Goal: Task Accomplishment & Management: Complete application form

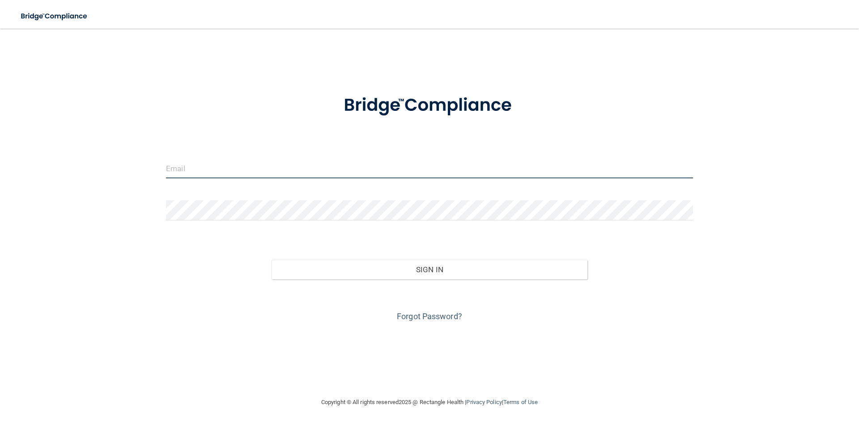
click at [312, 168] on input "email" at bounding box center [429, 168] width 527 height 20
type input "[EMAIL_ADDRESS][DOMAIN_NAME]"
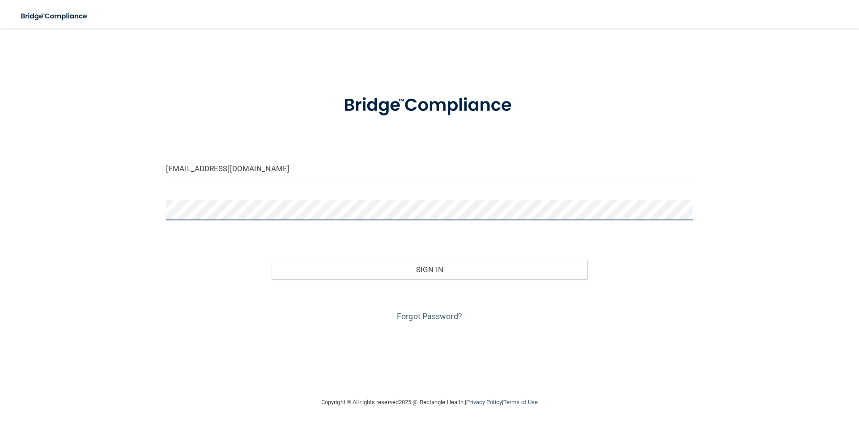
click at [271, 260] on button "Sign In" at bounding box center [429, 270] width 316 height 20
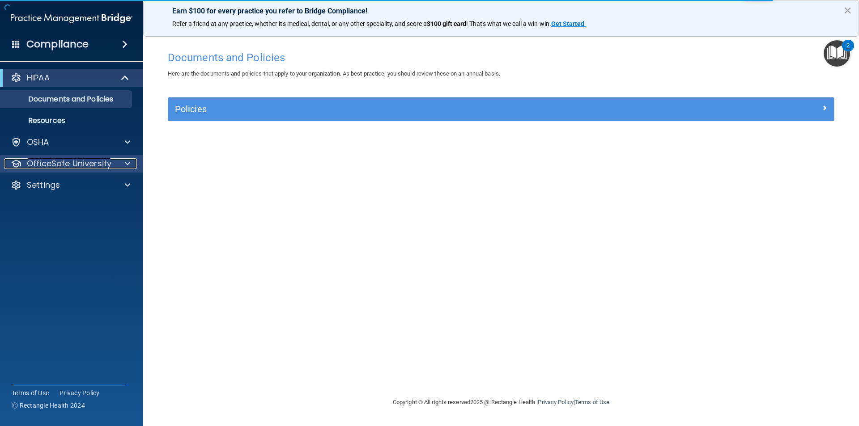
click at [126, 160] on span at bounding box center [127, 163] width 5 height 11
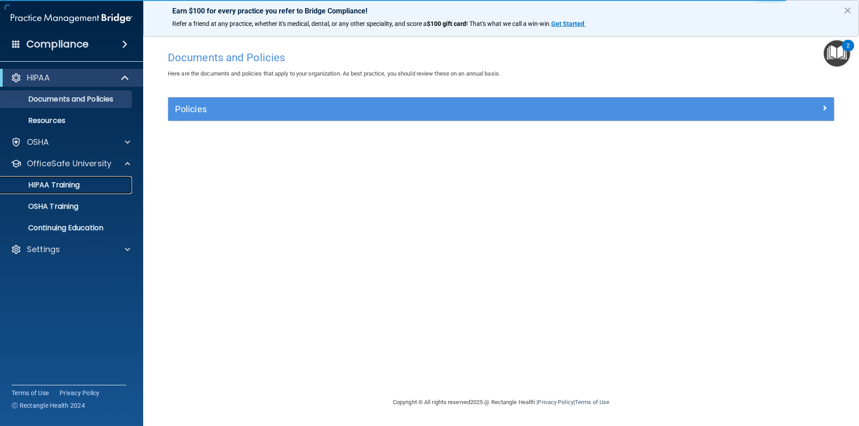
click at [82, 184] on div "HIPAA Training" at bounding box center [67, 185] width 122 height 9
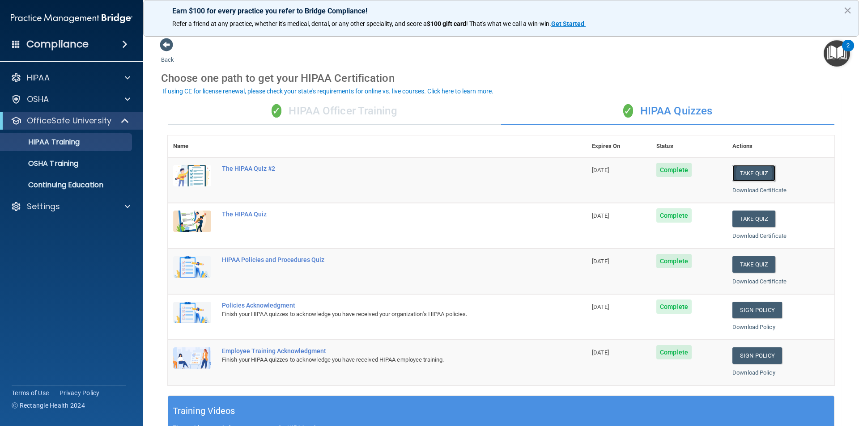
click at [749, 175] on button "Take Quiz" at bounding box center [753, 173] width 43 height 17
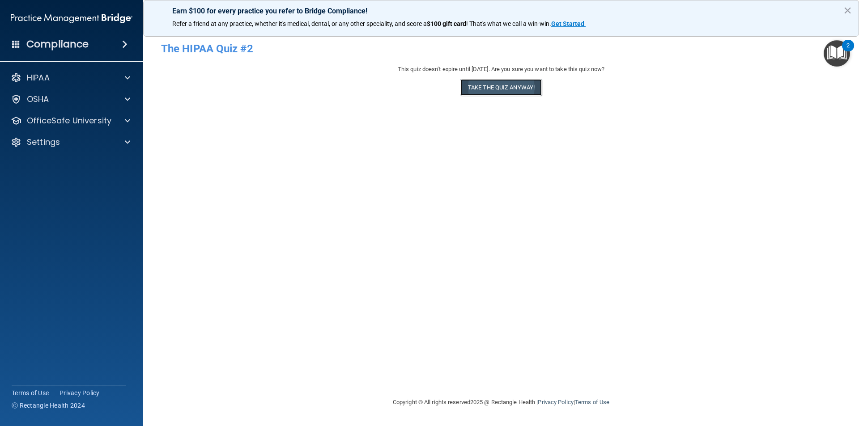
click at [468, 86] on button "Take the quiz anyway!" at bounding box center [500, 87] width 81 height 17
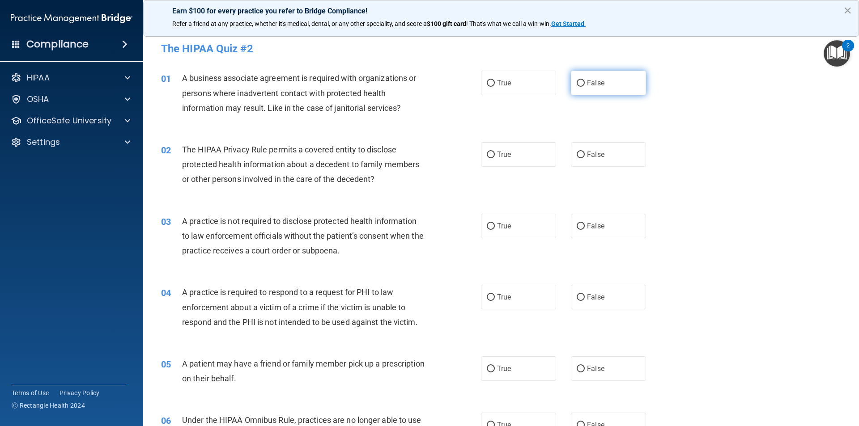
click at [580, 85] on input "False" at bounding box center [580, 83] width 8 height 7
radio input "true"
click at [532, 90] on label "True" at bounding box center [518, 83] width 75 height 25
click at [495, 87] on input "True" at bounding box center [491, 83] width 8 height 7
radio input "true"
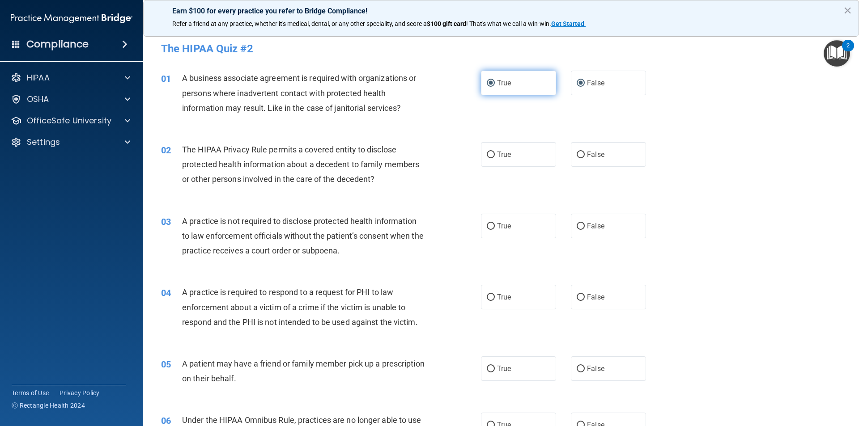
radio input "false"
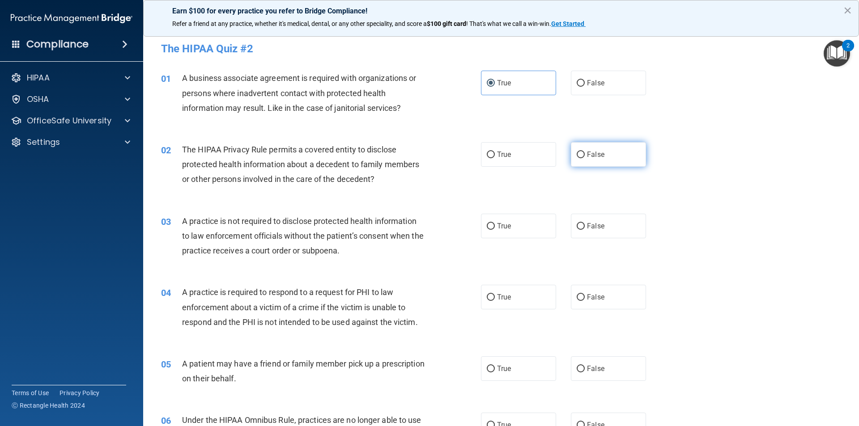
click at [587, 155] on span "False" at bounding box center [595, 154] width 17 height 8
click at [585, 155] on input "False" at bounding box center [580, 155] width 8 height 7
radio input "true"
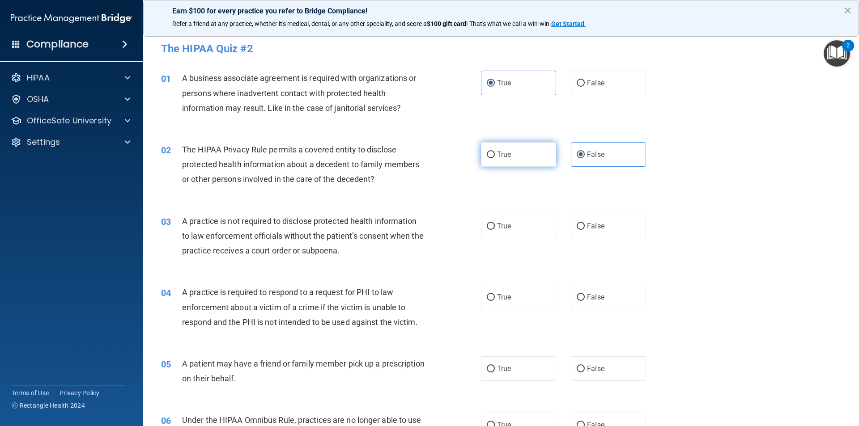
click at [521, 160] on label "True" at bounding box center [518, 154] width 75 height 25
click at [495, 158] on input "True" at bounding box center [491, 155] width 8 height 7
radio input "true"
radio input "false"
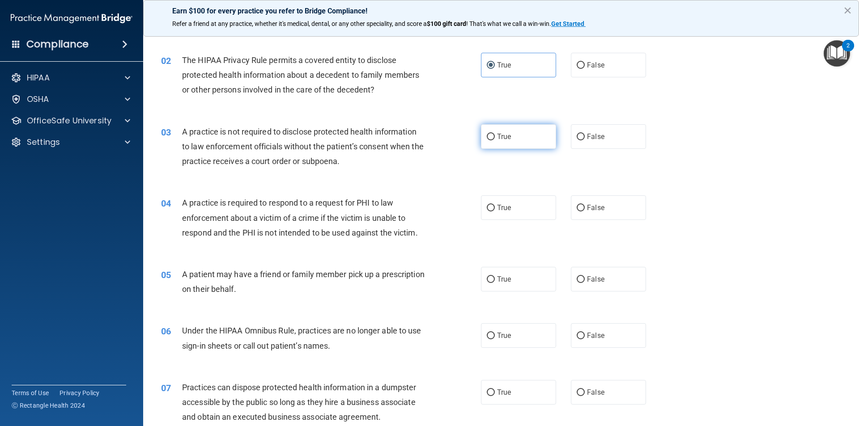
click at [542, 138] on label "True" at bounding box center [518, 136] width 75 height 25
click at [495, 138] on input "True" at bounding box center [491, 137] width 8 height 7
radio input "true"
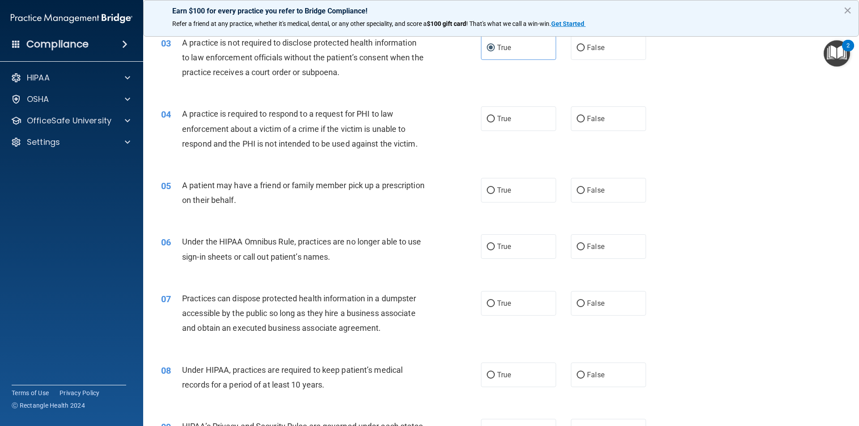
scroll to position [179, 0]
click at [600, 55] on label "False" at bounding box center [608, 47] width 75 height 25
click at [585, 51] on input "False" at bounding box center [580, 47] width 8 height 7
radio input "true"
radio input "false"
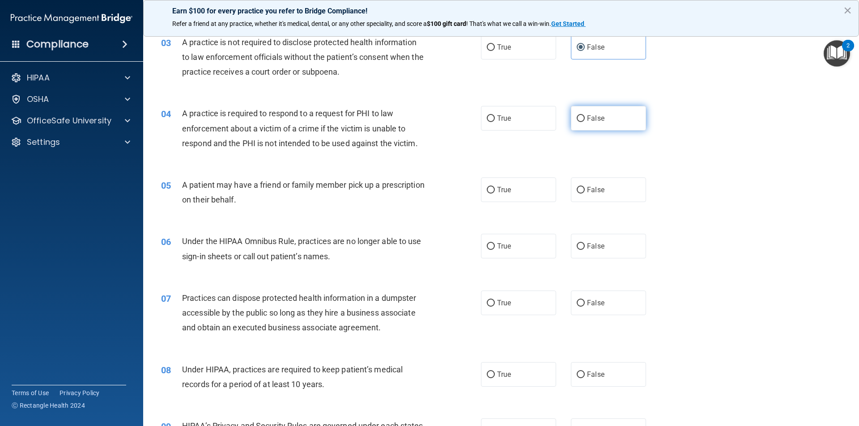
click at [606, 124] on label "False" at bounding box center [608, 118] width 75 height 25
click at [585, 122] on input "False" at bounding box center [580, 118] width 8 height 7
radio input "true"
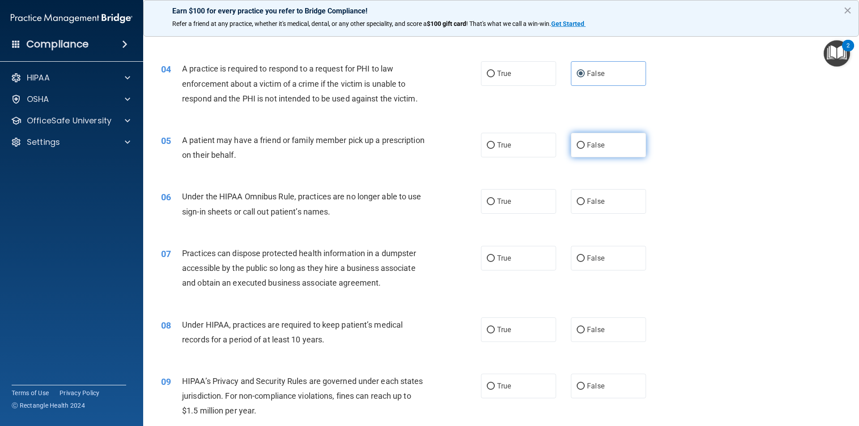
click at [593, 136] on label "False" at bounding box center [608, 145] width 75 height 25
click at [585, 142] on input "False" at bounding box center [580, 145] width 8 height 7
radio input "true"
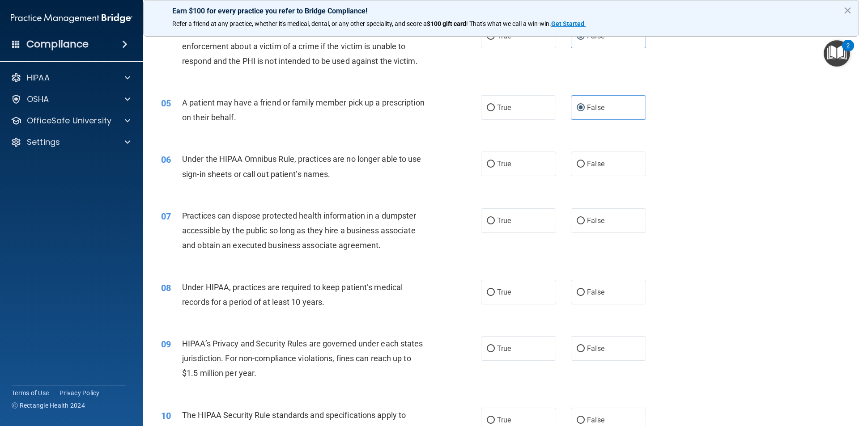
scroll to position [313, 0]
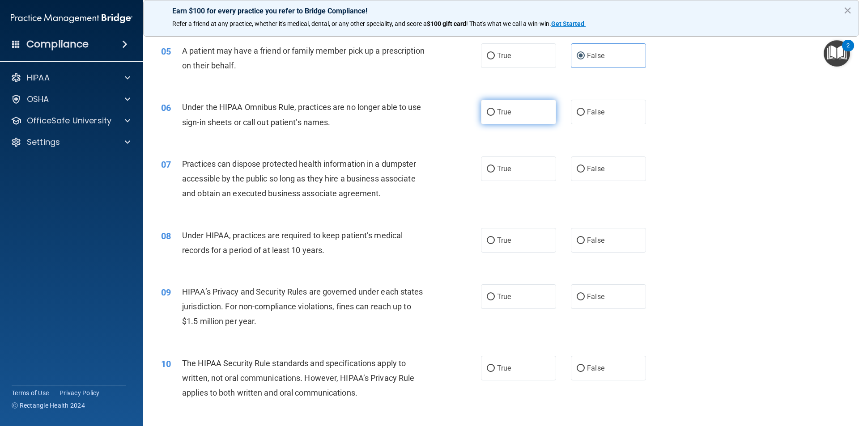
click at [518, 119] on label "True" at bounding box center [518, 112] width 75 height 25
click at [495, 116] on input "True" at bounding box center [491, 112] width 8 height 7
radio input "true"
click at [600, 111] on label "False" at bounding box center [608, 112] width 75 height 25
click at [585, 111] on input "False" at bounding box center [580, 112] width 8 height 7
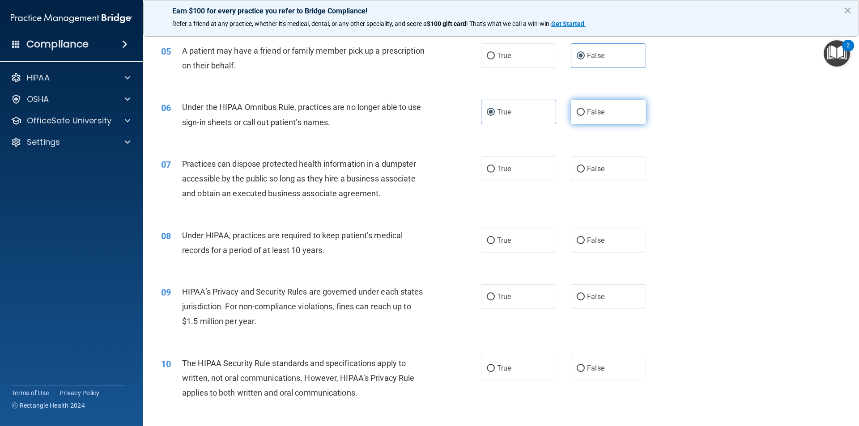
radio input "true"
radio input "false"
drag, startPoint x: 559, startPoint y: 167, endPoint x: 571, endPoint y: 165, distance: 11.7
click at [560, 167] on div "True False" at bounding box center [571, 169] width 180 height 25
click at [576, 166] on input "False" at bounding box center [580, 169] width 8 height 7
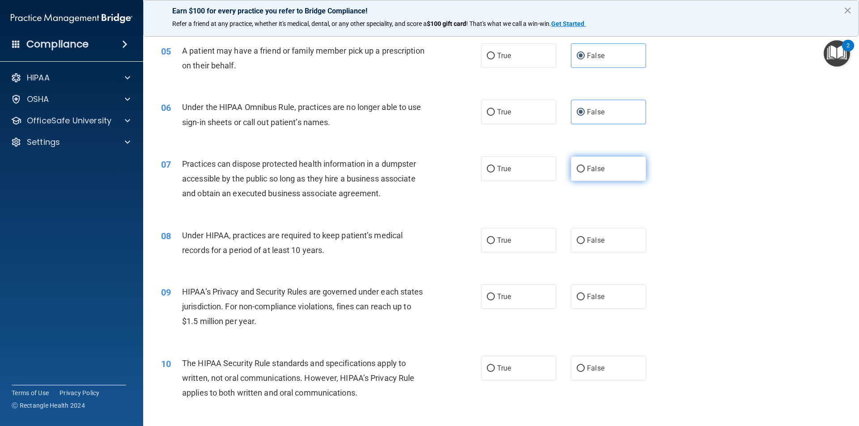
radio input "true"
click at [495, 267] on div "08 Under HIPAA, practices are required to keep patient’s medical records for a …" at bounding box center [500, 245] width 693 height 56
click at [499, 249] on label "True" at bounding box center [518, 240] width 75 height 25
click at [495, 244] on input "True" at bounding box center [491, 240] width 8 height 7
radio input "true"
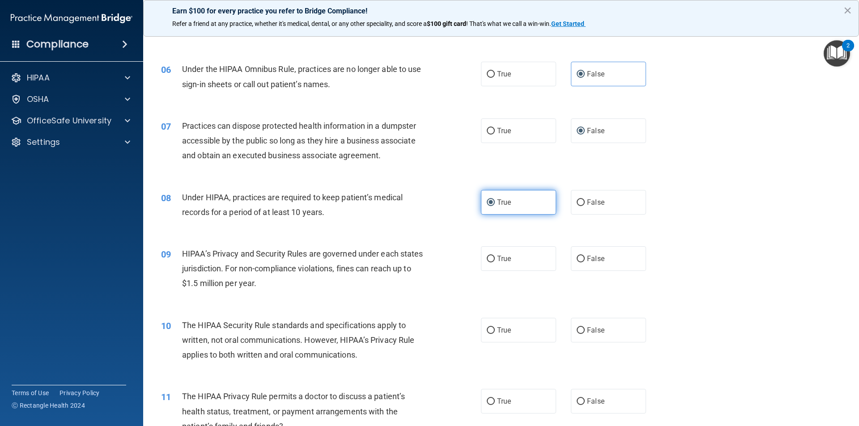
scroll to position [402, 0]
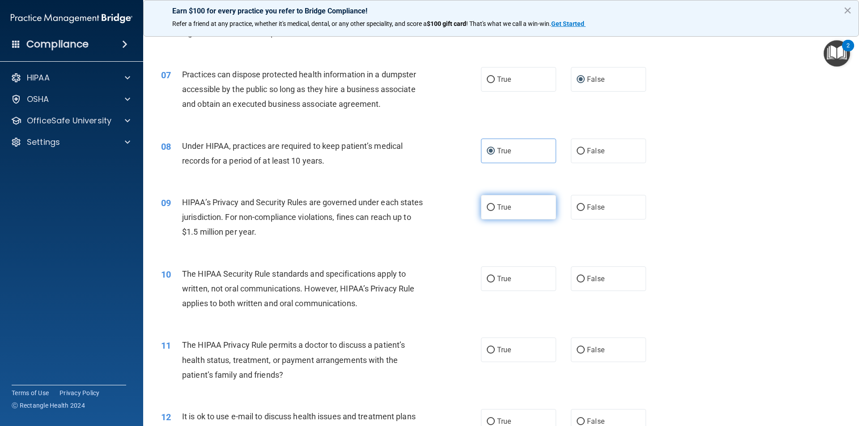
click at [500, 204] on span "True" at bounding box center [504, 207] width 14 height 8
click at [495, 204] on input "True" at bounding box center [491, 207] width 8 height 7
radio input "true"
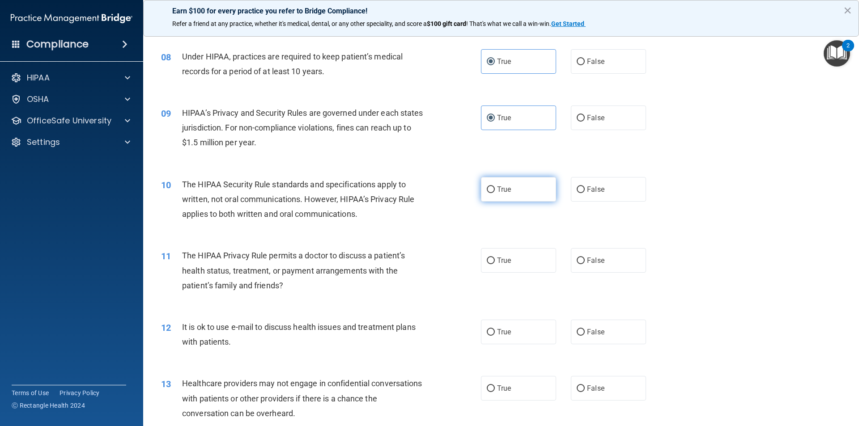
click at [527, 184] on label "True" at bounding box center [518, 189] width 75 height 25
click at [495, 186] on input "True" at bounding box center [491, 189] width 8 height 7
radio input "true"
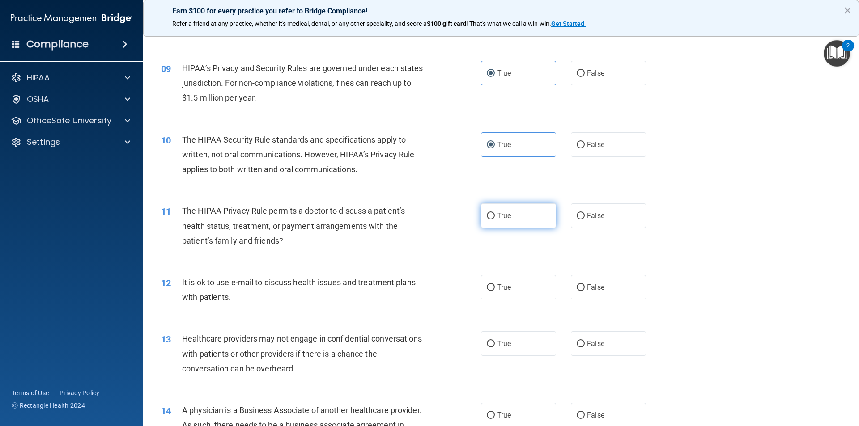
click at [523, 220] on label "True" at bounding box center [518, 215] width 75 height 25
click at [495, 220] on input "True" at bounding box center [491, 216] width 8 height 7
radio input "true"
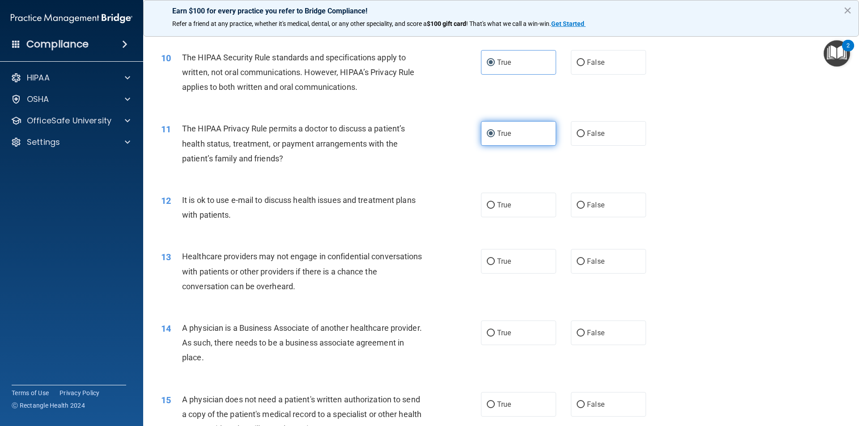
scroll to position [626, 0]
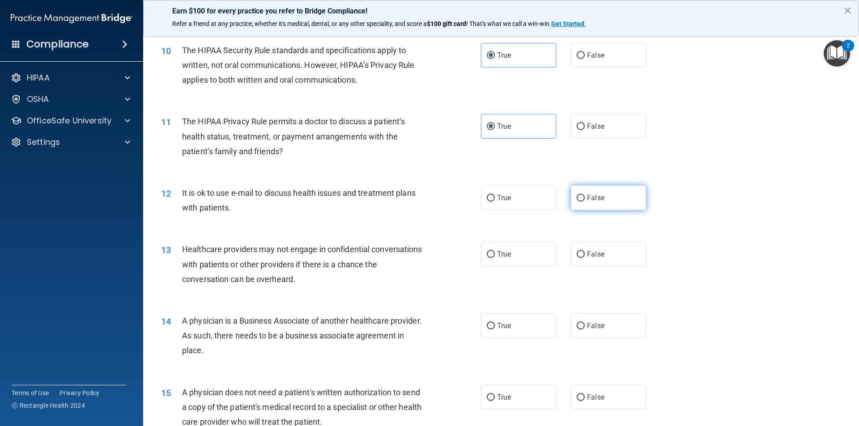
click at [592, 200] on span "False" at bounding box center [595, 198] width 17 height 8
click at [585, 200] on input "False" at bounding box center [580, 198] width 8 height 7
radio input "true"
click at [503, 255] on span "True" at bounding box center [504, 254] width 14 height 8
click at [495, 255] on input "True" at bounding box center [491, 254] width 8 height 7
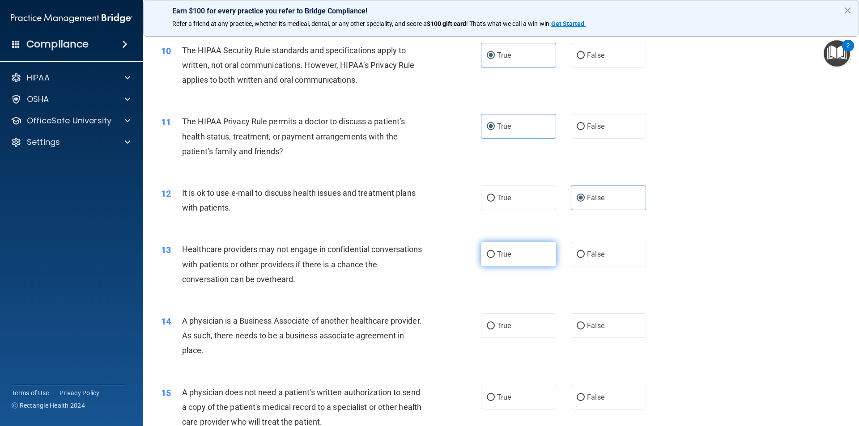
radio input "true"
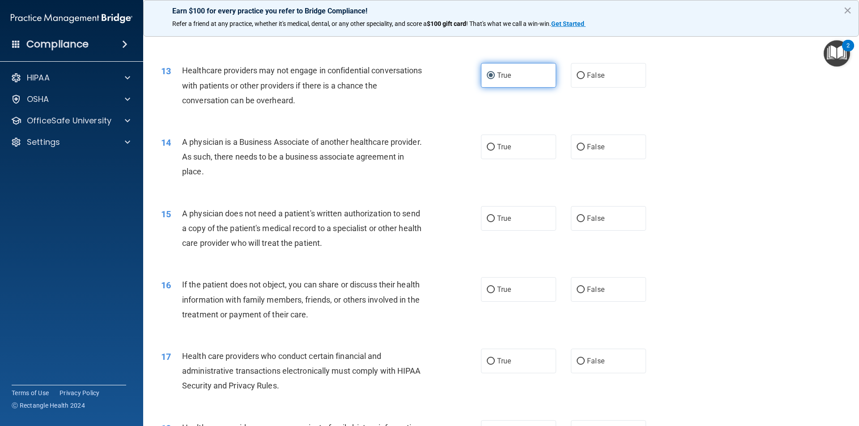
scroll to position [850, 0]
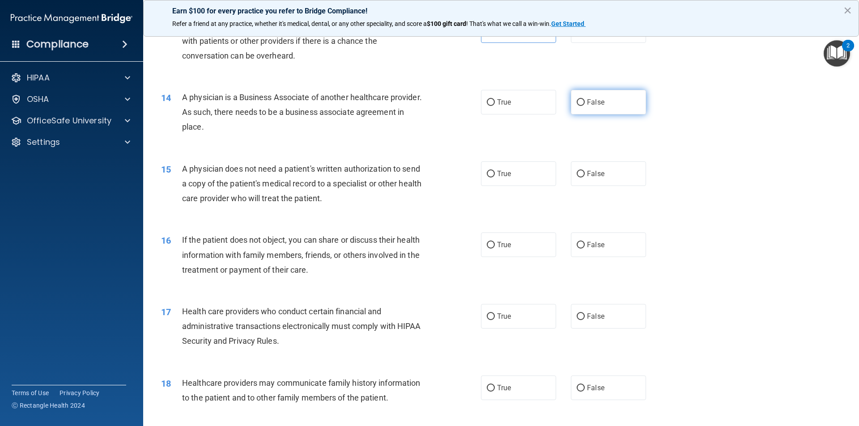
click at [572, 102] on label "False" at bounding box center [608, 102] width 75 height 25
click at [576, 102] on input "False" at bounding box center [580, 102] width 8 height 7
radio input "true"
click at [518, 181] on label "True" at bounding box center [518, 173] width 75 height 25
click at [495, 178] on input "True" at bounding box center [491, 174] width 8 height 7
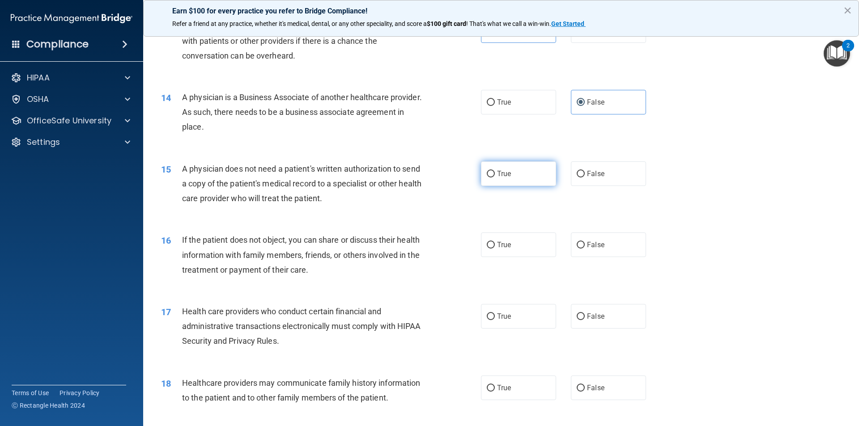
radio input "true"
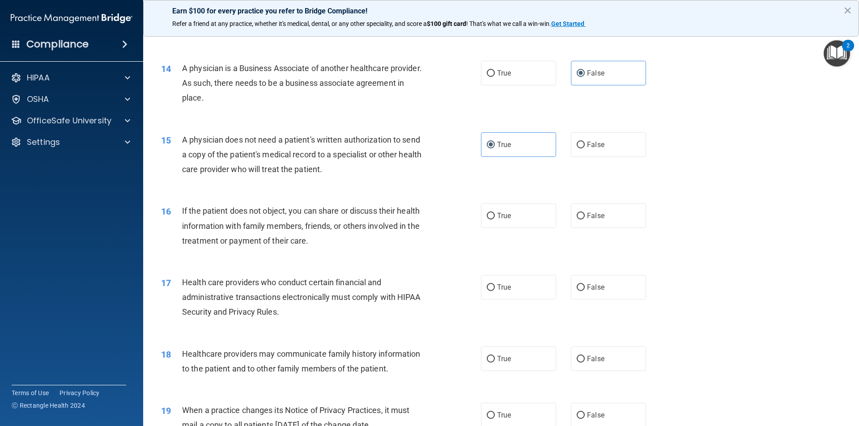
scroll to position [894, 0]
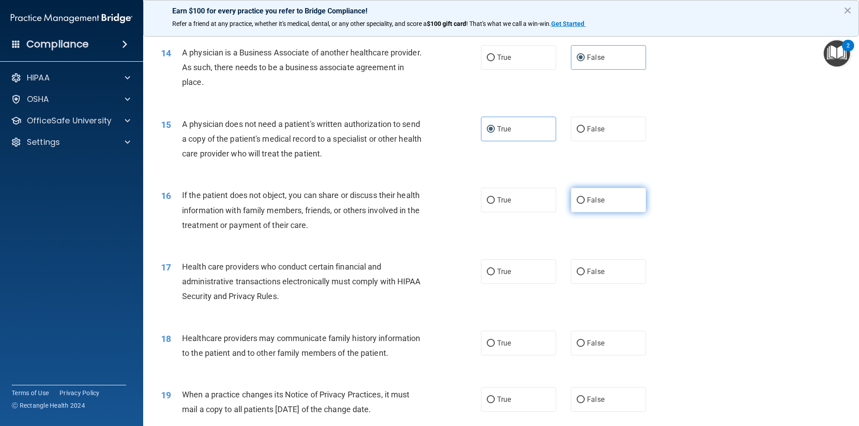
click at [612, 196] on label "False" at bounding box center [608, 200] width 75 height 25
click at [585, 197] on input "False" at bounding box center [580, 200] width 8 height 7
radio input "true"
click at [481, 270] on label "True" at bounding box center [518, 271] width 75 height 25
click at [487, 270] on input "True" at bounding box center [491, 272] width 8 height 7
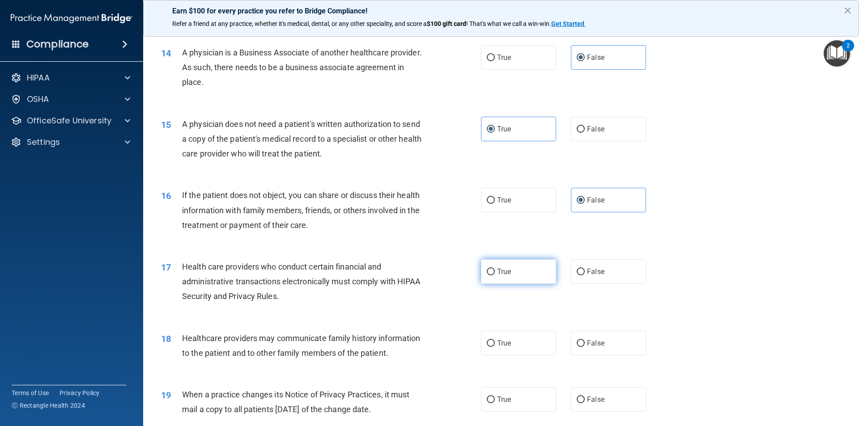
radio input "true"
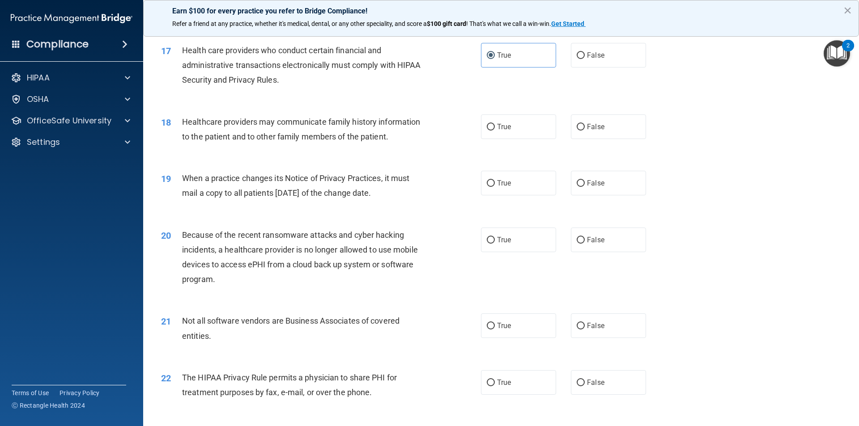
scroll to position [1029, 0]
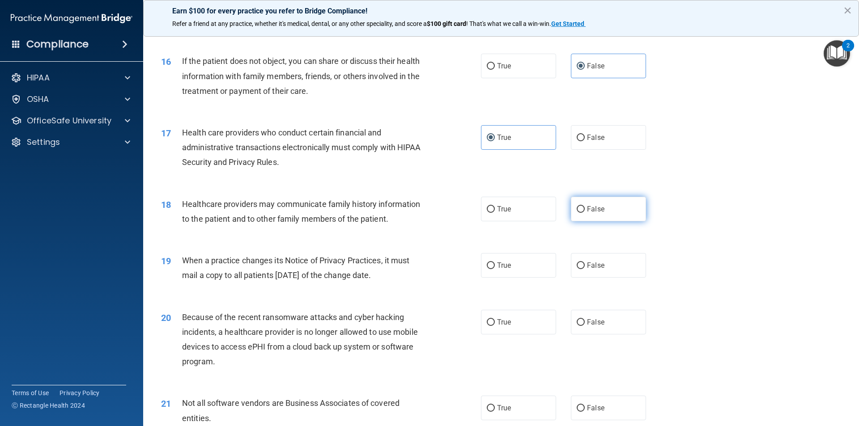
click at [571, 210] on label "False" at bounding box center [608, 209] width 75 height 25
click at [576, 210] on input "False" at bounding box center [580, 209] width 8 height 7
radio input "true"
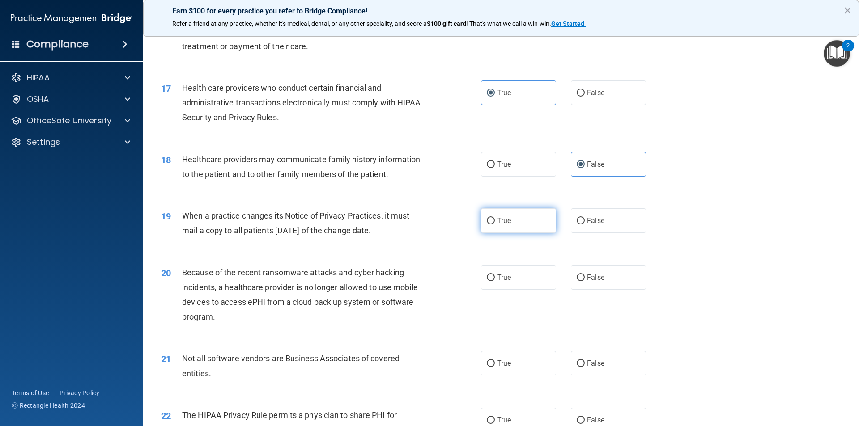
click at [513, 220] on label "True" at bounding box center [518, 220] width 75 height 25
click at [495, 220] on input "True" at bounding box center [491, 221] width 8 height 7
radio input "true"
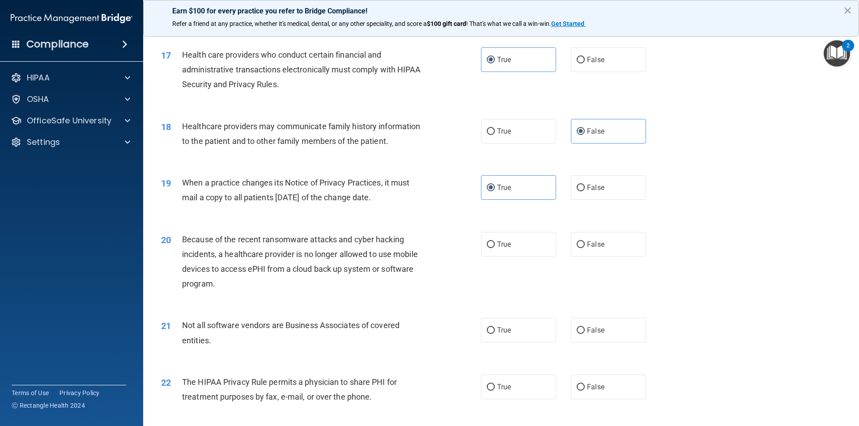
scroll to position [1163, 0]
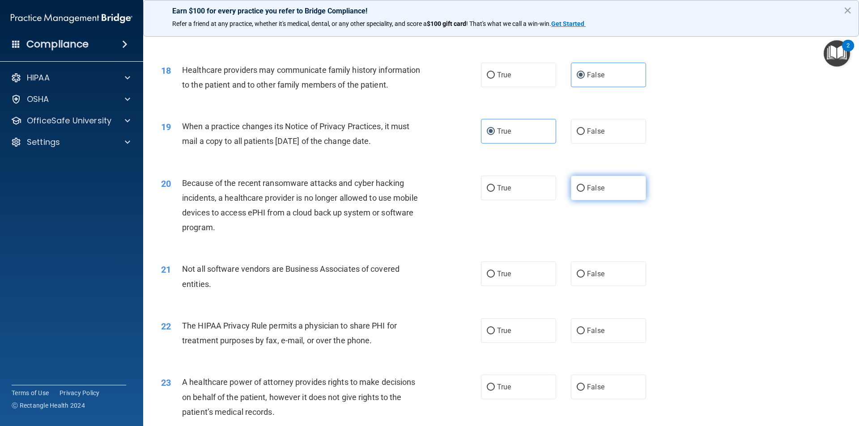
click at [589, 190] on span "False" at bounding box center [595, 188] width 17 height 8
click at [585, 190] on input "False" at bounding box center [580, 188] width 8 height 7
radio input "true"
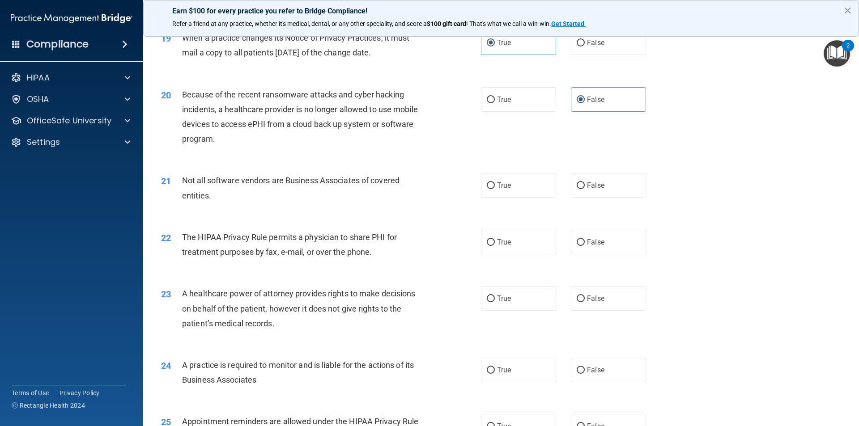
scroll to position [1252, 0]
click at [515, 191] on label "True" at bounding box center [518, 184] width 75 height 25
click at [495, 188] on input "True" at bounding box center [491, 185] width 8 height 7
radio input "true"
click at [571, 242] on label "False" at bounding box center [608, 241] width 75 height 25
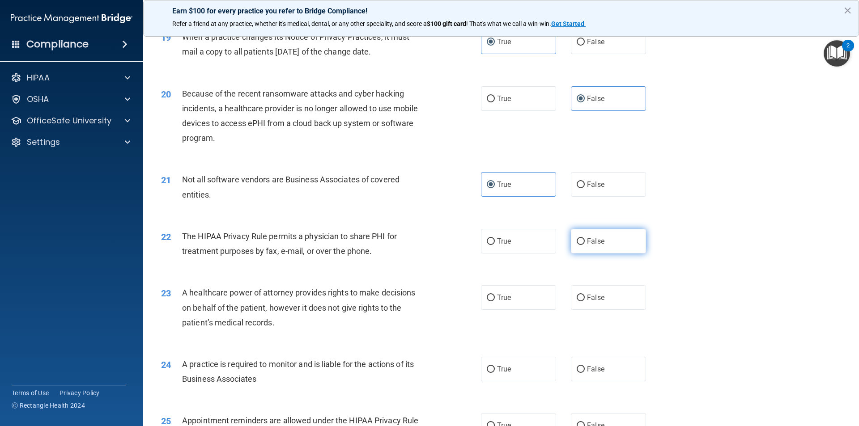
click at [576, 242] on input "False" at bounding box center [580, 241] width 8 height 7
radio input "true"
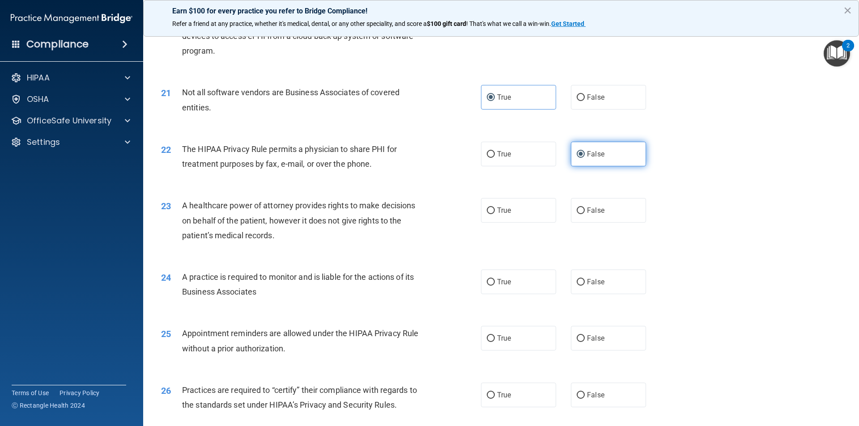
scroll to position [1342, 0]
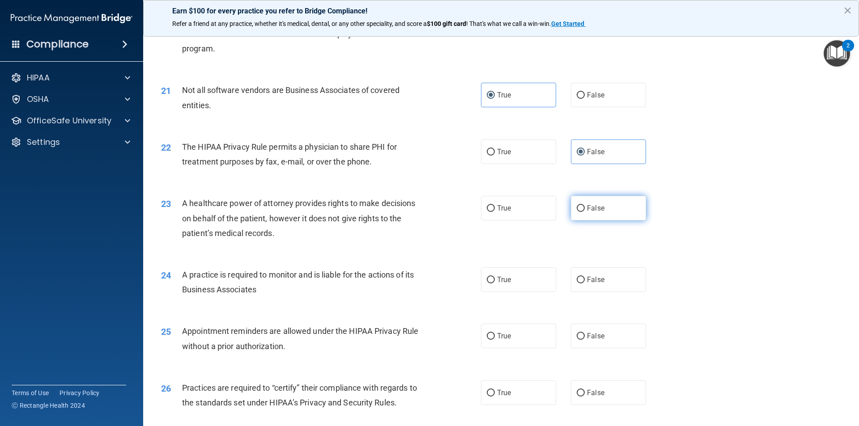
click at [614, 220] on label "False" at bounding box center [608, 208] width 75 height 25
click at [585, 212] on input "False" at bounding box center [580, 208] width 8 height 7
radio input "true"
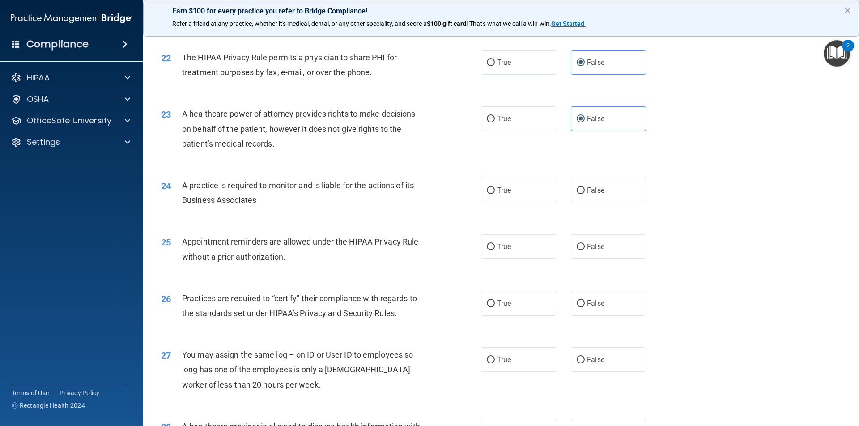
scroll to position [1476, 0]
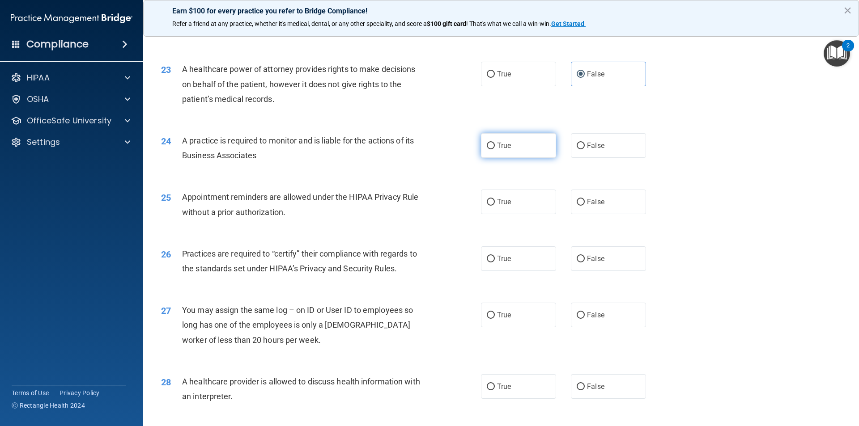
click at [494, 150] on label "True" at bounding box center [518, 145] width 75 height 25
click at [494, 149] on input "True" at bounding box center [491, 146] width 8 height 7
radio input "true"
click at [497, 201] on span "True" at bounding box center [504, 202] width 14 height 8
click at [495, 201] on input "True" at bounding box center [491, 202] width 8 height 7
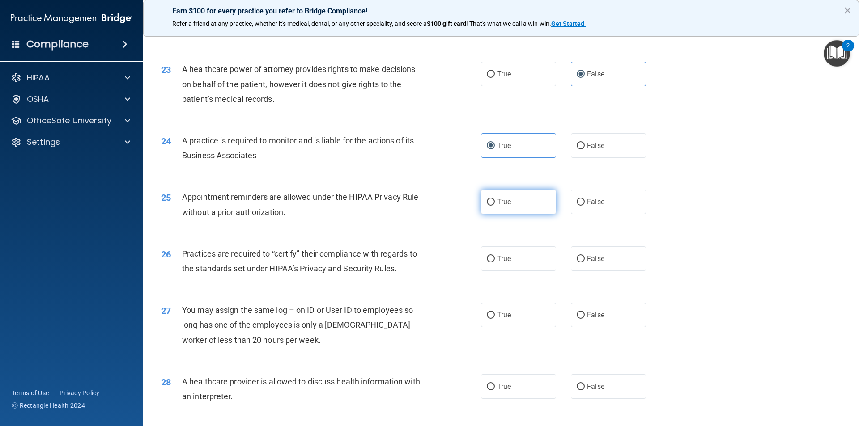
radio input "true"
click at [577, 200] on input "False" at bounding box center [580, 202] width 8 height 7
radio input "true"
click at [530, 197] on label "True" at bounding box center [518, 202] width 75 height 25
click at [495, 199] on input "True" at bounding box center [491, 202] width 8 height 7
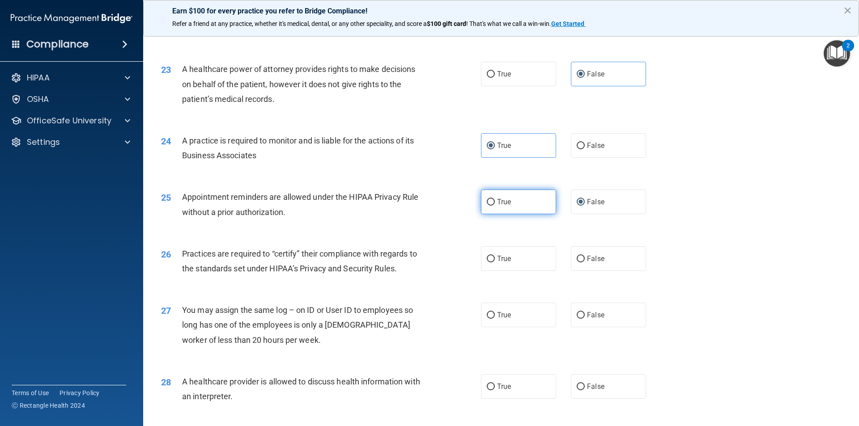
radio input "true"
radio input "false"
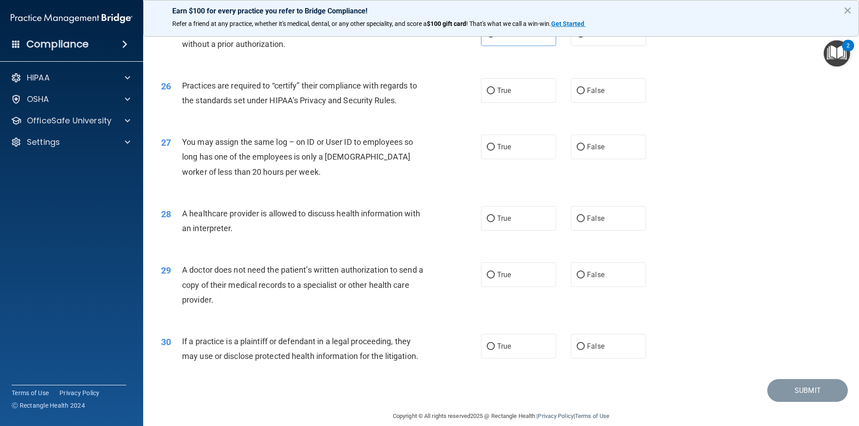
scroll to position [1611, 0]
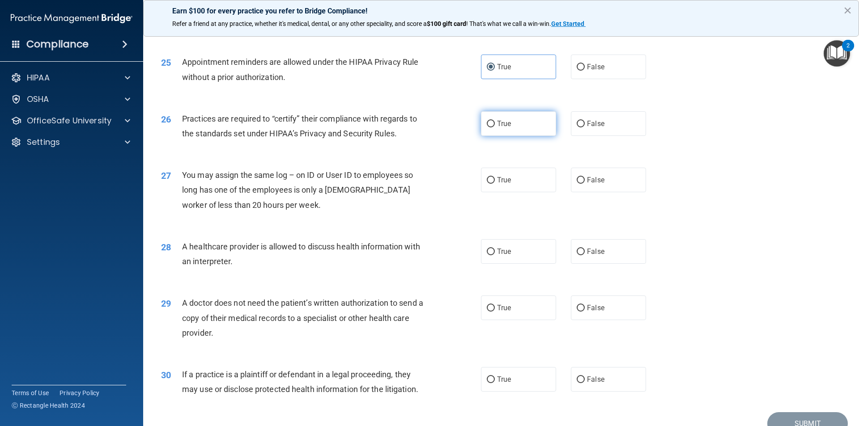
click at [515, 131] on label "True" at bounding box center [518, 123] width 75 height 25
click at [495, 127] on input "True" at bounding box center [491, 124] width 8 height 7
radio input "true"
click at [615, 181] on label "False" at bounding box center [608, 180] width 75 height 25
click at [585, 181] on input "False" at bounding box center [580, 180] width 8 height 7
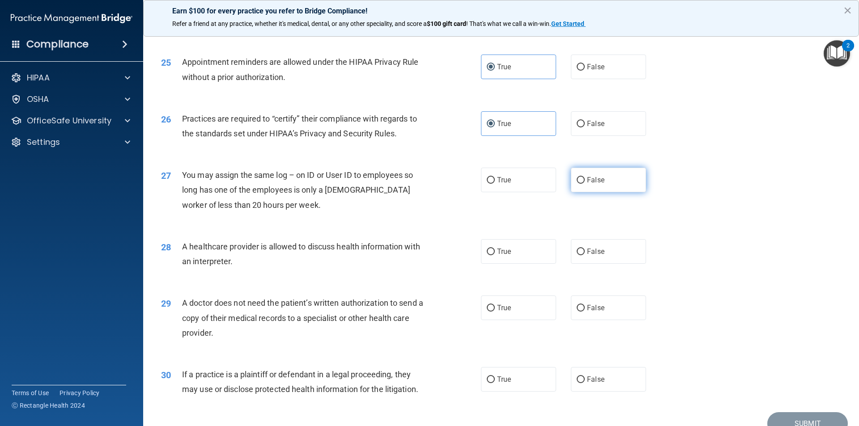
radio input "true"
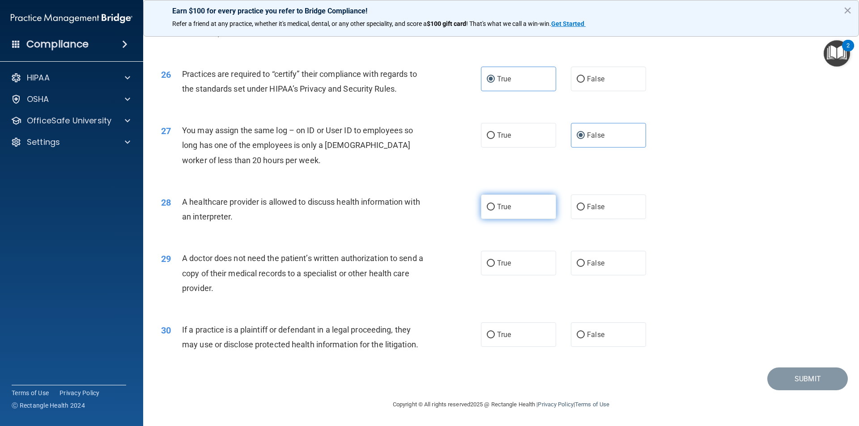
drag, startPoint x: 529, startPoint y: 206, endPoint x: 529, endPoint y: 199, distance: 7.6
click at [529, 199] on label "True" at bounding box center [518, 207] width 75 height 25
click at [495, 204] on input "True" at bounding box center [491, 207] width 8 height 7
radio input "true"
click at [517, 268] on label "True" at bounding box center [518, 263] width 75 height 25
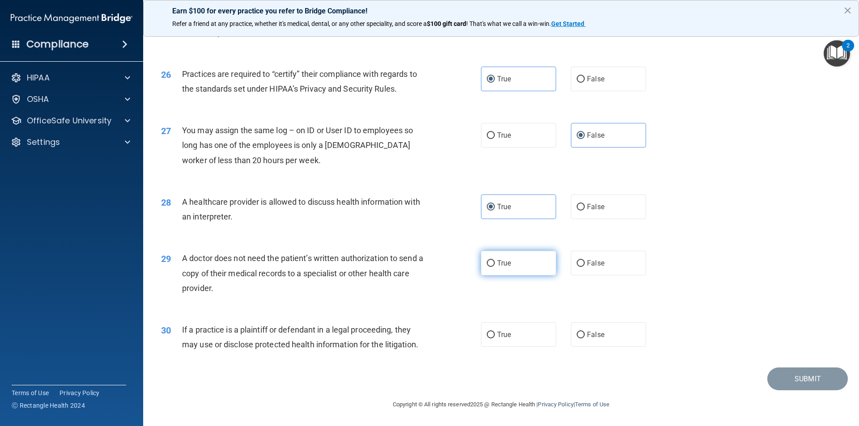
click at [495, 267] on input "True" at bounding box center [491, 263] width 8 height 7
radio input "true"
click at [580, 338] on input "False" at bounding box center [580, 335] width 8 height 7
radio input "true"
click at [806, 371] on button "Submit" at bounding box center [807, 379] width 80 height 23
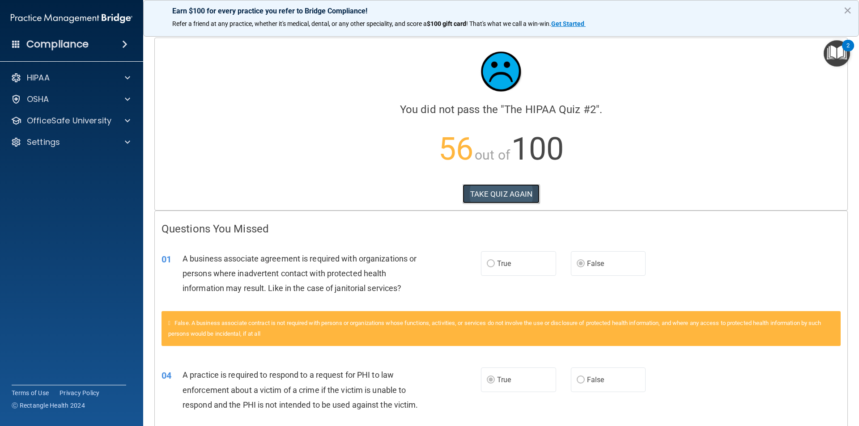
click at [485, 198] on button "TAKE QUIZ AGAIN" at bounding box center [500, 194] width 77 height 20
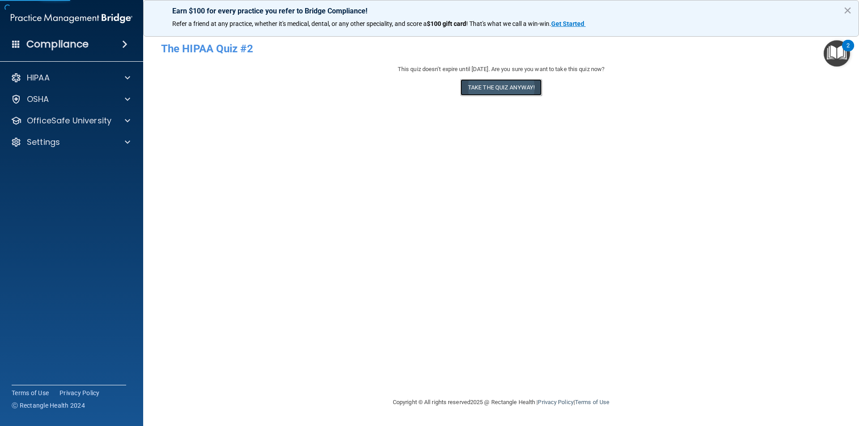
click at [537, 89] on button "Take the quiz anyway!" at bounding box center [500, 87] width 81 height 17
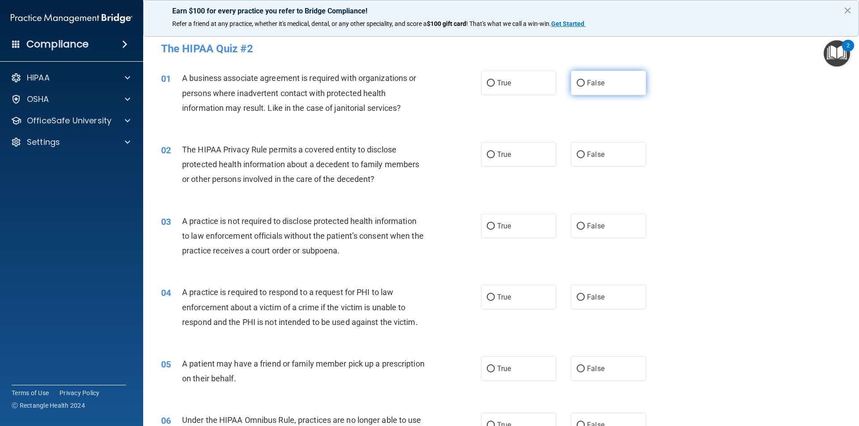
click at [585, 90] on label "False" at bounding box center [608, 83] width 75 height 25
click at [585, 87] on input "False" at bounding box center [580, 83] width 8 height 7
radio input "true"
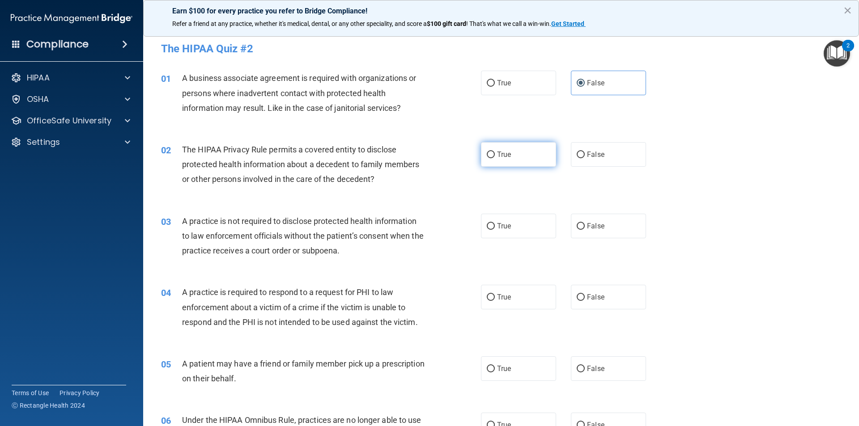
click at [524, 148] on label "True" at bounding box center [518, 154] width 75 height 25
click at [495, 152] on input "True" at bounding box center [491, 155] width 8 height 7
radio input "true"
click at [589, 226] on span "False" at bounding box center [595, 226] width 17 height 8
click at [585, 226] on input "False" at bounding box center [580, 226] width 8 height 7
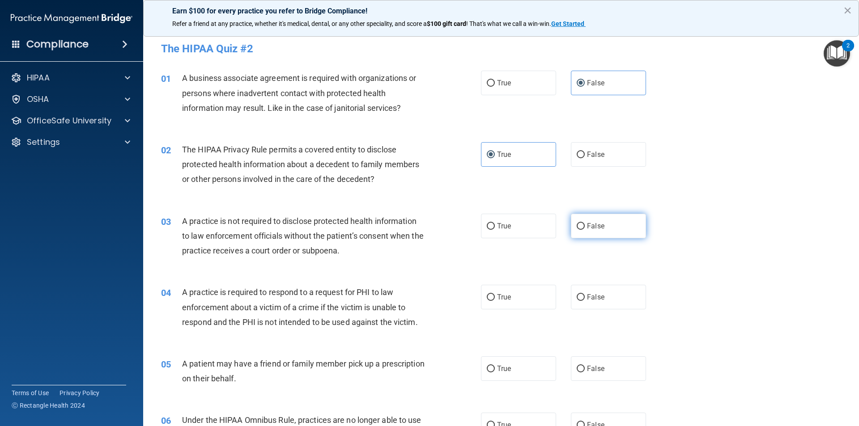
radio input "true"
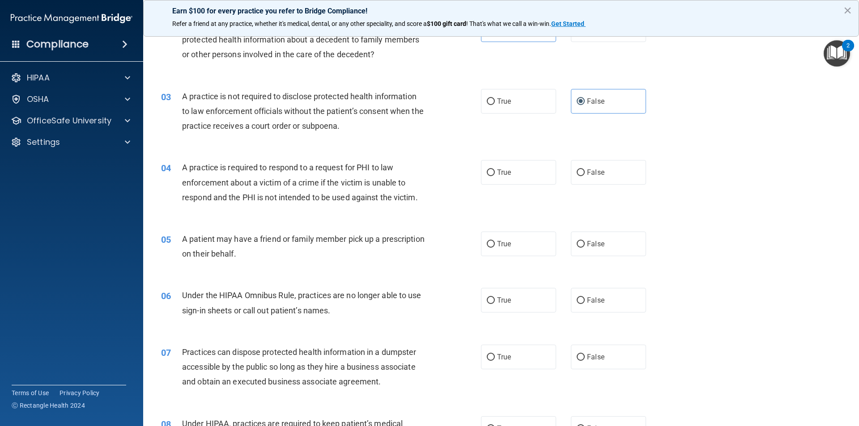
scroll to position [179, 0]
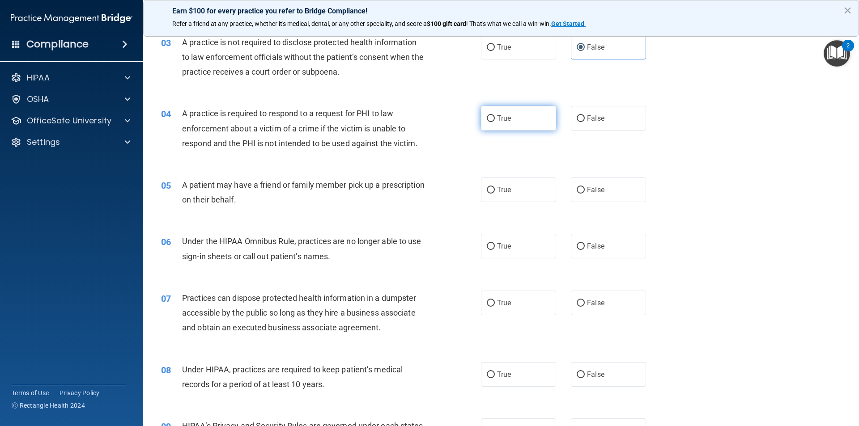
click at [497, 116] on span "True" at bounding box center [504, 118] width 14 height 8
click at [495, 116] on input "True" at bounding box center [491, 118] width 8 height 7
radio input "true"
click at [509, 194] on label "True" at bounding box center [518, 190] width 75 height 25
click at [495, 194] on input "True" at bounding box center [491, 190] width 8 height 7
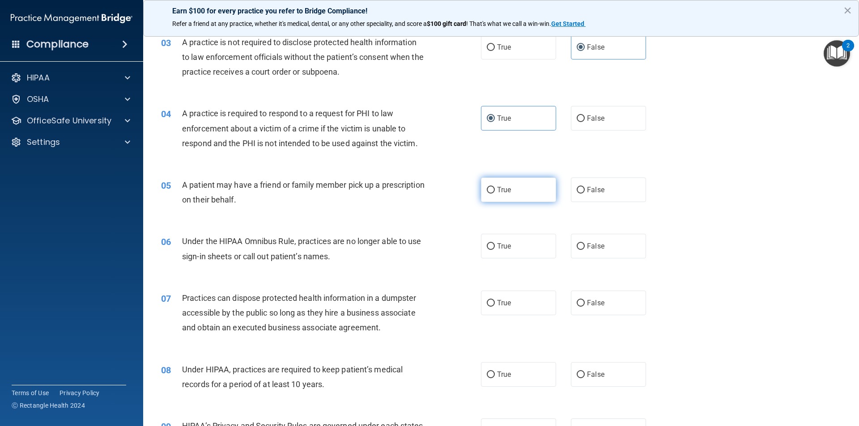
radio input "true"
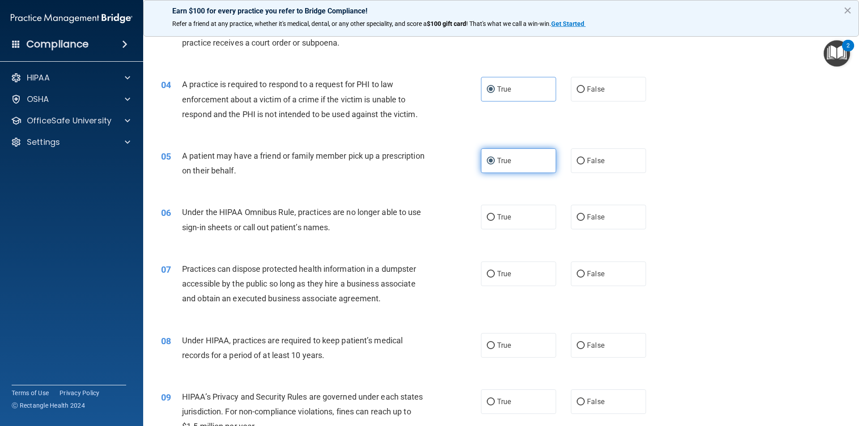
scroll to position [224, 0]
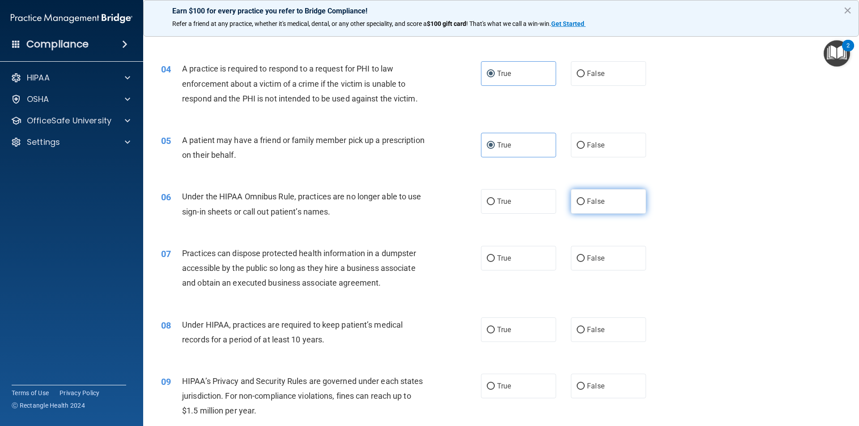
click at [592, 199] on span "False" at bounding box center [595, 201] width 17 height 8
click at [585, 199] on input "False" at bounding box center [580, 202] width 8 height 7
radio input "true"
click at [597, 246] on label "False" at bounding box center [608, 258] width 75 height 25
click at [585, 255] on input "False" at bounding box center [580, 258] width 8 height 7
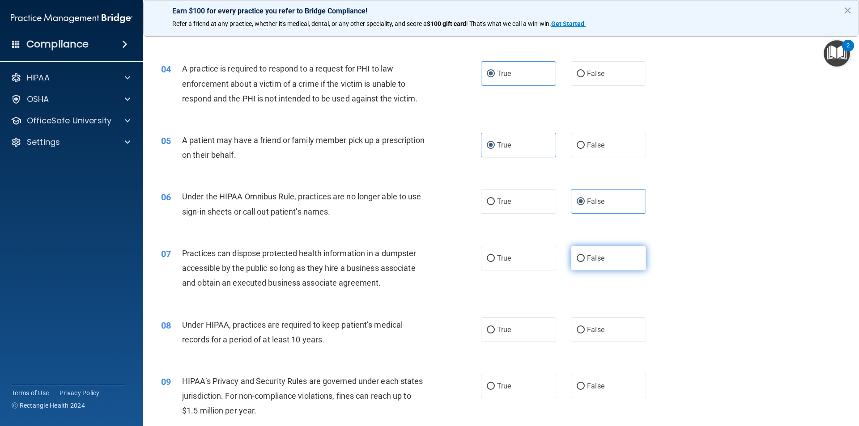
radio input "true"
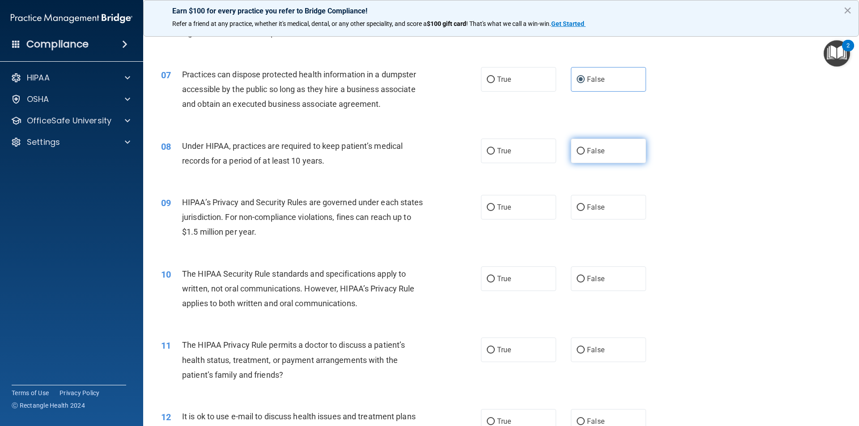
click at [587, 153] on span "False" at bounding box center [595, 151] width 17 height 8
click at [585, 153] on input "False" at bounding box center [580, 151] width 8 height 7
radio input "true"
click at [601, 210] on label "False" at bounding box center [608, 207] width 75 height 25
click at [585, 210] on input "False" at bounding box center [580, 207] width 8 height 7
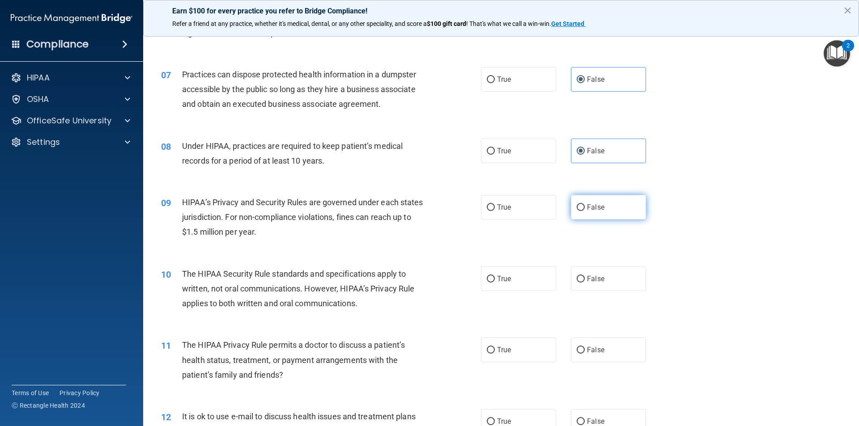
radio input "true"
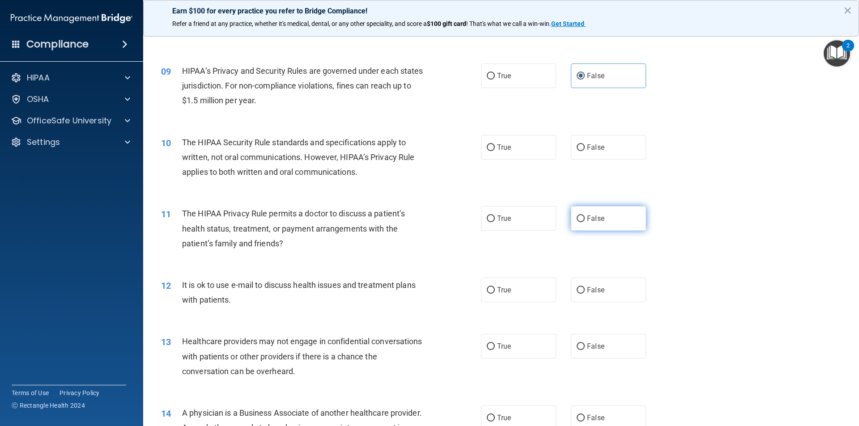
scroll to position [537, 0]
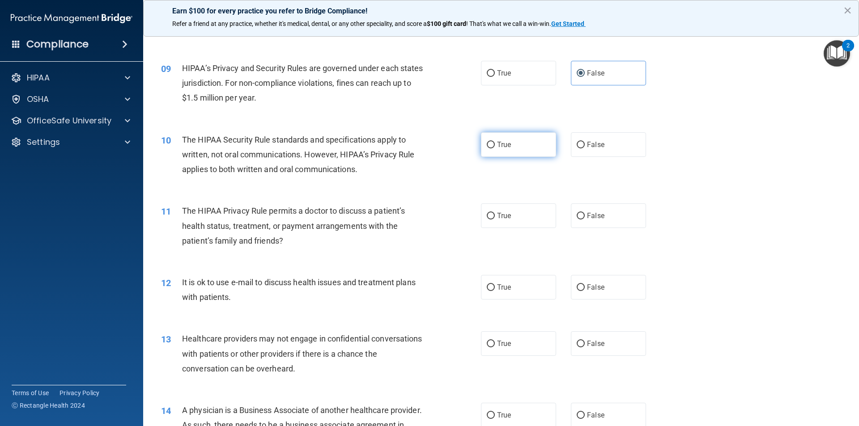
click at [481, 155] on label "True" at bounding box center [518, 144] width 75 height 25
click at [487, 148] on input "True" at bounding box center [491, 145] width 8 height 7
radio input "true"
click at [500, 218] on span "True" at bounding box center [504, 216] width 14 height 8
click at [495, 218] on input "True" at bounding box center [491, 216] width 8 height 7
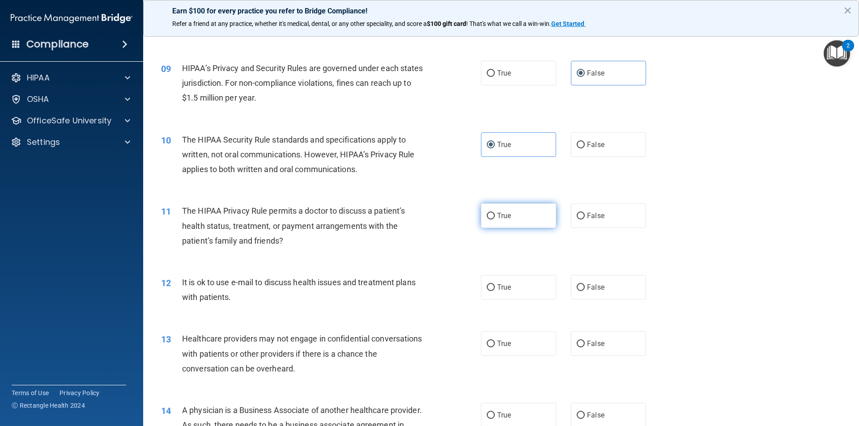
radio input "true"
click at [503, 280] on label "True" at bounding box center [518, 287] width 75 height 25
click at [495, 284] on input "True" at bounding box center [491, 287] width 8 height 7
radio input "true"
click at [588, 339] on label "False" at bounding box center [608, 343] width 75 height 25
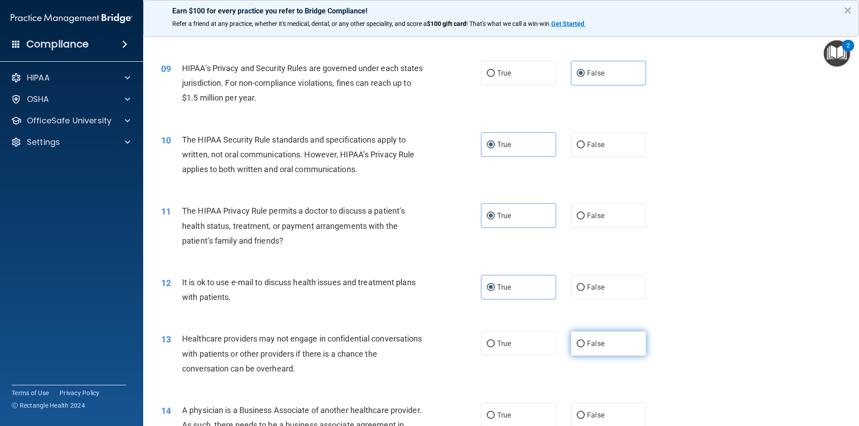
click at [585, 341] on input "False" at bounding box center [580, 344] width 8 height 7
radio input "true"
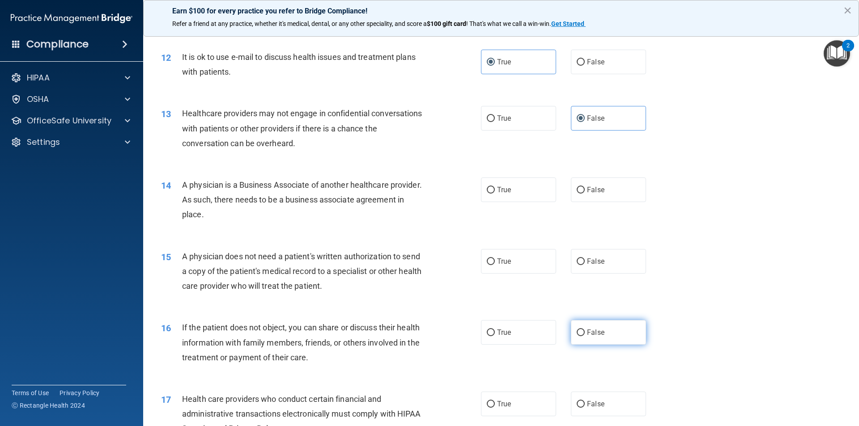
scroll to position [805, 0]
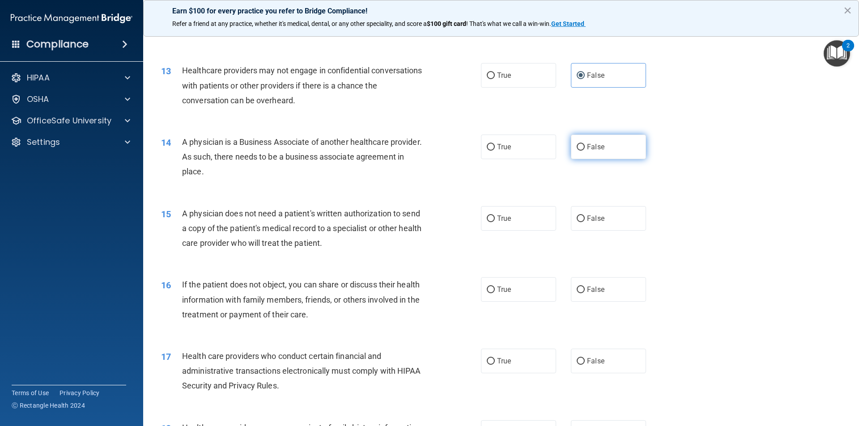
click at [603, 149] on label "False" at bounding box center [608, 147] width 75 height 25
click at [585, 149] on input "False" at bounding box center [580, 147] width 8 height 7
radio input "true"
click at [525, 226] on label "True" at bounding box center [518, 218] width 75 height 25
click at [495, 222] on input "True" at bounding box center [491, 219] width 8 height 7
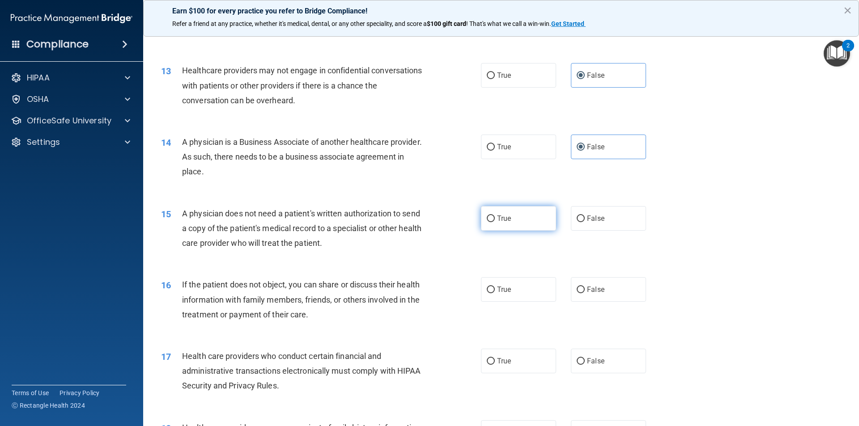
radio input "true"
click at [518, 292] on label "True" at bounding box center [518, 289] width 75 height 25
click at [495, 292] on input "True" at bounding box center [491, 290] width 8 height 7
radio input "true"
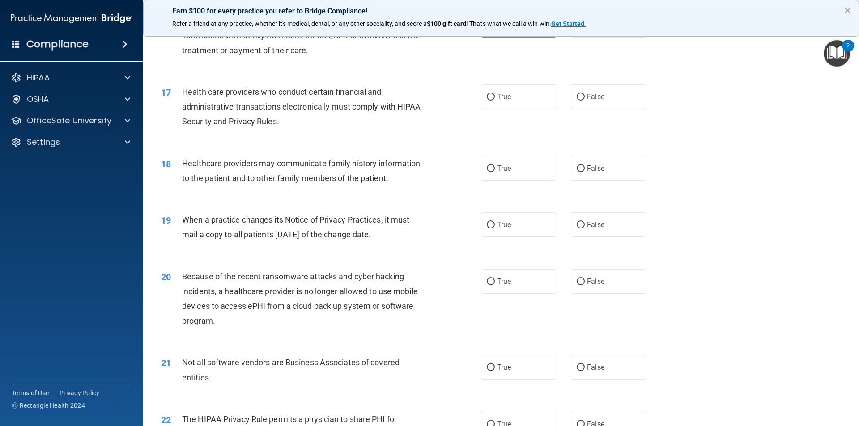
scroll to position [1073, 0]
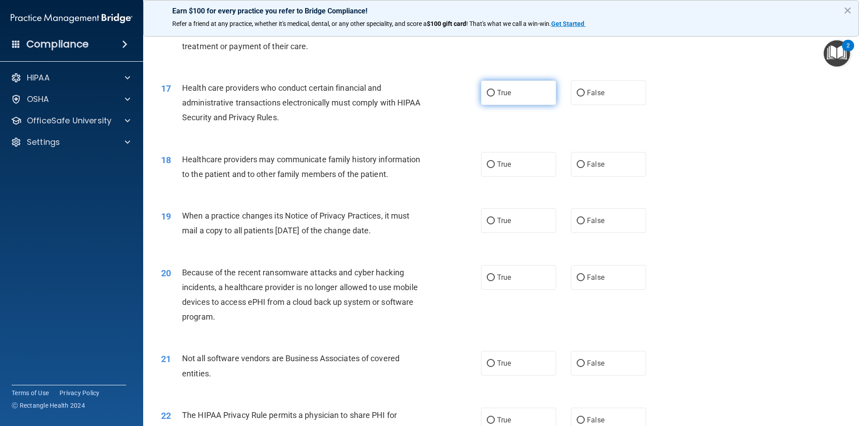
click at [501, 104] on label "True" at bounding box center [518, 92] width 75 height 25
click at [495, 97] on input "True" at bounding box center [491, 93] width 8 height 7
radio input "true"
click at [571, 155] on label "False" at bounding box center [608, 164] width 75 height 25
click at [576, 161] on input "False" at bounding box center [580, 164] width 8 height 7
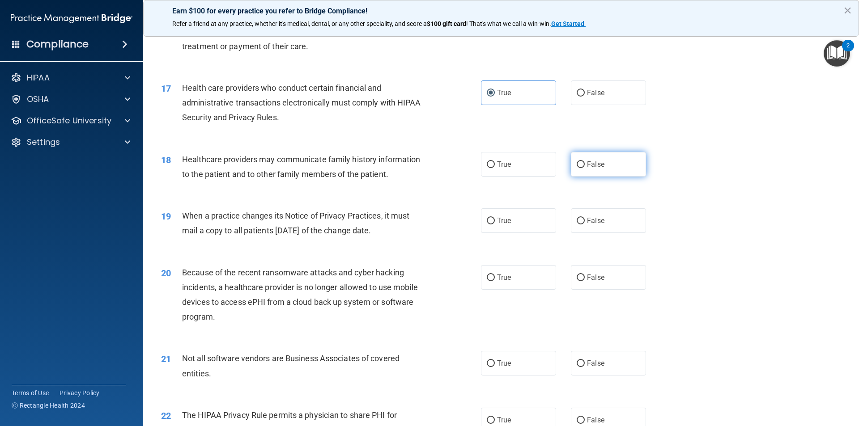
radio input "true"
click at [579, 218] on input "False" at bounding box center [580, 221] width 8 height 7
radio input "true"
click at [587, 277] on span "False" at bounding box center [595, 277] width 17 height 8
click at [585, 277] on input "False" at bounding box center [580, 278] width 8 height 7
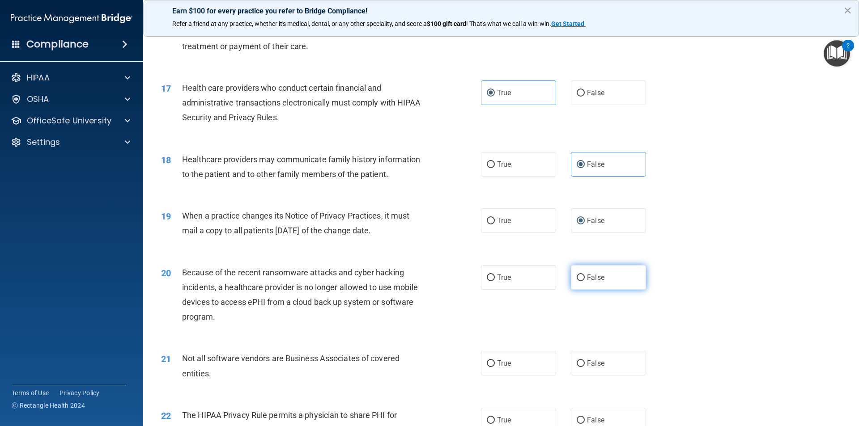
radio input "true"
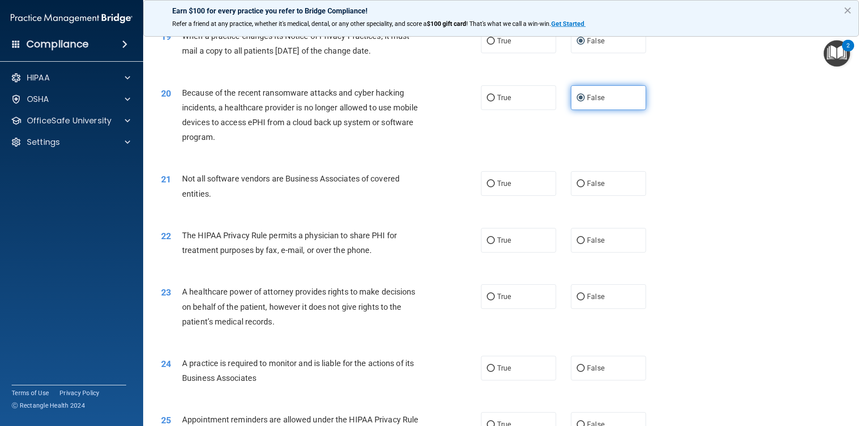
scroll to position [1297, 0]
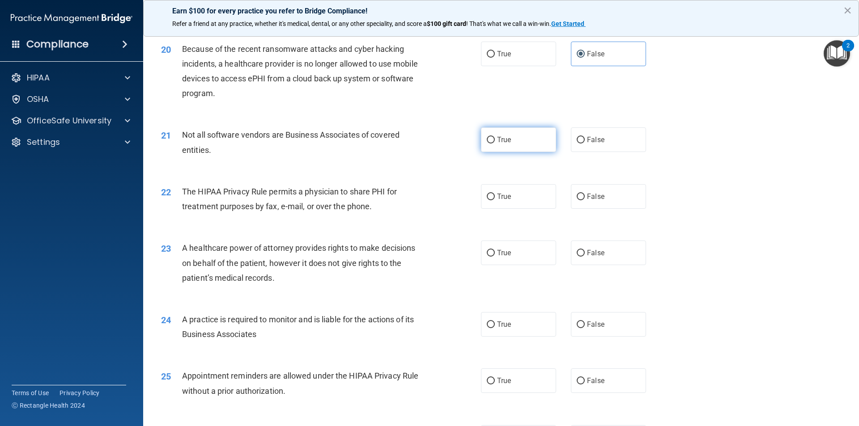
click at [517, 148] on label "True" at bounding box center [518, 139] width 75 height 25
click at [495, 144] on input "True" at bounding box center [491, 140] width 8 height 7
radio input "true"
click at [519, 194] on label "True" at bounding box center [518, 196] width 75 height 25
click at [495, 194] on input "True" at bounding box center [491, 197] width 8 height 7
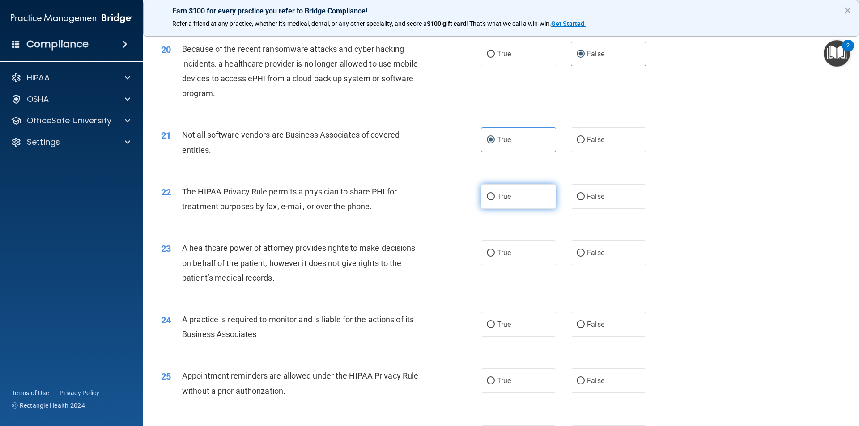
radio input "true"
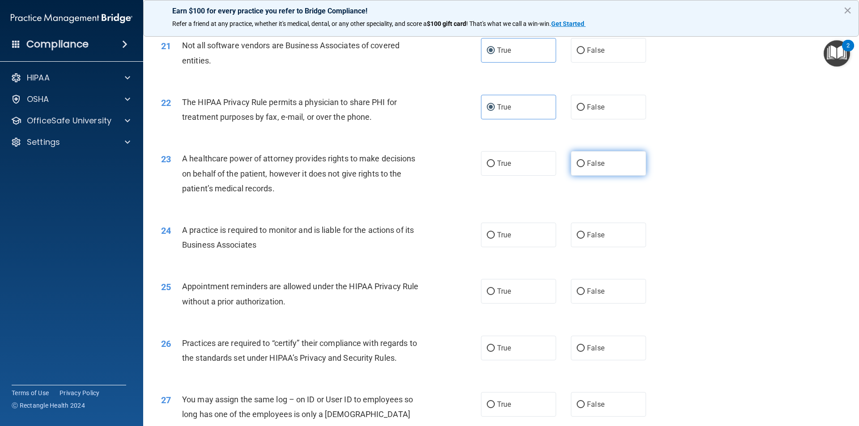
click at [593, 165] on span "False" at bounding box center [595, 163] width 17 height 8
click at [585, 165] on input "False" at bounding box center [580, 164] width 8 height 7
radio input "true"
click at [619, 229] on label "False" at bounding box center [608, 235] width 75 height 25
click at [585, 232] on input "False" at bounding box center [580, 235] width 8 height 7
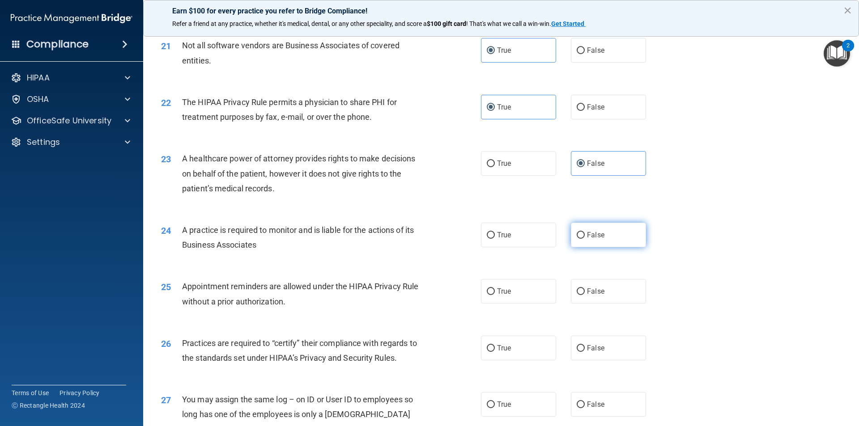
radio input "true"
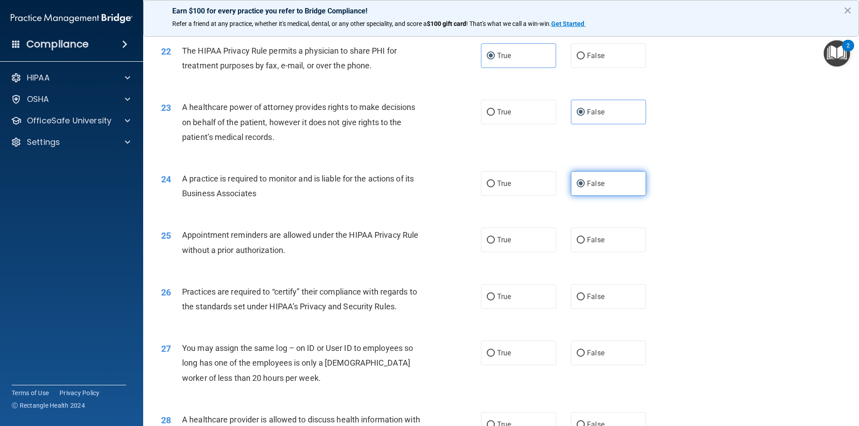
scroll to position [1521, 0]
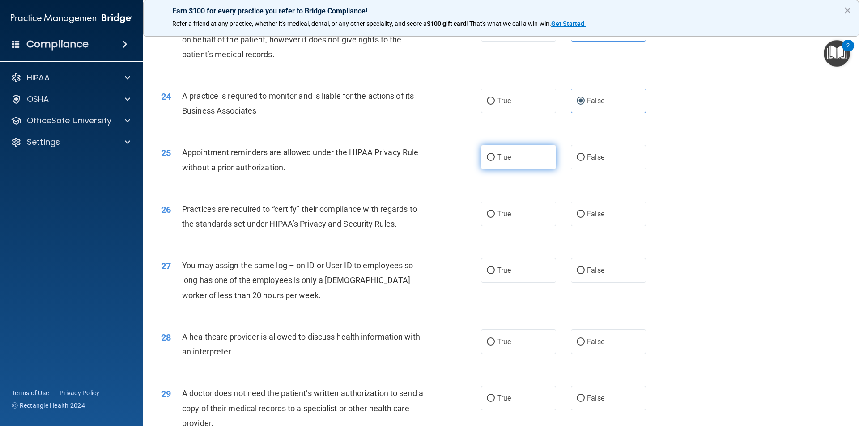
click at [525, 147] on label "True" at bounding box center [518, 157] width 75 height 25
click at [495, 154] on input "True" at bounding box center [491, 157] width 8 height 7
radio input "true"
click at [581, 209] on label "False" at bounding box center [608, 214] width 75 height 25
click at [581, 211] on input "False" at bounding box center [580, 214] width 8 height 7
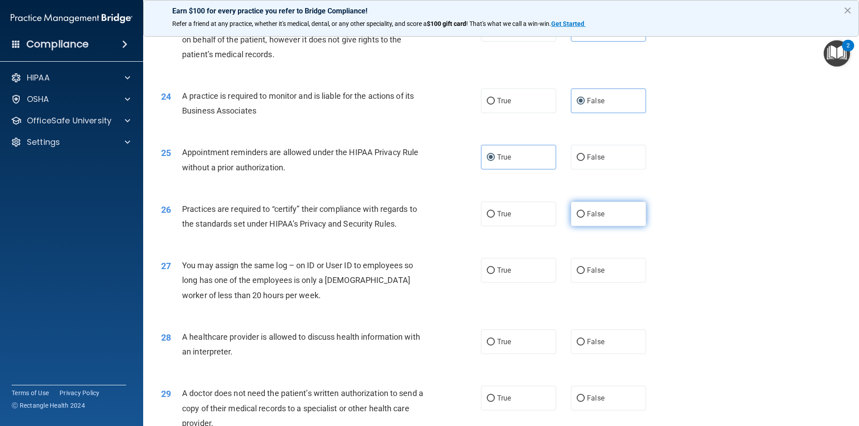
radio input "true"
click at [579, 271] on input "False" at bounding box center [580, 270] width 8 height 7
radio input "true"
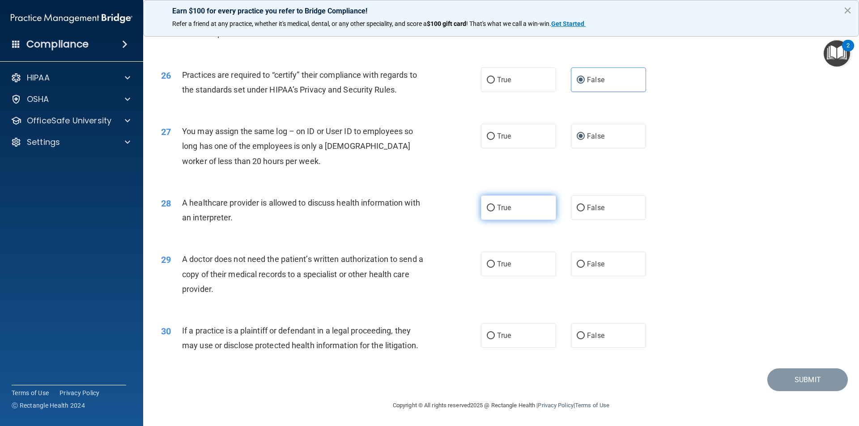
click at [542, 212] on label "True" at bounding box center [518, 207] width 75 height 25
click at [495, 212] on input "True" at bounding box center [491, 208] width 8 height 7
radio input "true"
click at [512, 267] on label "True" at bounding box center [518, 264] width 75 height 25
click at [495, 267] on input "True" at bounding box center [491, 264] width 8 height 7
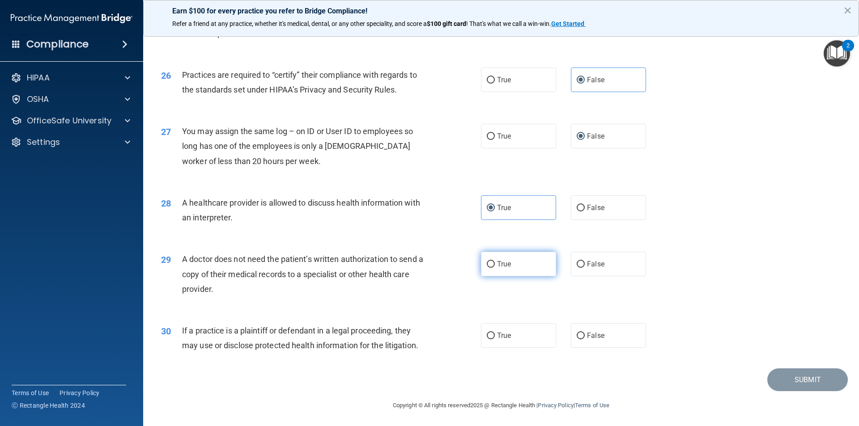
radio input "true"
click at [508, 336] on span "True" at bounding box center [504, 335] width 14 height 8
click at [495, 336] on input "True" at bounding box center [491, 336] width 8 height 7
radio input "true"
click at [793, 383] on button "Submit" at bounding box center [807, 380] width 80 height 23
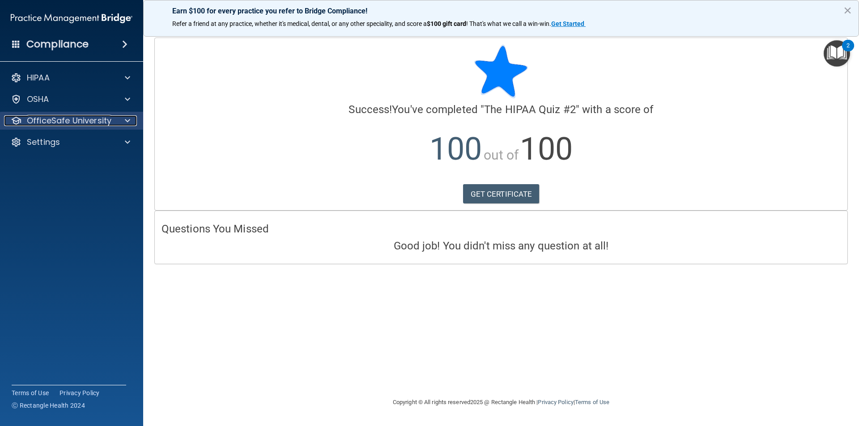
click at [132, 120] on div at bounding box center [126, 120] width 22 height 11
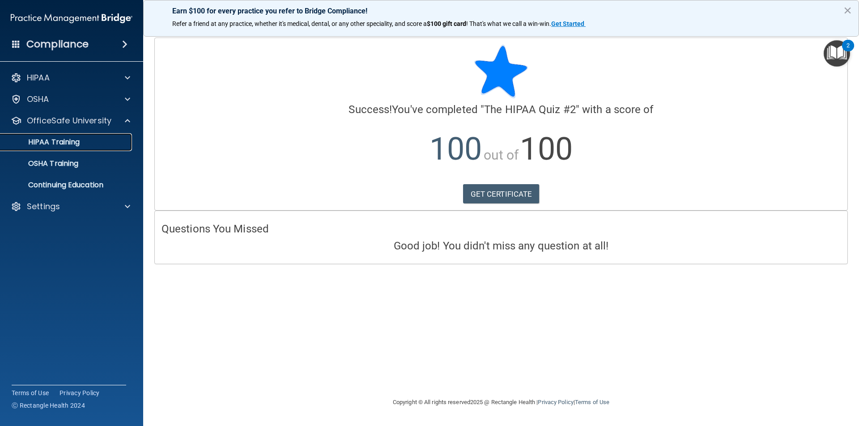
click at [59, 147] on p "HIPAA Training" at bounding box center [43, 142] width 74 height 9
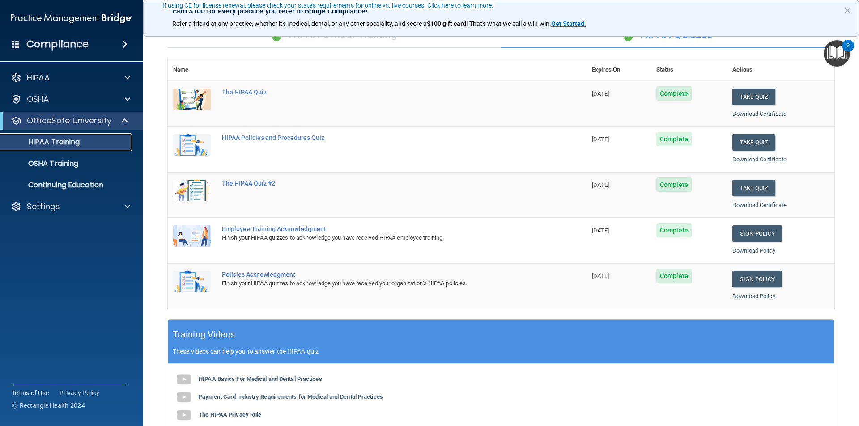
scroll to position [45, 0]
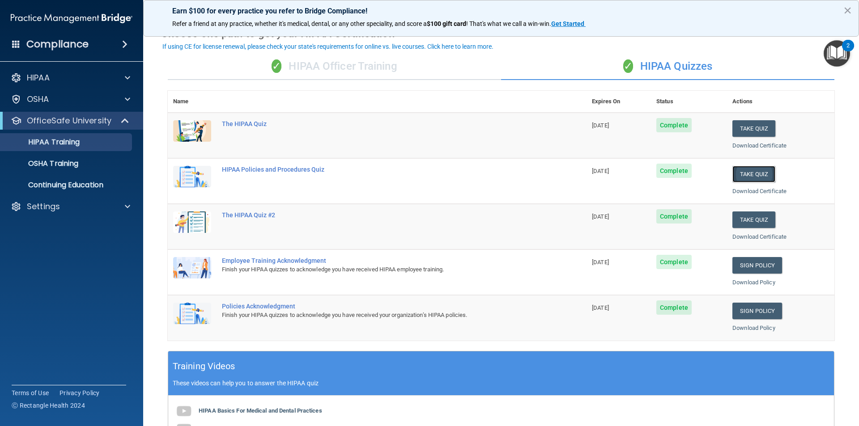
click at [741, 173] on button "Take Quiz" at bounding box center [753, 174] width 43 height 17
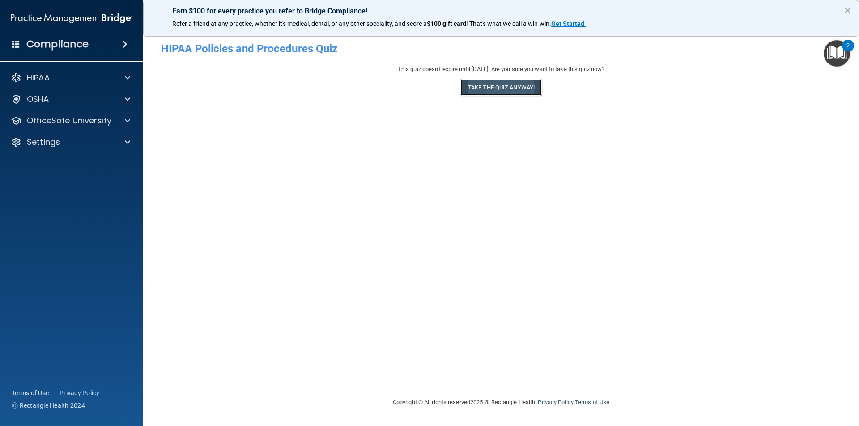
click at [471, 89] on button "Take the quiz anyway!" at bounding box center [500, 87] width 81 height 17
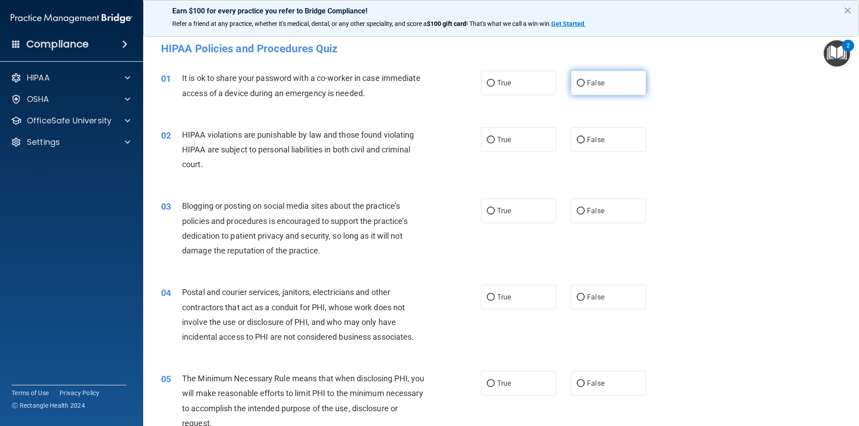
click at [580, 86] on label "False" at bounding box center [608, 83] width 75 height 25
click at [580, 86] on input "False" at bounding box center [580, 83] width 8 height 7
radio input "true"
click at [520, 148] on label "True" at bounding box center [518, 139] width 75 height 25
click at [495, 144] on input "True" at bounding box center [491, 140] width 8 height 7
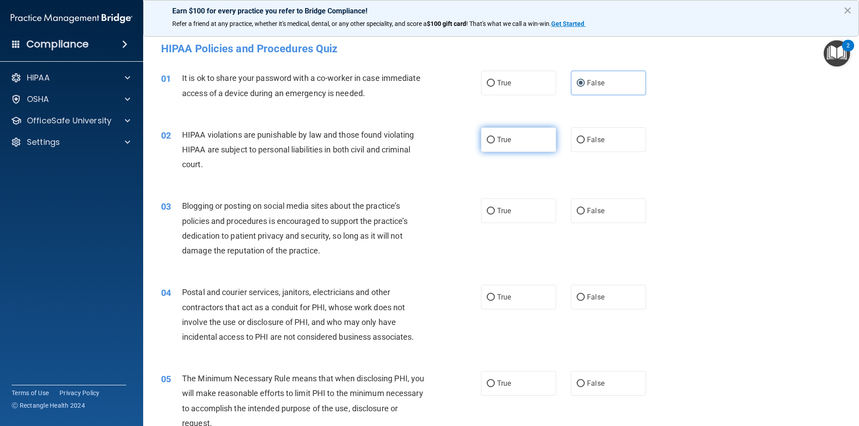
radio input "true"
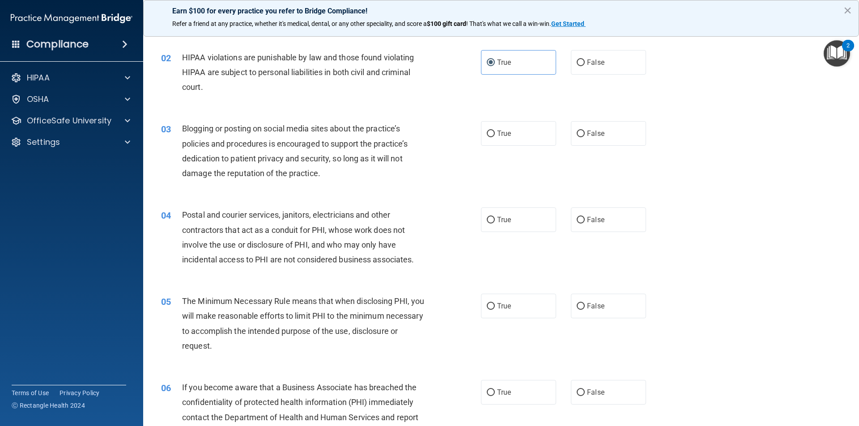
scroll to position [89, 0]
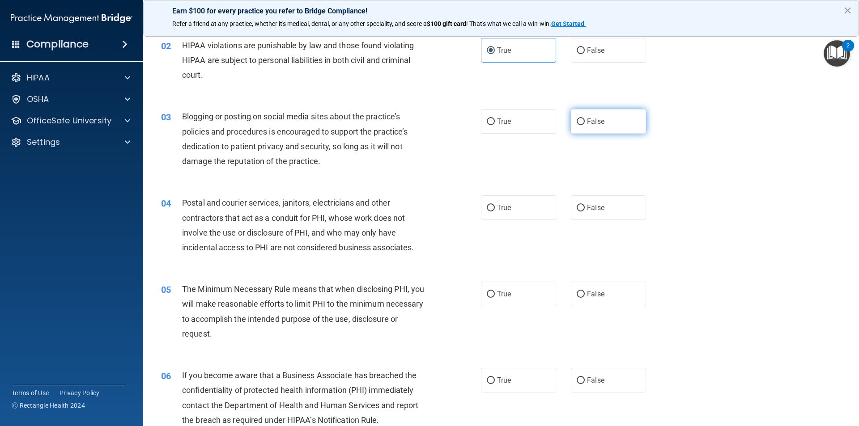
click at [580, 123] on input "False" at bounding box center [580, 122] width 8 height 7
radio input "true"
click at [529, 210] on label "True" at bounding box center [518, 207] width 75 height 25
click at [495, 210] on input "True" at bounding box center [491, 208] width 8 height 7
radio input "true"
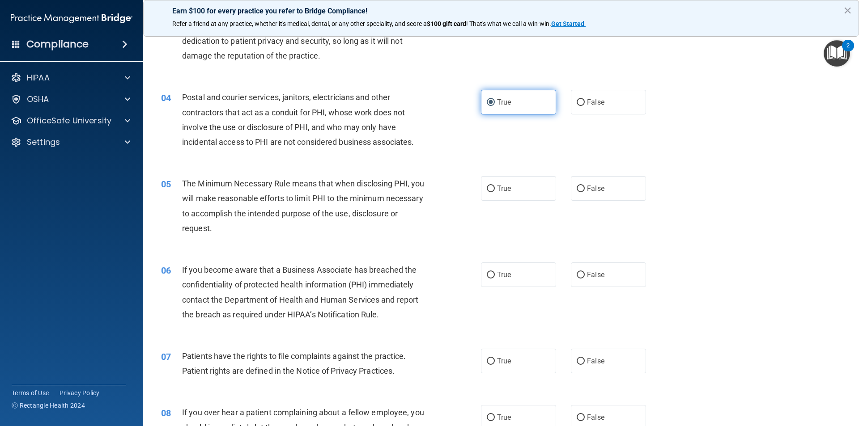
scroll to position [224, 0]
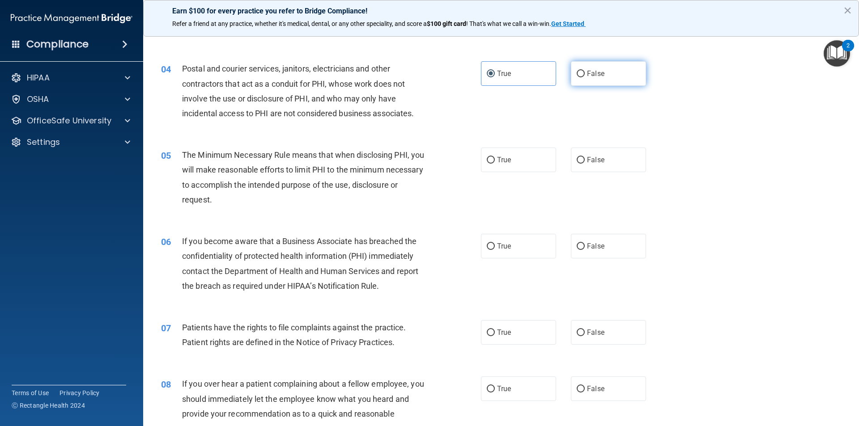
click at [597, 81] on label "False" at bounding box center [608, 73] width 75 height 25
click at [585, 77] on input "False" at bounding box center [580, 74] width 8 height 7
radio input "true"
radio input "false"
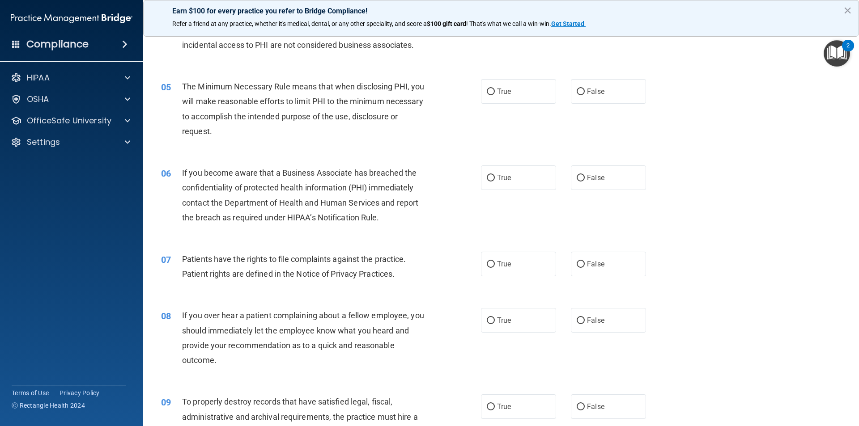
scroll to position [313, 0]
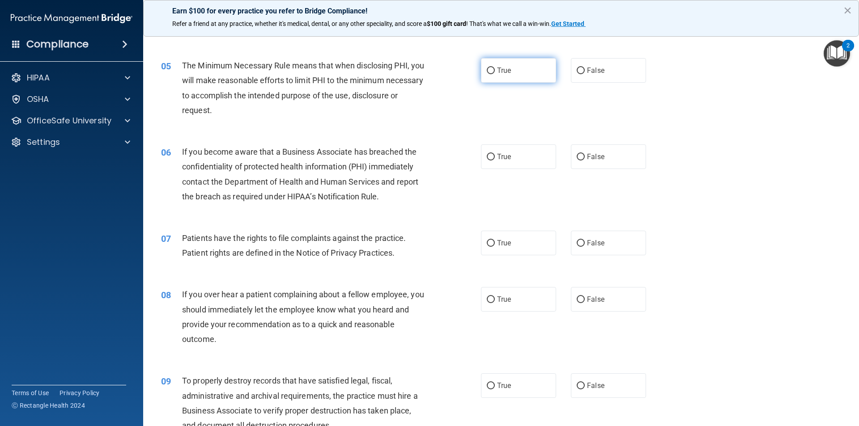
click at [500, 78] on label "True" at bounding box center [518, 70] width 75 height 25
click at [495, 74] on input "True" at bounding box center [491, 71] width 8 height 7
radio input "true"
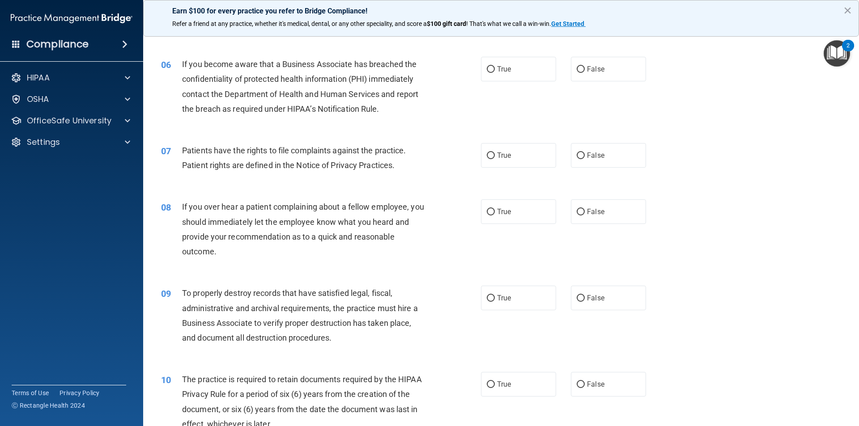
scroll to position [402, 0]
click at [508, 59] on label "True" at bounding box center [518, 67] width 75 height 25
click at [495, 64] on input "True" at bounding box center [491, 67] width 8 height 7
radio input "true"
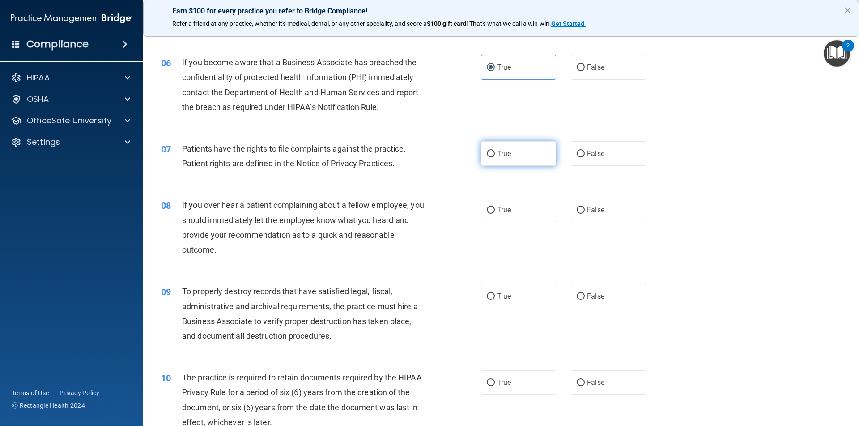
click at [504, 152] on span "True" at bounding box center [504, 153] width 14 height 8
click at [495, 152] on input "True" at bounding box center [491, 154] width 8 height 7
radio input "true"
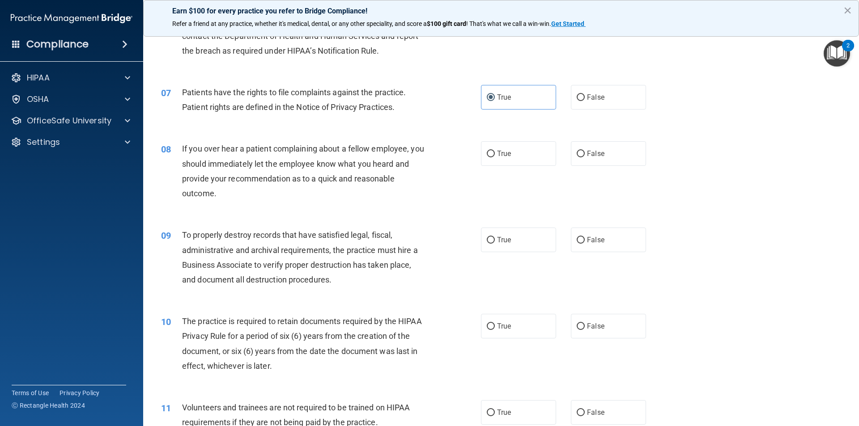
scroll to position [492, 0]
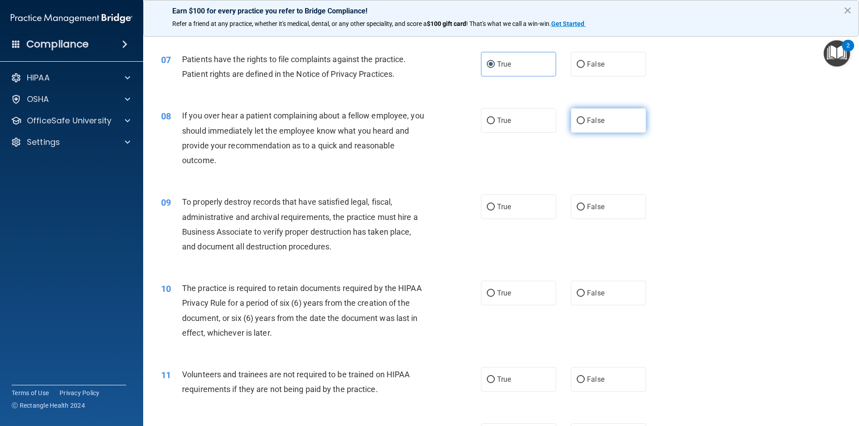
click at [587, 123] on span "False" at bounding box center [595, 120] width 17 height 8
click at [585, 123] on input "False" at bounding box center [580, 121] width 8 height 7
radio input "true"
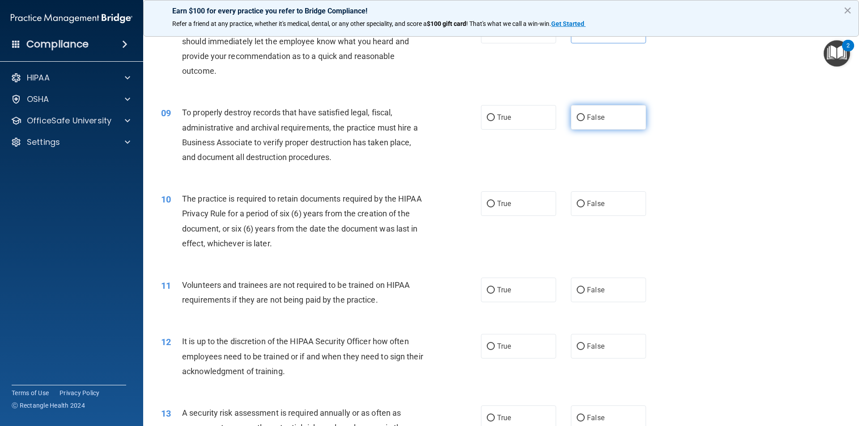
click at [618, 121] on label "False" at bounding box center [608, 117] width 75 height 25
click at [585, 121] on input "False" at bounding box center [580, 117] width 8 height 7
radio input "true"
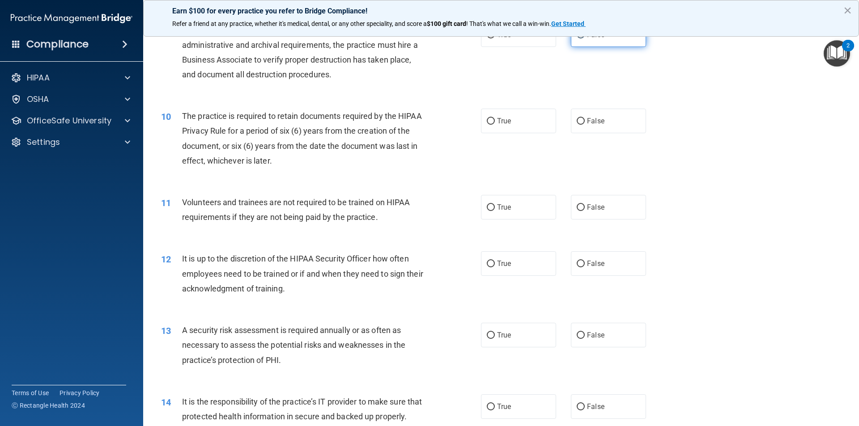
scroll to position [671, 0]
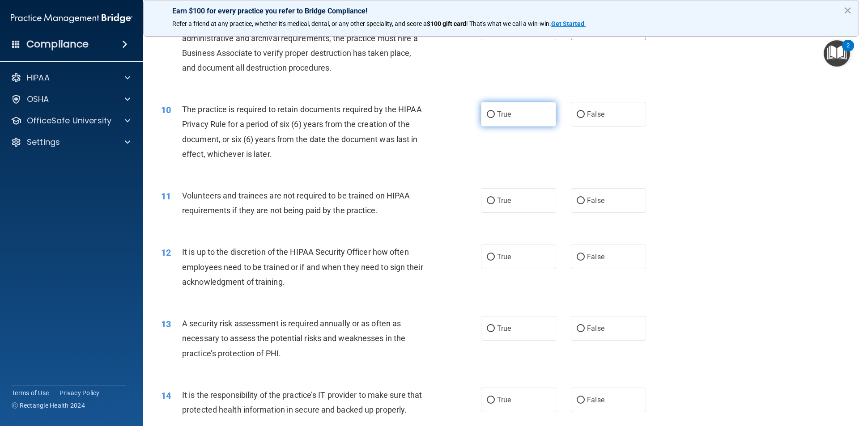
click at [499, 119] on label "True" at bounding box center [518, 114] width 75 height 25
click at [495, 118] on input "True" at bounding box center [491, 114] width 8 height 7
radio input "true"
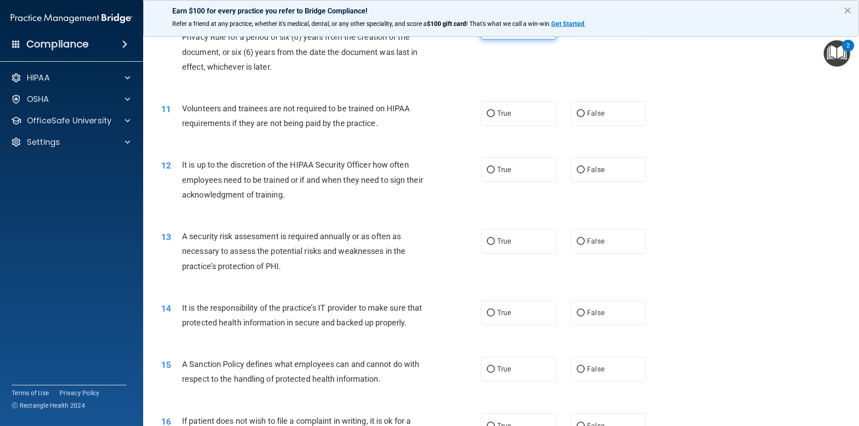
scroll to position [760, 0]
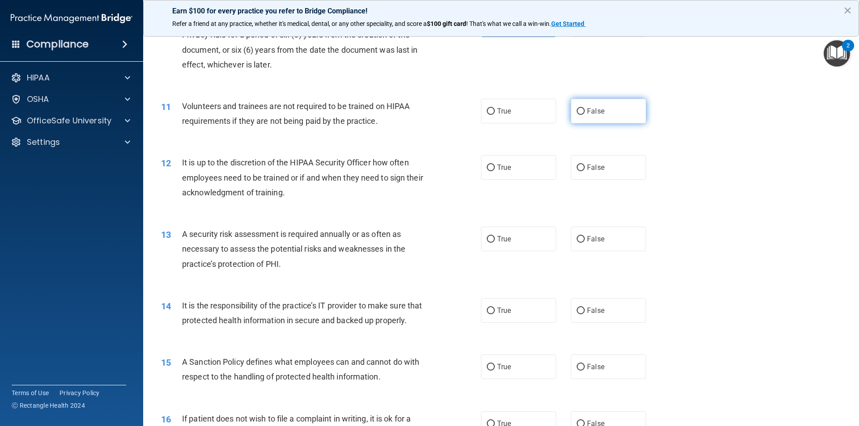
click at [580, 115] on label "False" at bounding box center [608, 111] width 75 height 25
click at [580, 115] on input "False" at bounding box center [580, 111] width 8 height 7
radio input "true"
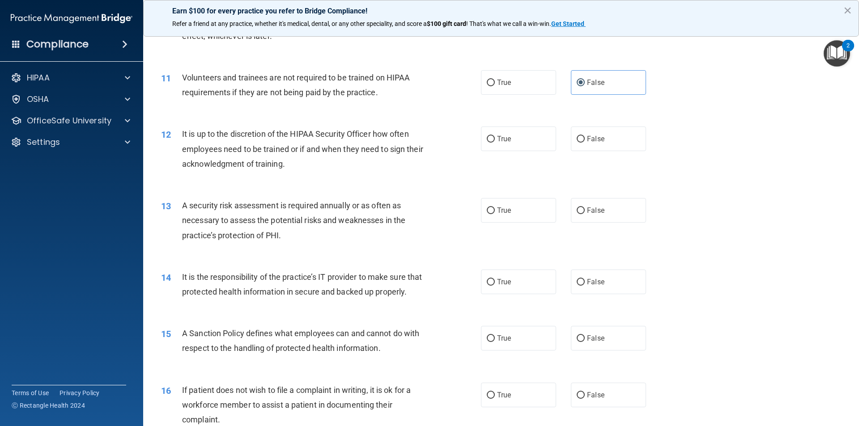
scroll to position [805, 0]
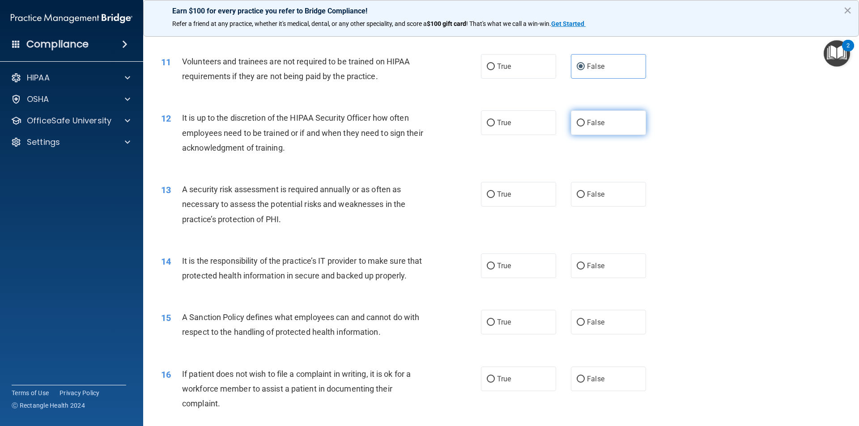
click at [577, 122] on input "False" at bounding box center [580, 123] width 8 height 7
radio input "true"
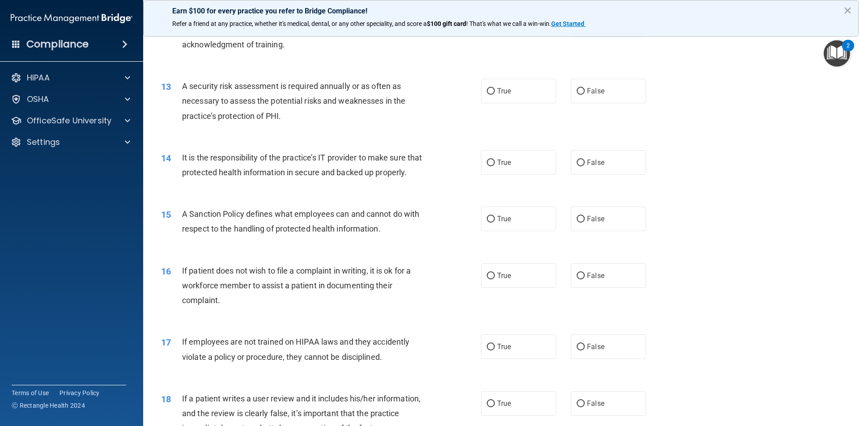
scroll to position [939, 0]
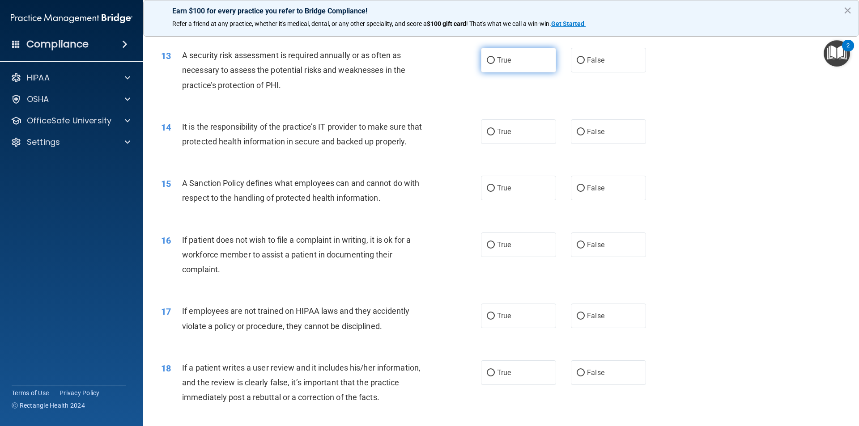
click at [525, 70] on label "True" at bounding box center [518, 60] width 75 height 25
click at [495, 64] on input "True" at bounding box center [491, 60] width 8 height 7
radio input "true"
click at [541, 136] on label "True" at bounding box center [518, 131] width 75 height 25
click at [495, 136] on input "True" at bounding box center [491, 132] width 8 height 7
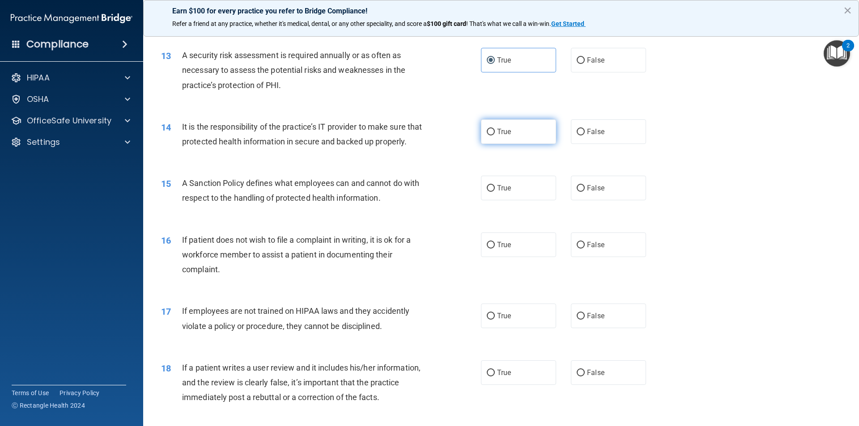
radio input "true"
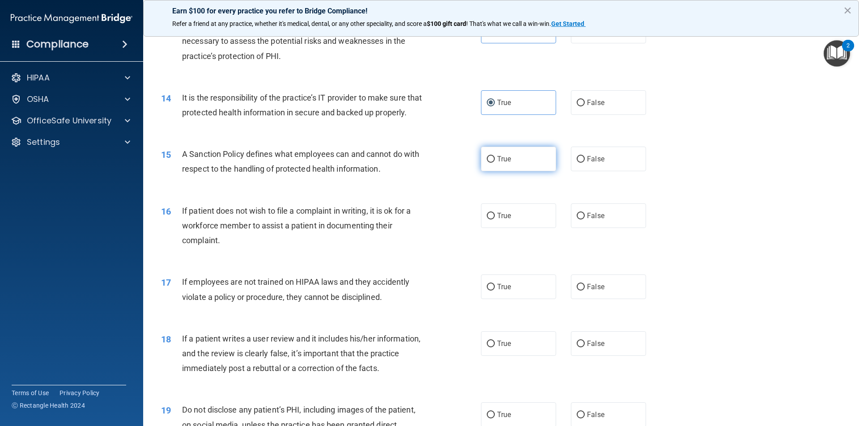
scroll to position [984, 0]
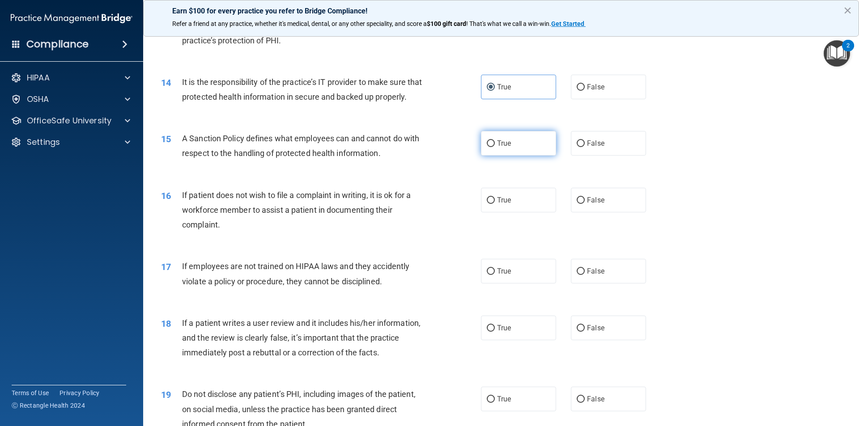
click at [501, 148] on span "True" at bounding box center [504, 143] width 14 height 8
click at [495, 147] on input "True" at bounding box center [491, 143] width 8 height 7
radio input "true"
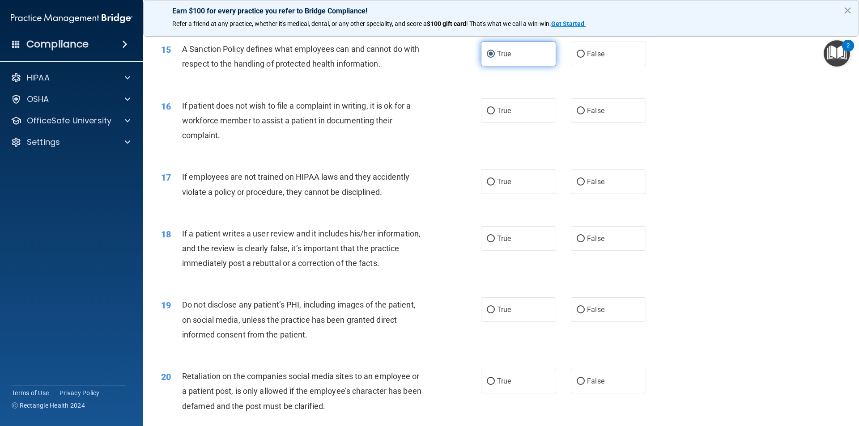
scroll to position [1118, 0]
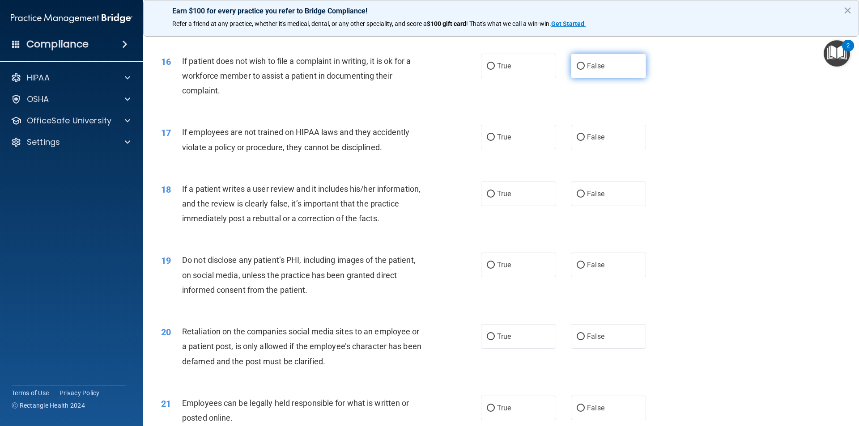
click at [601, 78] on label "False" at bounding box center [608, 66] width 75 height 25
click at [585, 70] on input "False" at bounding box center [580, 66] width 8 height 7
radio input "true"
click at [593, 141] on span "False" at bounding box center [595, 137] width 17 height 8
click at [585, 141] on input "False" at bounding box center [580, 137] width 8 height 7
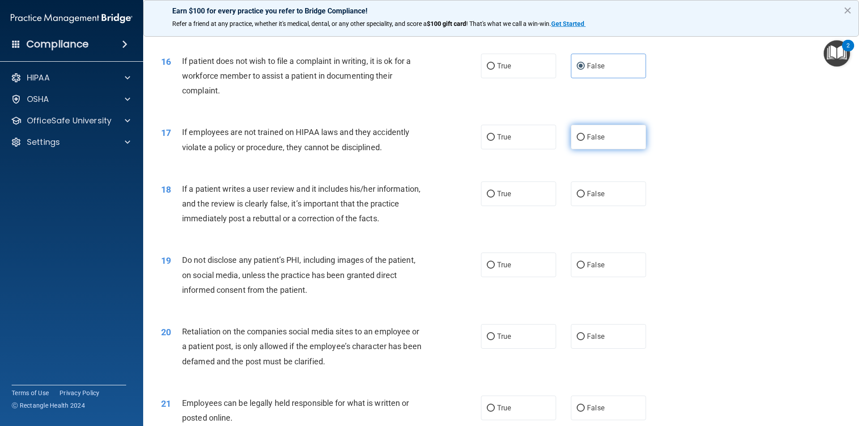
radio input "true"
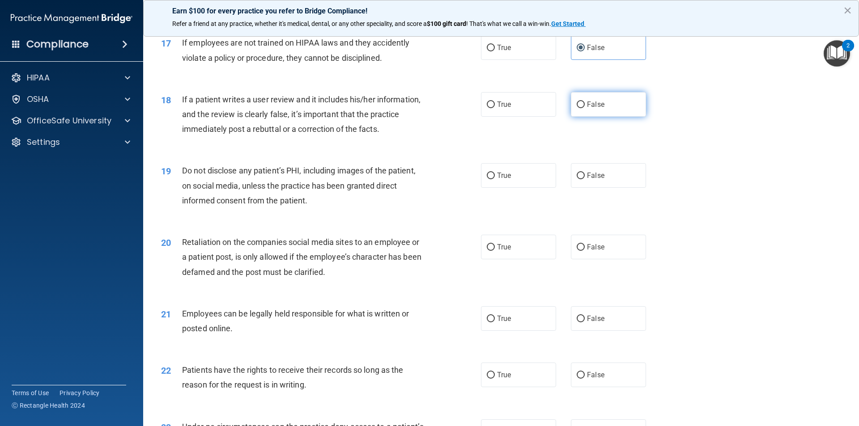
click at [588, 109] on span "False" at bounding box center [595, 104] width 17 height 8
click at [585, 108] on input "False" at bounding box center [580, 105] width 8 height 7
radio input "true"
click at [522, 188] on label "True" at bounding box center [518, 175] width 75 height 25
click at [495, 179] on input "True" at bounding box center [491, 176] width 8 height 7
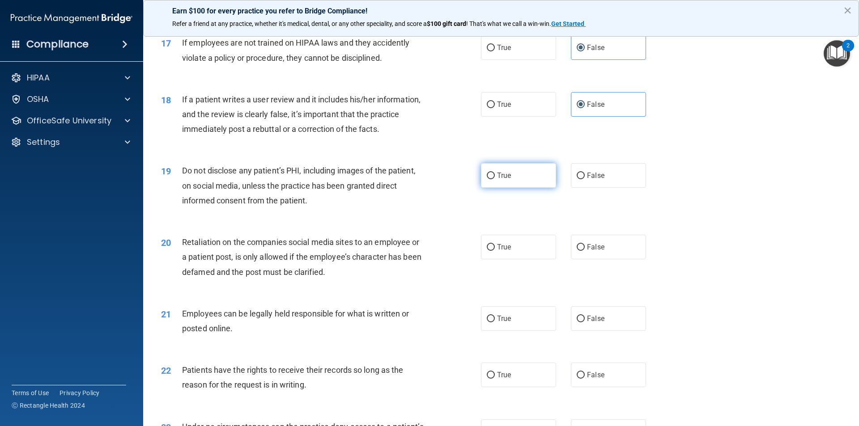
radio input "true"
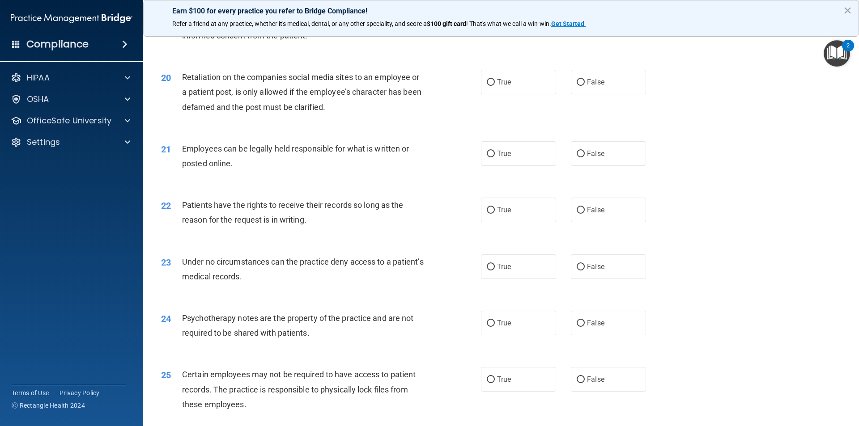
scroll to position [1386, 0]
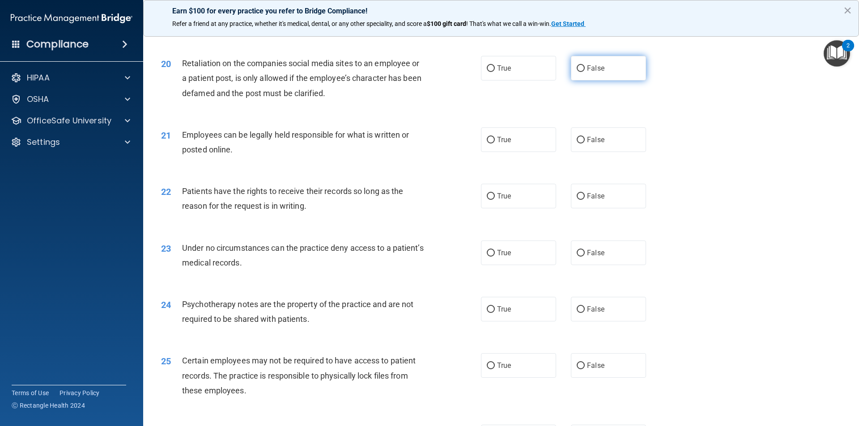
click at [593, 77] on label "False" at bounding box center [608, 68] width 75 height 25
click at [585, 72] on input "False" at bounding box center [580, 68] width 8 height 7
radio input "true"
click at [491, 168] on div "21 Employees can be legally held responsible for what is written or posted onli…" at bounding box center [500, 144] width 693 height 56
click at [493, 152] on label "True" at bounding box center [518, 139] width 75 height 25
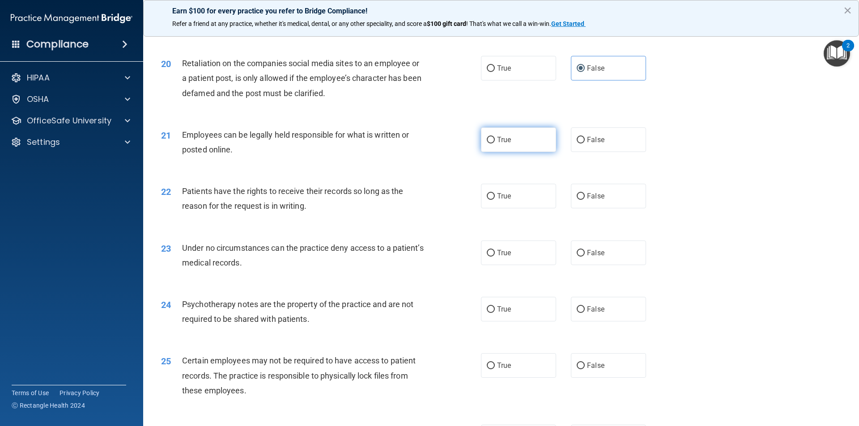
click at [493, 144] on input "True" at bounding box center [491, 140] width 8 height 7
radio input "true"
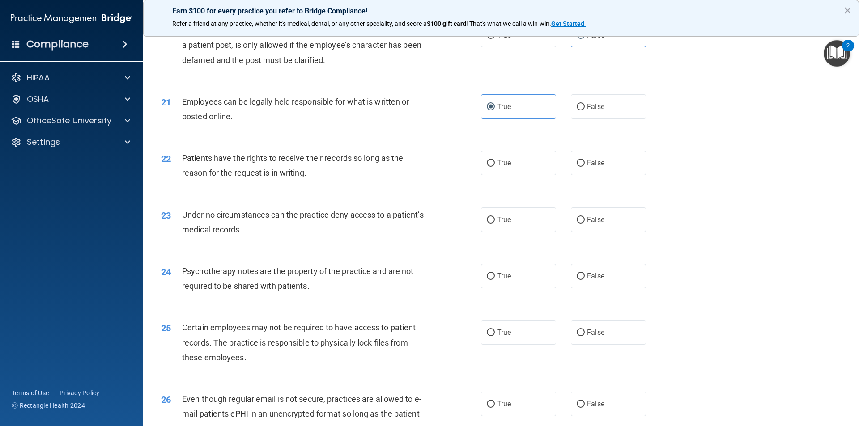
scroll to position [1476, 0]
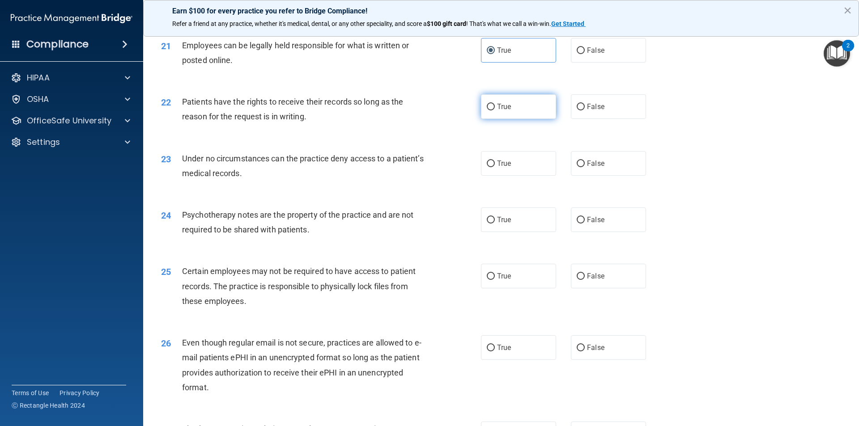
click at [519, 119] on label "True" at bounding box center [518, 106] width 75 height 25
click at [495, 110] on input "True" at bounding box center [491, 107] width 8 height 7
radio input "true"
click at [483, 176] on label "True" at bounding box center [518, 163] width 75 height 25
click at [487, 167] on input "True" at bounding box center [491, 164] width 8 height 7
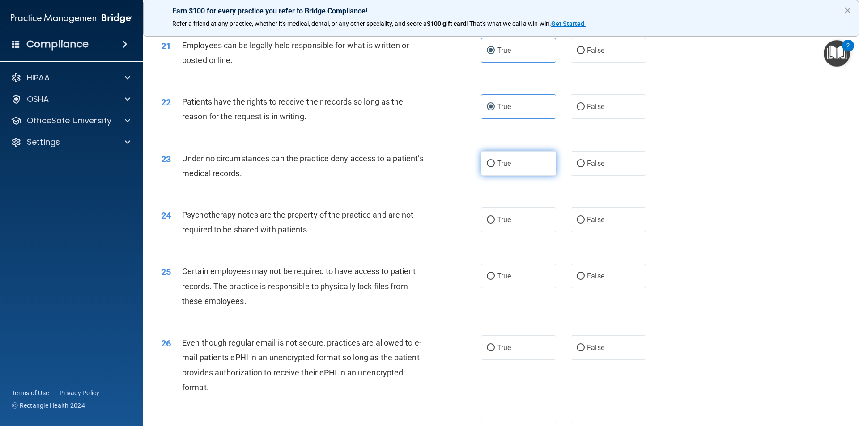
radio input "true"
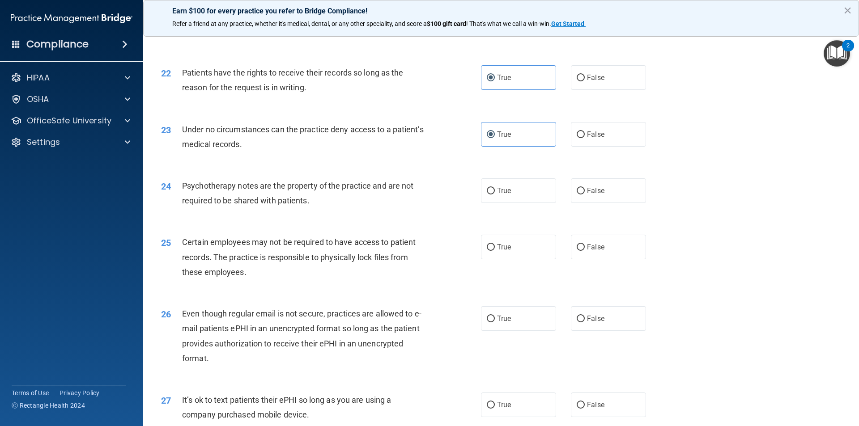
scroll to position [1521, 0]
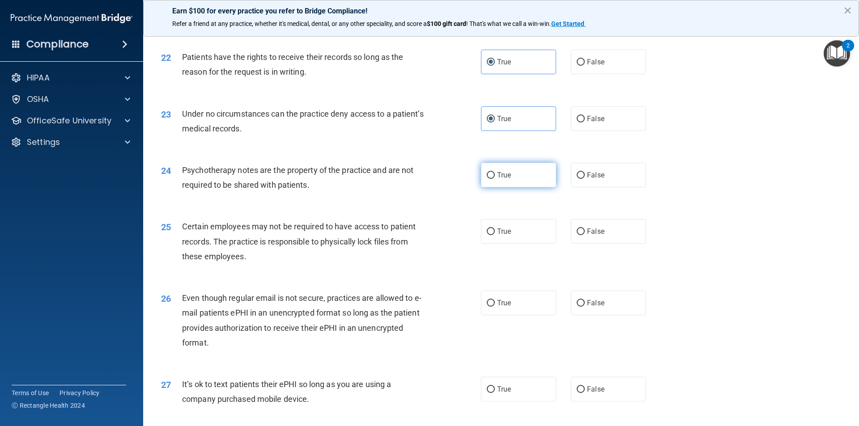
click at [543, 187] on label "True" at bounding box center [518, 175] width 75 height 25
click at [495, 179] on input "True" at bounding box center [491, 175] width 8 height 7
radio input "true"
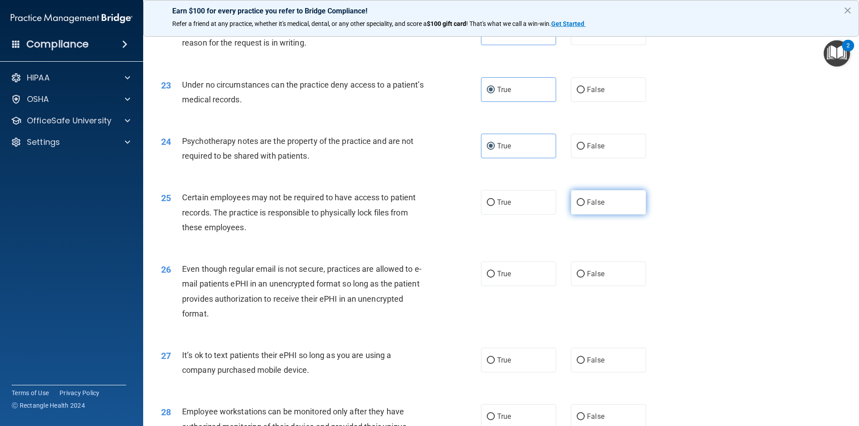
scroll to position [1565, 0]
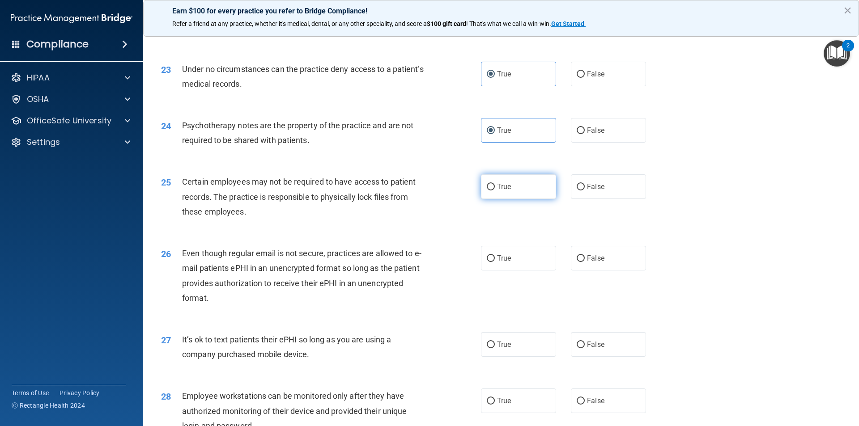
click at [498, 191] on span "True" at bounding box center [504, 186] width 14 height 8
click at [495, 191] on input "True" at bounding box center [491, 187] width 8 height 7
radio input "true"
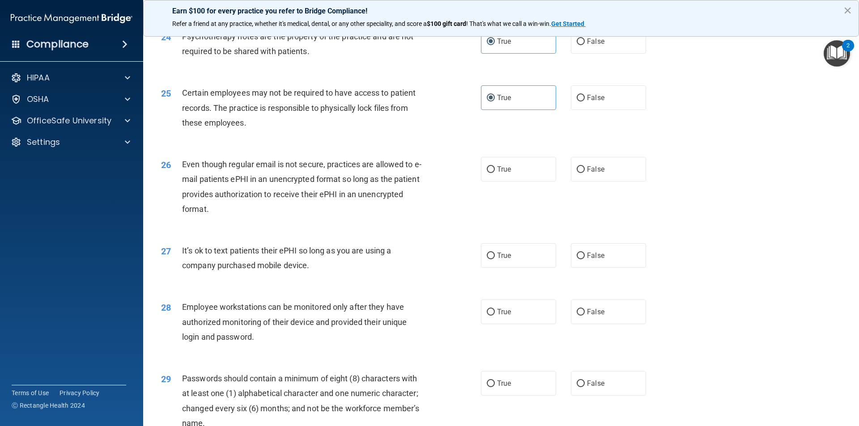
scroll to position [1655, 0]
click at [521, 181] on label "True" at bounding box center [518, 169] width 75 height 25
click at [495, 173] on input "True" at bounding box center [491, 169] width 8 height 7
radio input "true"
click at [586, 181] on label "False" at bounding box center [608, 169] width 75 height 25
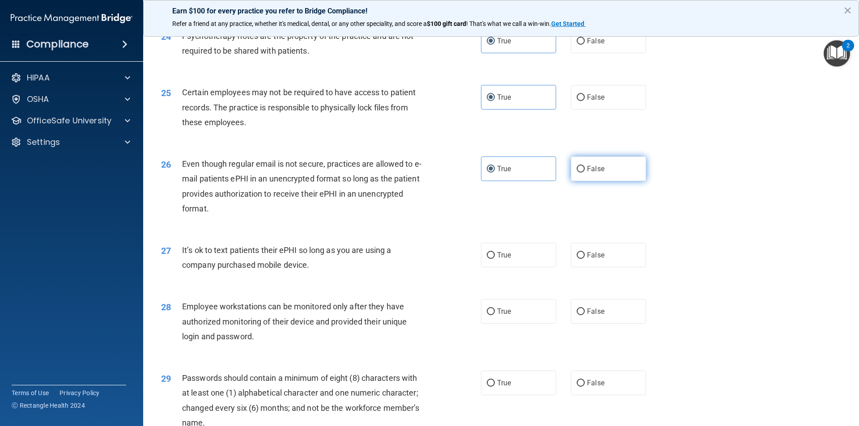
click at [585, 173] on input "False" at bounding box center [580, 169] width 8 height 7
radio input "true"
radio input "false"
click at [589, 181] on label "False" at bounding box center [608, 169] width 75 height 25
click at [585, 173] on input "False" at bounding box center [580, 169] width 8 height 7
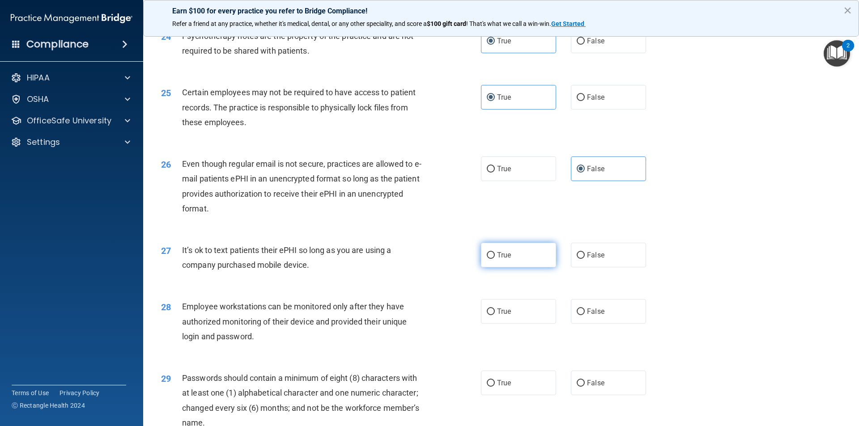
click at [509, 267] on label "True" at bounding box center [518, 255] width 75 height 25
click at [495, 259] on input "True" at bounding box center [491, 255] width 8 height 7
radio input "true"
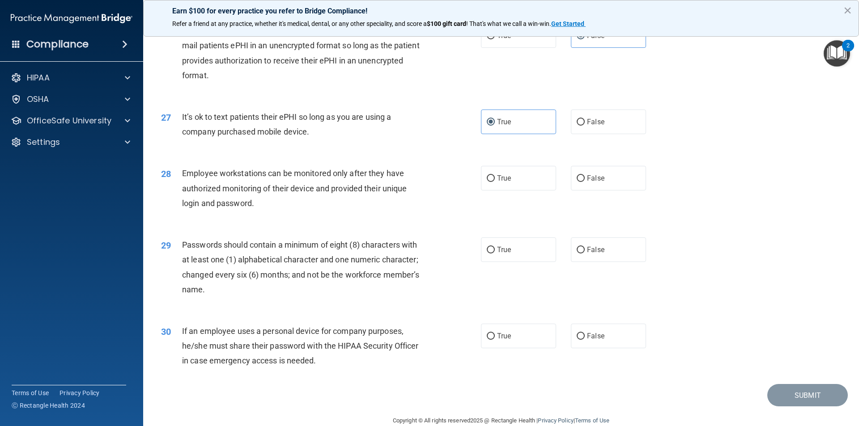
scroll to position [1789, 0]
click at [634, 190] on label "False" at bounding box center [608, 177] width 75 height 25
click at [585, 181] on input "False" at bounding box center [580, 177] width 8 height 7
radio input "true"
click at [488, 261] on label "True" at bounding box center [518, 249] width 75 height 25
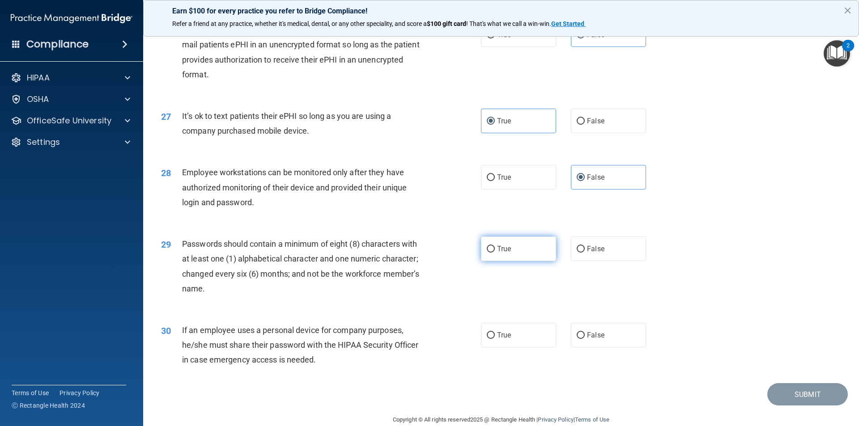
click at [488, 253] on input "True" at bounding box center [491, 249] width 8 height 7
radio input "true"
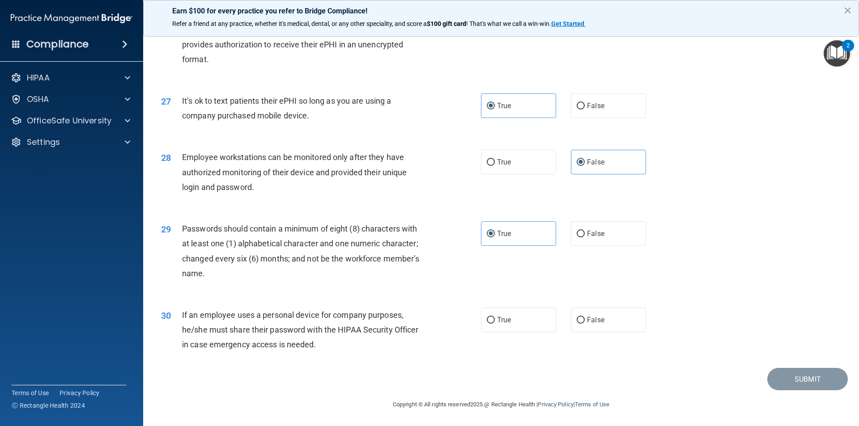
scroll to position [1819, 0]
click at [616, 326] on label "False" at bounding box center [608, 320] width 75 height 25
click at [585, 324] on input "False" at bounding box center [580, 320] width 8 height 7
radio input "true"
click at [779, 384] on button "Submit" at bounding box center [807, 379] width 80 height 23
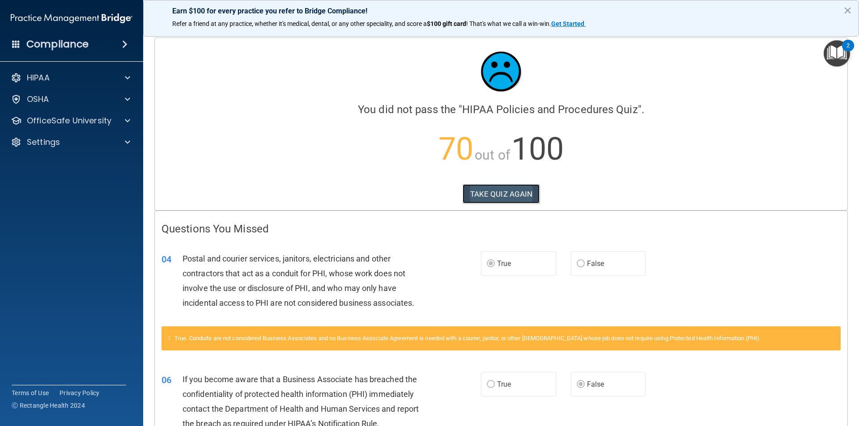
click at [500, 186] on button "TAKE QUIZ AGAIN" at bounding box center [500, 194] width 77 height 20
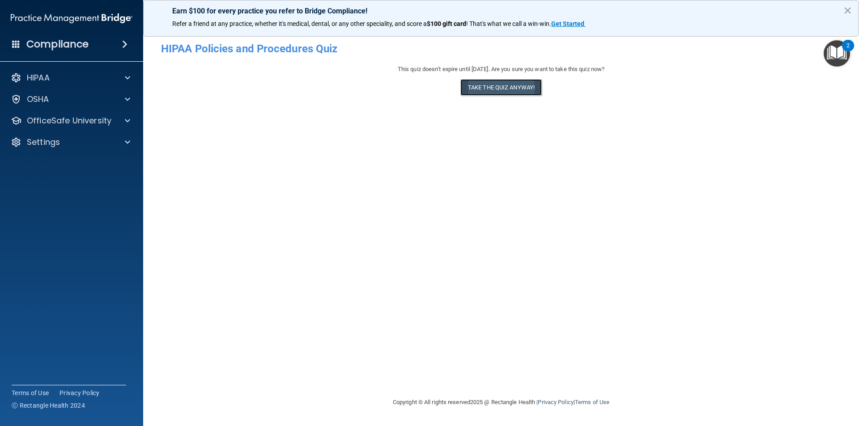
click at [497, 88] on button "Take the quiz anyway!" at bounding box center [500, 87] width 81 height 17
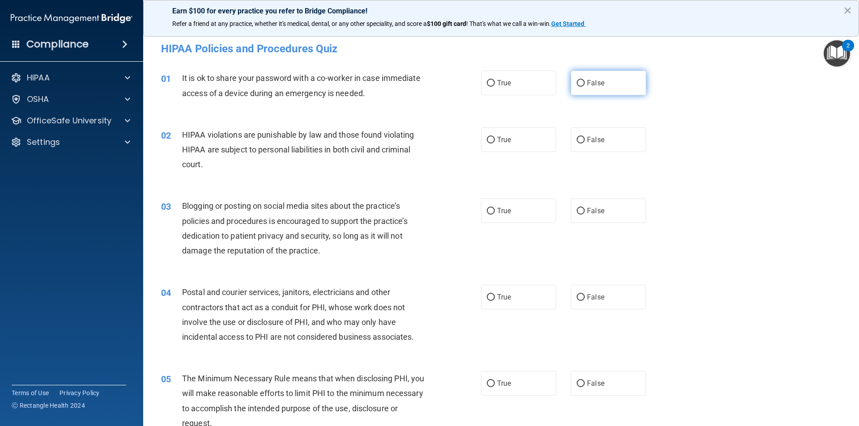
click at [603, 80] on label "False" at bounding box center [608, 83] width 75 height 25
click at [585, 80] on input "False" at bounding box center [580, 83] width 8 height 7
radio input "true"
click at [527, 140] on label "True" at bounding box center [518, 139] width 75 height 25
click at [495, 140] on input "True" at bounding box center [491, 140] width 8 height 7
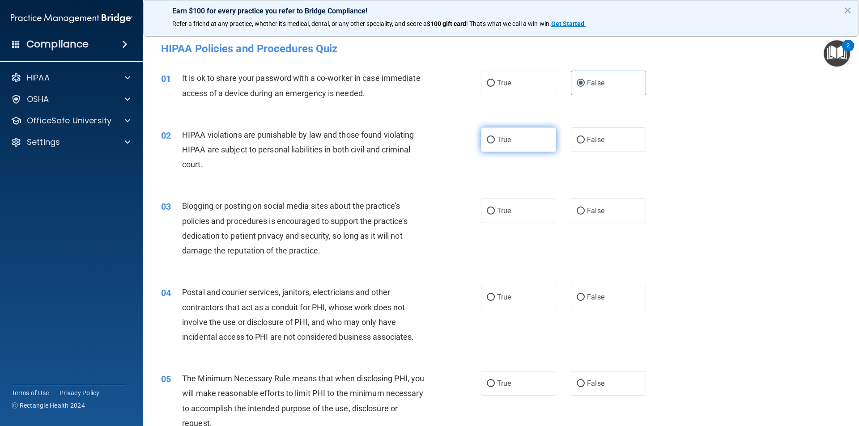
radio input "true"
click at [598, 201] on label "False" at bounding box center [608, 211] width 75 height 25
click at [585, 208] on input "False" at bounding box center [580, 211] width 8 height 7
radio input "true"
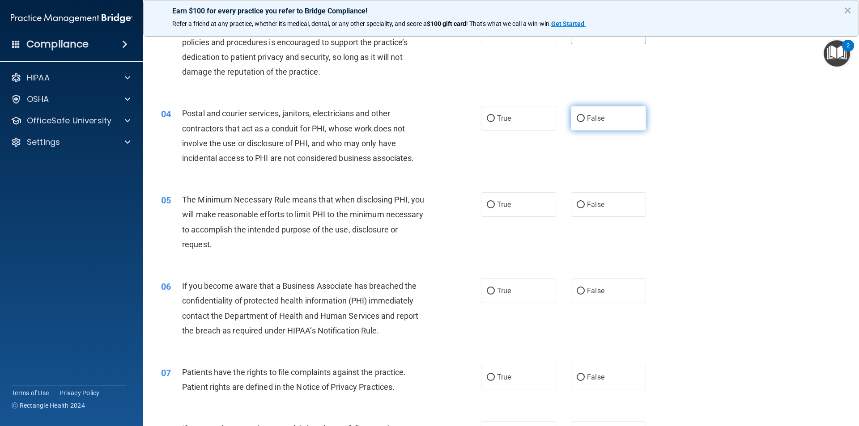
click at [591, 122] on span "False" at bounding box center [595, 118] width 17 height 8
click at [585, 122] on input "False" at bounding box center [580, 118] width 8 height 7
radio input "true"
click at [493, 202] on label "True" at bounding box center [518, 204] width 75 height 25
click at [493, 202] on input "True" at bounding box center [491, 205] width 8 height 7
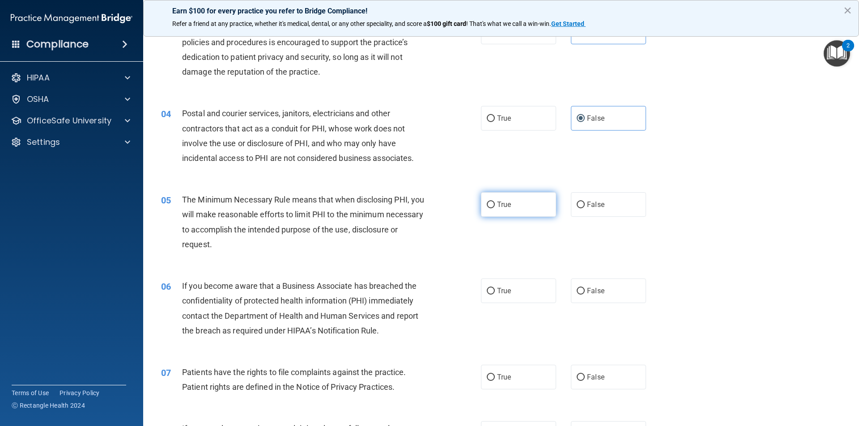
radio input "true"
click at [603, 290] on label "False" at bounding box center [608, 291] width 75 height 25
click at [585, 290] on input "False" at bounding box center [580, 291] width 8 height 7
radio input "true"
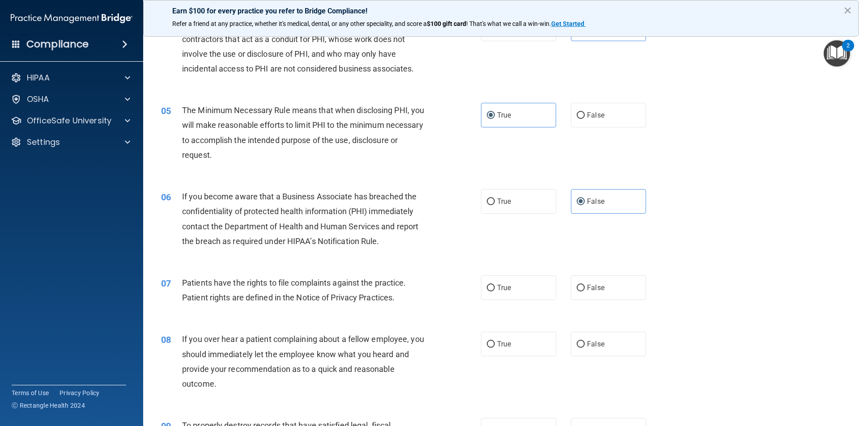
scroll to position [358, 0]
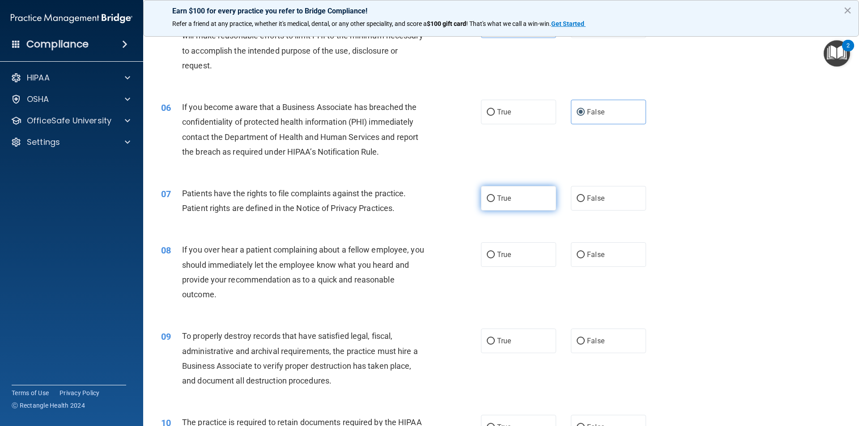
click at [503, 209] on label "True" at bounding box center [518, 198] width 75 height 25
click at [495, 202] on input "True" at bounding box center [491, 198] width 8 height 7
radio input "true"
click at [512, 256] on label "True" at bounding box center [518, 254] width 75 height 25
click at [495, 256] on input "True" at bounding box center [491, 255] width 8 height 7
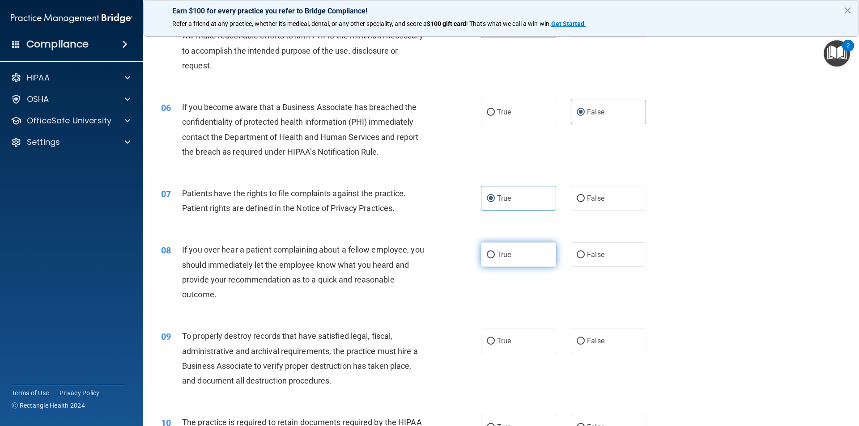
radio input "true"
click at [592, 256] on span "False" at bounding box center [595, 254] width 17 height 8
click at [585, 256] on input "False" at bounding box center [580, 255] width 8 height 7
radio input "true"
radio input "false"
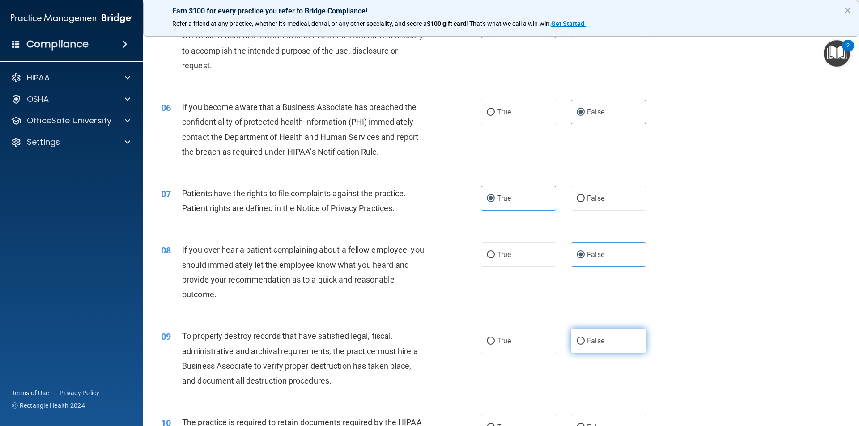
click at [604, 337] on label "False" at bounding box center [608, 341] width 75 height 25
click at [585, 338] on input "False" at bounding box center [580, 341] width 8 height 7
radio input "true"
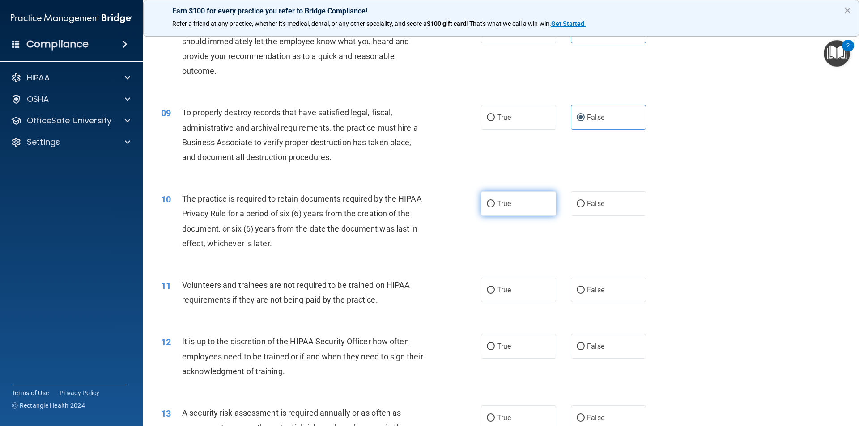
click at [500, 199] on span "True" at bounding box center [504, 203] width 14 height 8
click at [495, 201] on input "True" at bounding box center [491, 204] width 8 height 7
radio input "true"
click at [586, 299] on label "False" at bounding box center [608, 290] width 75 height 25
click at [585, 294] on input "False" at bounding box center [580, 290] width 8 height 7
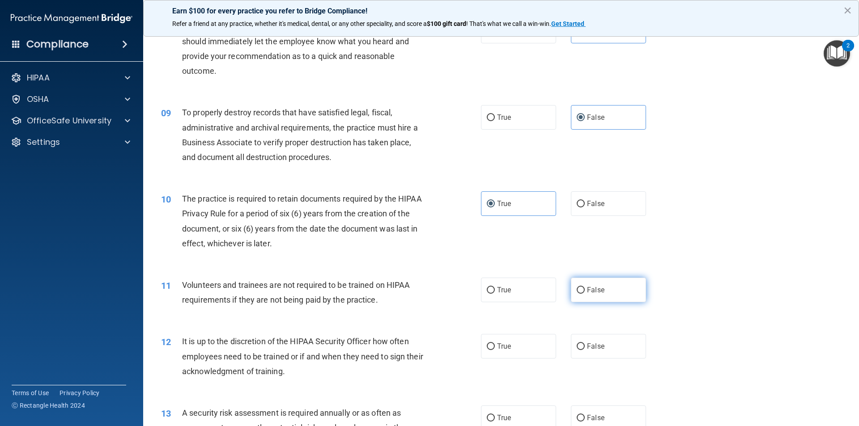
radio input "true"
click at [590, 341] on label "False" at bounding box center [608, 346] width 75 height 25
click at [585, 343] on input "False" at bounding box center [580, 346] width 8 height 7
radio input "true"
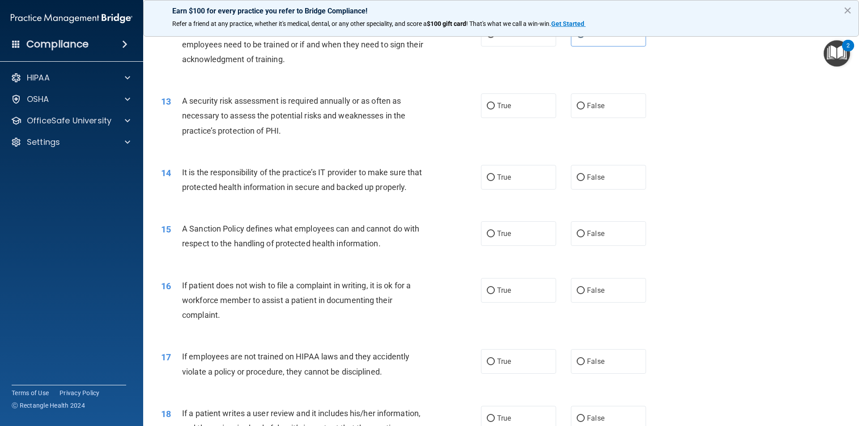
scroll to position [894, 0]
click at [499, 115] on label "True" at bounding box center [518, 105] width 75 height 25
click at [495, 109] on input "True" at bounding box center [491, 105] width 8 height 7
radio input "true"
drag, startPoint x: 585, startPoint y: 183, endPoint x: 585, endPoint y: 236, distance: 52.8
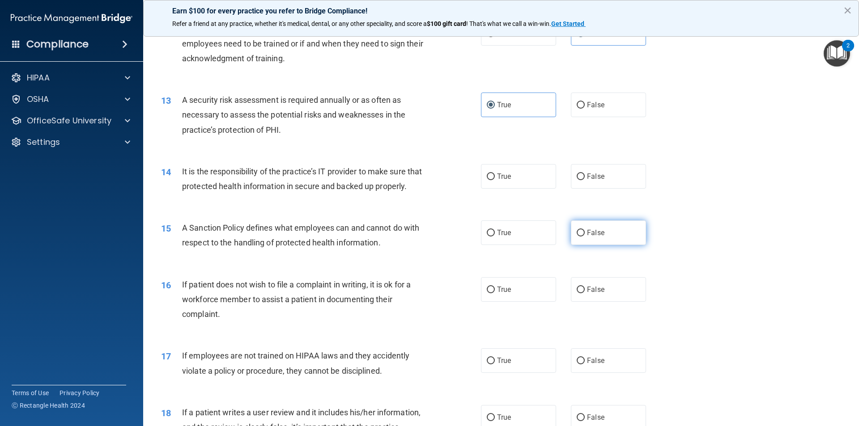
click at [585, 183] on label "False" at bounding box center [608, 176] width 75 height 25
click at [585, 180] on input "False" at bounding box center [580, 177] width 8 height 7
radio input "true"
click at [587, 237] on span "False" at bounding box center [595, 233] width 17 height 8
click at [585, 237] on input "False" at bounding box center [580, 233] width 8 height 7
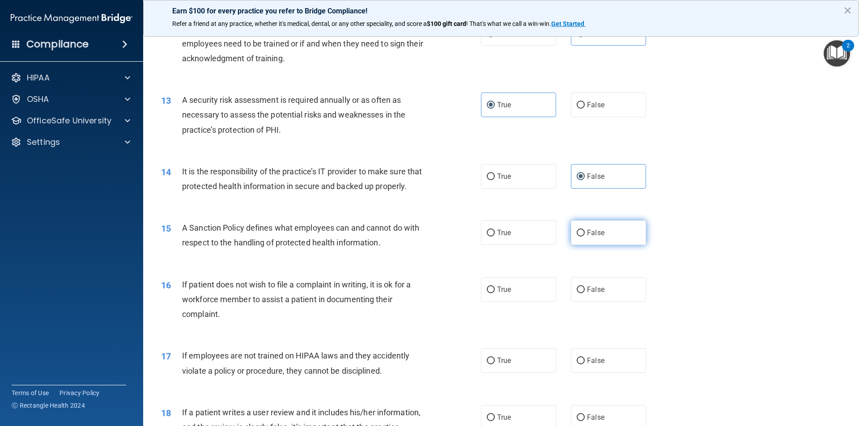
radio input "true"
click at [518, 297] on label "True" at bounding box center [518, 289] width 75 height 25
click at [495, 293] on input "True" at bounding box center [491, 290] width 8 height 7
radio input "true"
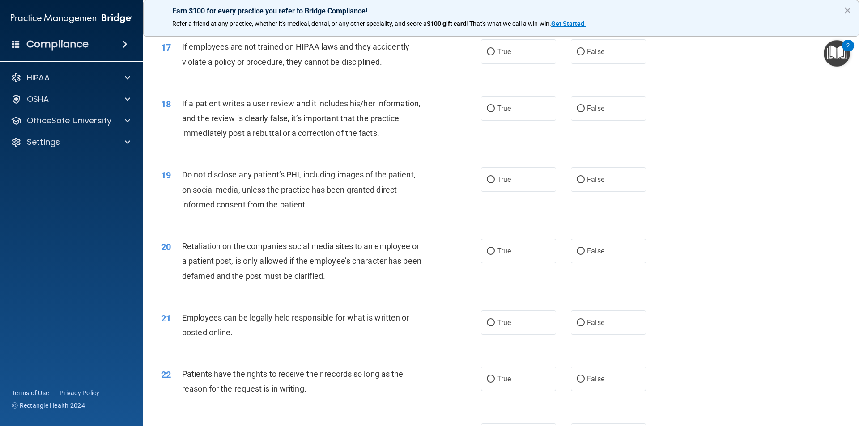
scroll to position [1207, 0]
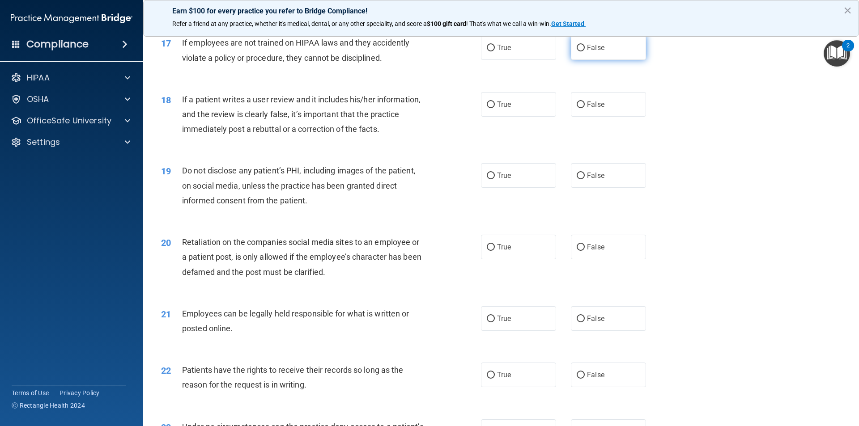
click at [599, 60] on label "False" at bounding box center [608, 47] width 75 height 25
click at [585, 51] on input "False" at bounding box center [580, 48] width 8 height 7
radio input "true"
click at [604, 117] on label "False" at bounding box center [608, 104] width 75 height 25
click at [585, 108] on input "False" at bounding box center [580, 105] width 8 height 7
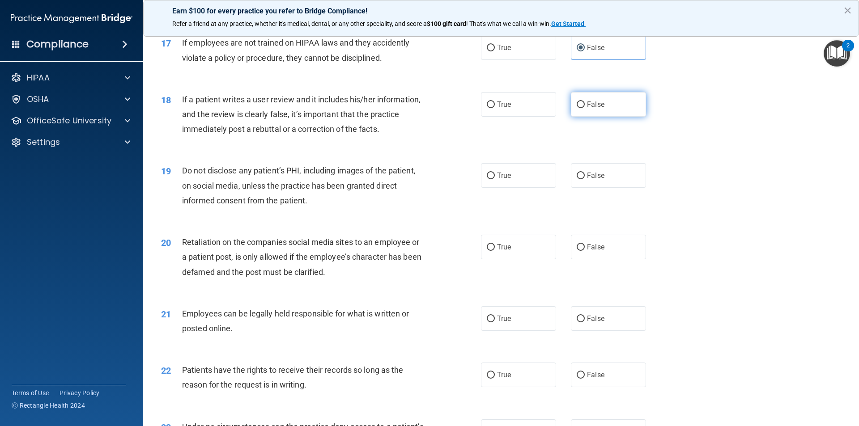
radio input "true"
click at [534, 179] on label "True" at bounding box center [518, 175] width 75 height 25
click at [495, 179] on input "True" at bounding box center [491, 176] width 8 height 7
radio input "true"
click at [609, 259] on label "False" at bounding box center [608, 247] width 75 height 25
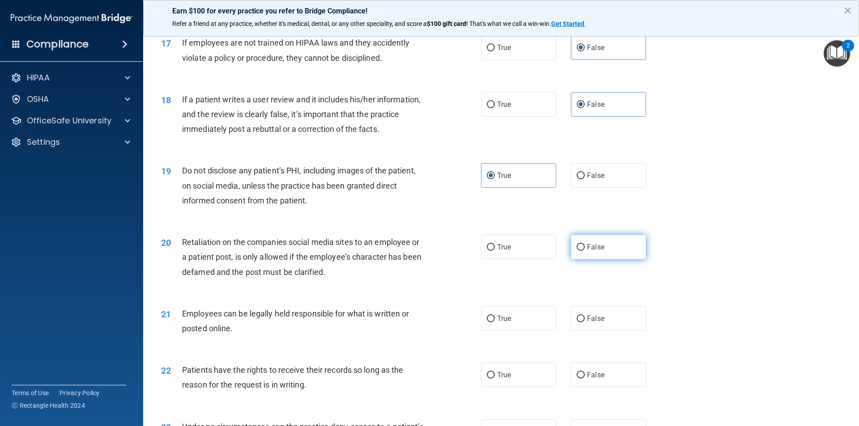
click at [585, 251] on input "False" at bounding box center [580, 247] width 8 height 7
radio input "true"
click at [527, 331] on label "True" at bounding box center [518, 318] width 75 height 25
click at [495, 322] on input "True" at bounding box center [491, 319] width 8 height 7
radio input "true"
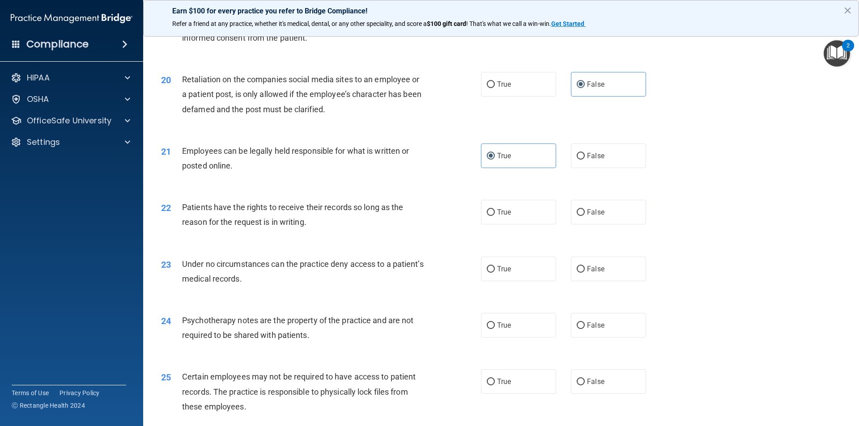
scroll to position [1386, 0]
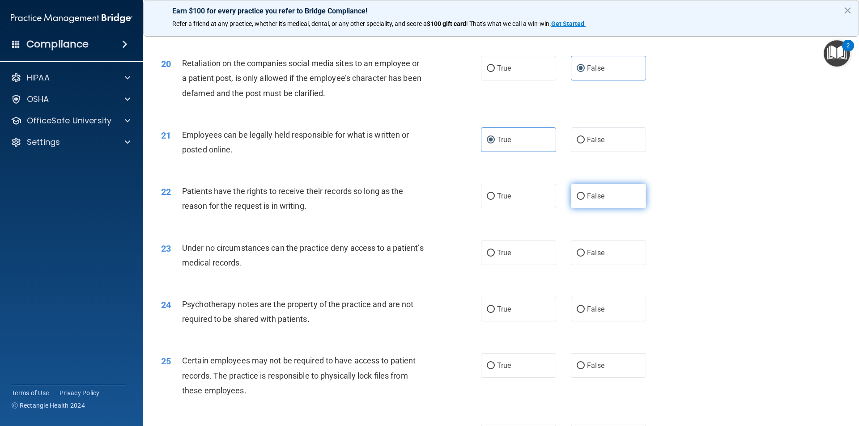
drag, startPoint x: 579, startPoint y: 195, endPoint x: 583, endPoint y: 205, distance: 10.6
click at [580, 196] on div "22 Patients have the rights to receive their records so long as the reason for …" at bounding box center [500, 201] width 693 height 56
click at [583, 205] on label "False" at bounding box center [608, 196] width 75 height 25
click at [583, 200] on input "False" at bounding box center [580, 196] width 8 height 7
radio input "true"
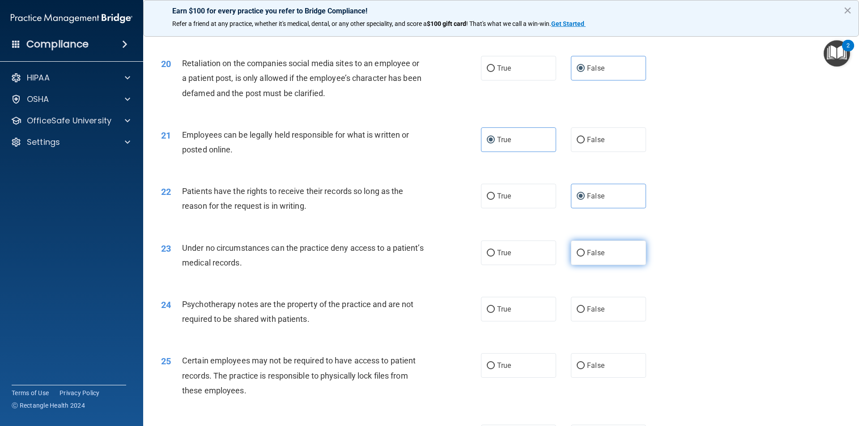
click at [603, 263] on label "False" at bounding box center [608, 253] width 75 height 25
click at [585, 257] on input "False" at bounding box center [580, 253] width 8 height 7
radio input "true"
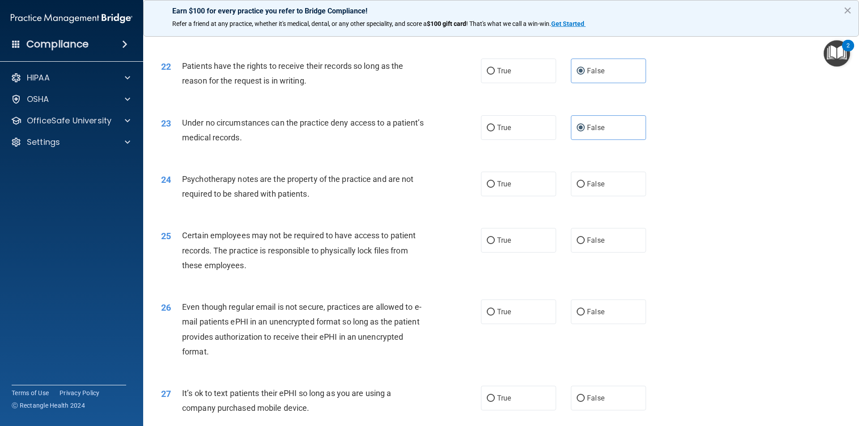
scroll to position [1521, 0]
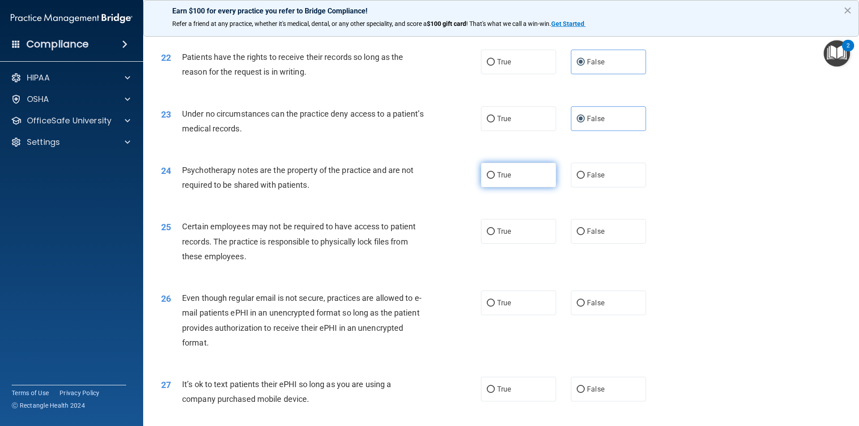
click at [506, 179] on span "True" at bounding box center [504, 175] width 14 height 8
click at [495, 179] on input "True" at bounding box center [491, 175] width 8 height 7
radio input "true"
click at [520, 240] on label "True" at bounding box center [518, 231] width 75 height 25
click at [495, 235] on input "True" at bounding box center [491, 232] width 8 height 7
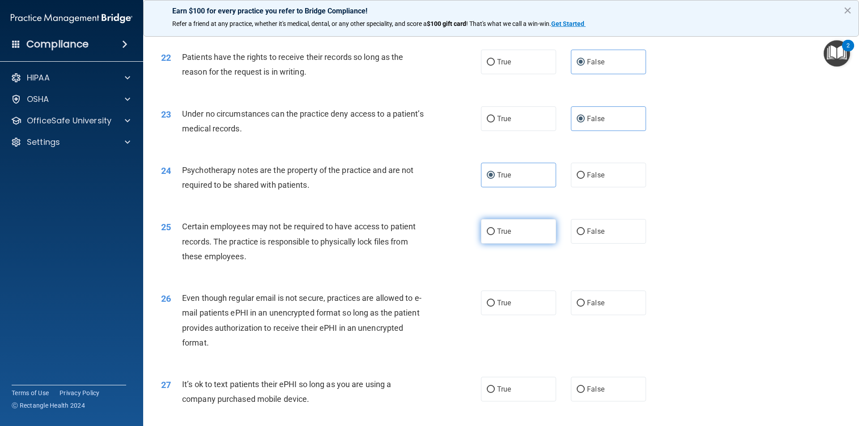
radio input "true"
click at [528, 314] on label "True" at bounding box center [518, 303] width 75 height 25
click at [495, 307] on input "True" at bounding box center [491, 303] width 8 height 7
radio input "true"
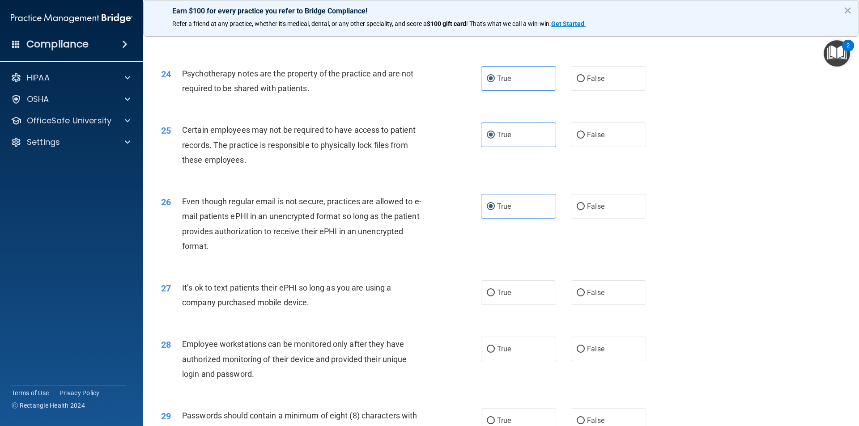
scroll to position [1699, 0]
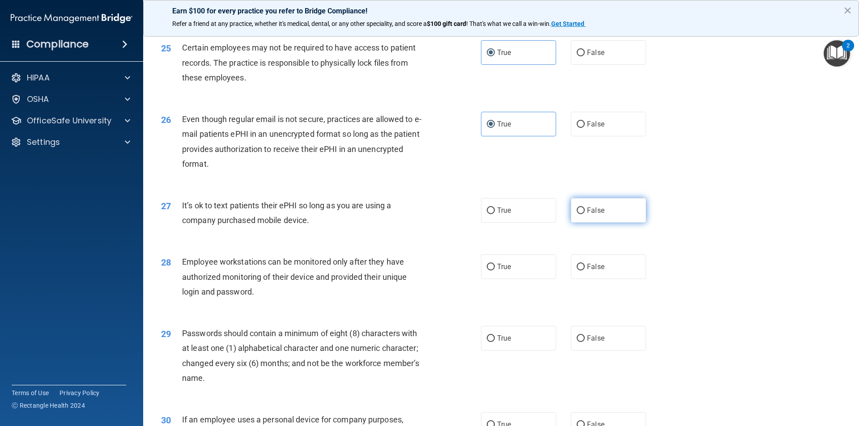
click at [613, 223] on label "False" at bounding box center [608, 210] width 75 height 25
click at [585, 214] on input "False" at bounding box center [580, 211] width 8 height 7
radio input "true"
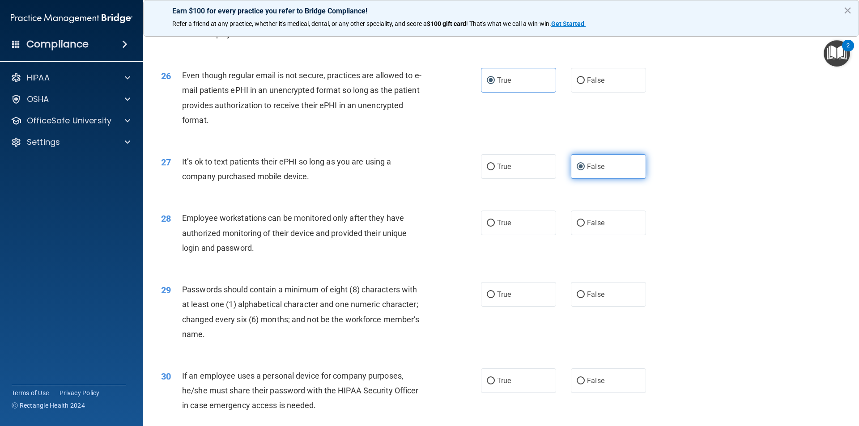
scroll to position [1819, 0]
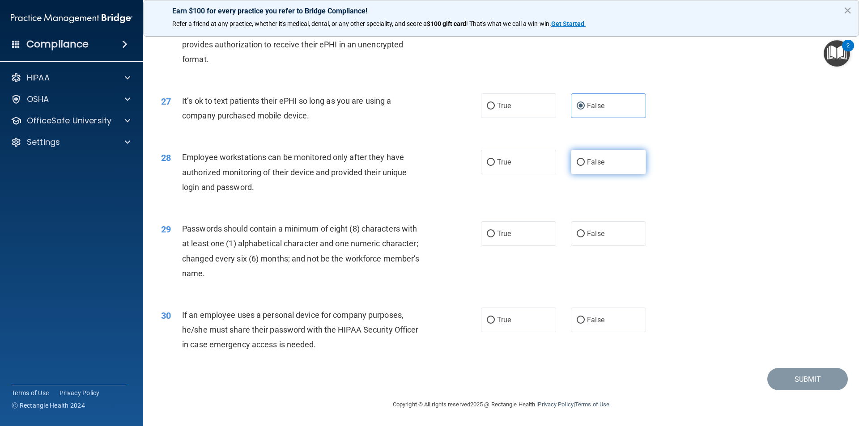
click at [593, 163] on span "False" at bounding box center [595, 162] width 17 height 8
click at [585, 163] on input "False" at bounding box center [580, 162] width 8 height 7
radio input "true"
click at [538, 232] on label "True" at bounding box center [518, 233] width 75 height 25
click at [495, 232] on input "True" at bounding box center [491, 234] width 8 height 7
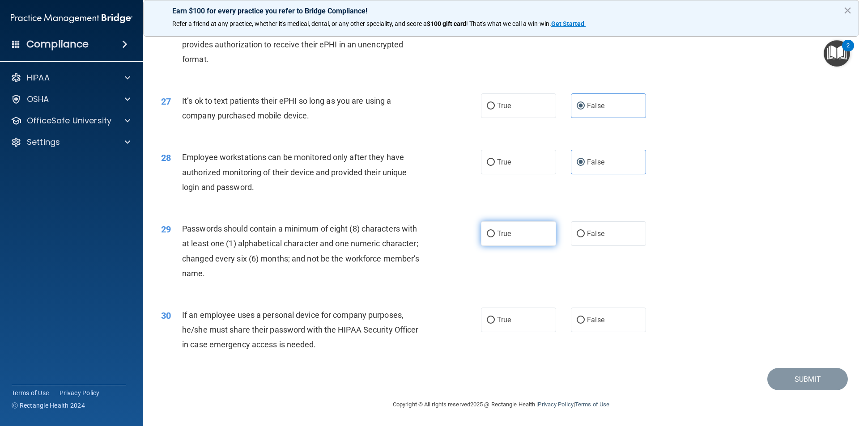
radio input "true"
click at [591, 313] on label "False" at bounding box center [608, 320] width 75 height 25
click at [585, 317] on input "False" at bounding box center [580, 320] width 8 height 7
radio input "true"
click at [793, 381] on button "Submit" at bounding box center [807, 379] width 80 height 23
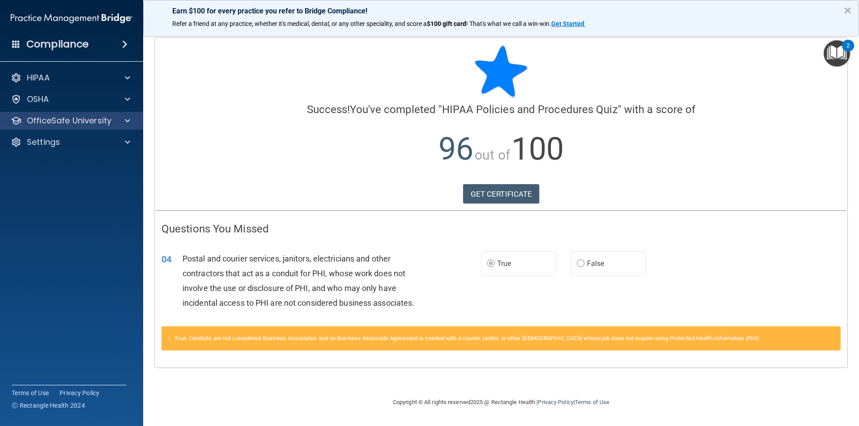
click at [126, 114] on div "OfficeSafe University" at bounding box center [72, 121] width 144 height 18
click at [124, 122] on div at bounding box center [126, 120] width 22 height 11
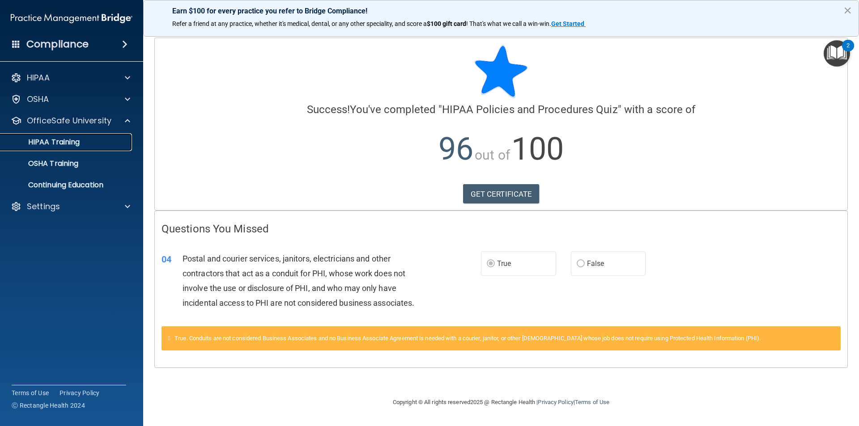
click at [68, 147] on link "HIPAA Training" at bounding box center [61, 142] width 141 height 18
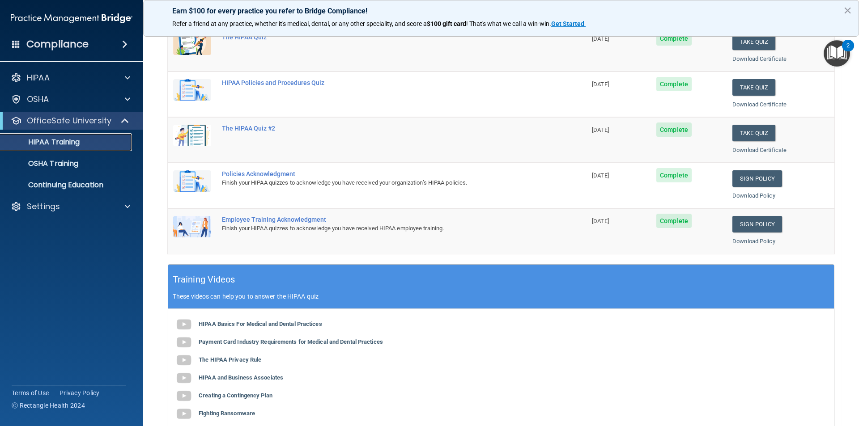
scroll to position [134, 0]
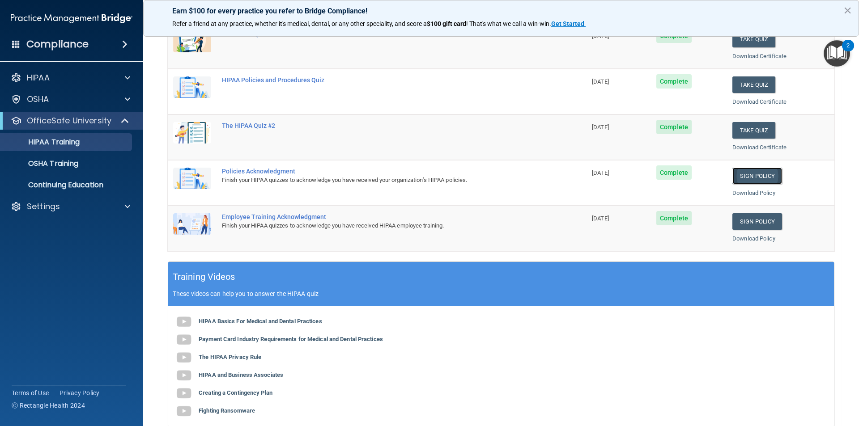
click at [755, 175] on link "Sign Policy" at bounding box center [757, 176] width 50 height 17
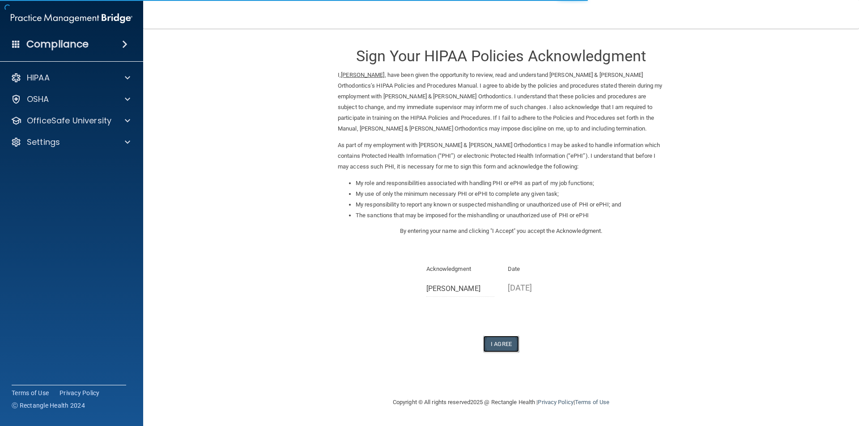
click at [506, 341] on button "I Agree" at bounding box center [501, 344] width 36 height 17
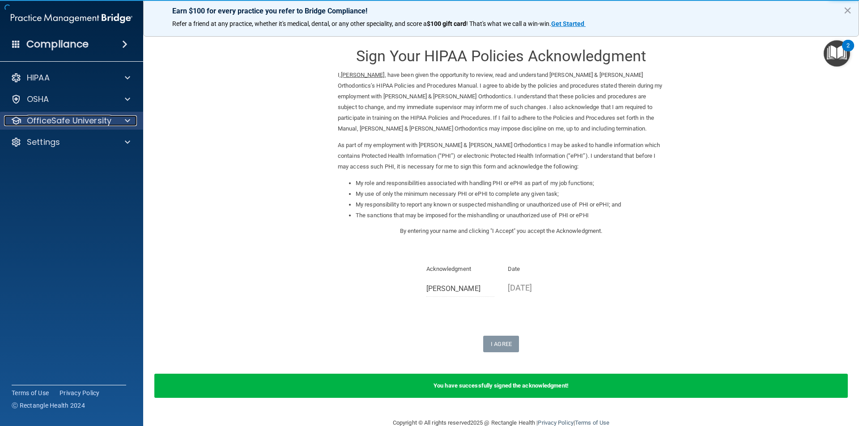
click at [98, 117] on p "OfficeSafe University" at bounding box center [69, 120] width 85 height 11
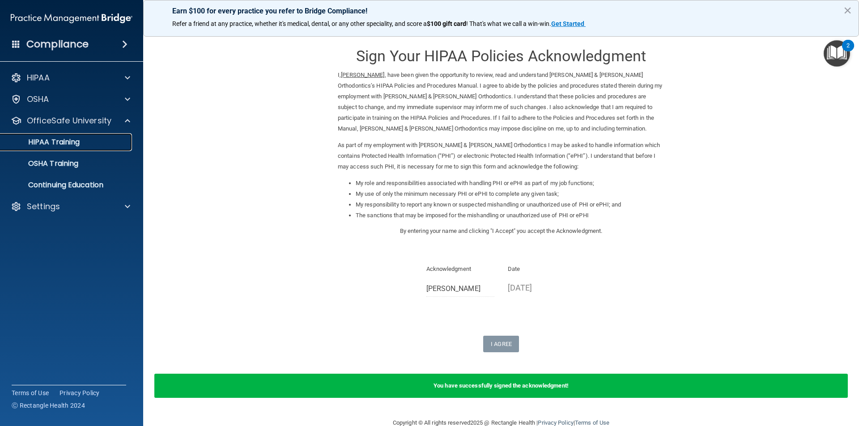
click at [94, 145] on div "HIPAA Training" at bounding box center [67, 142] width 122 height 9
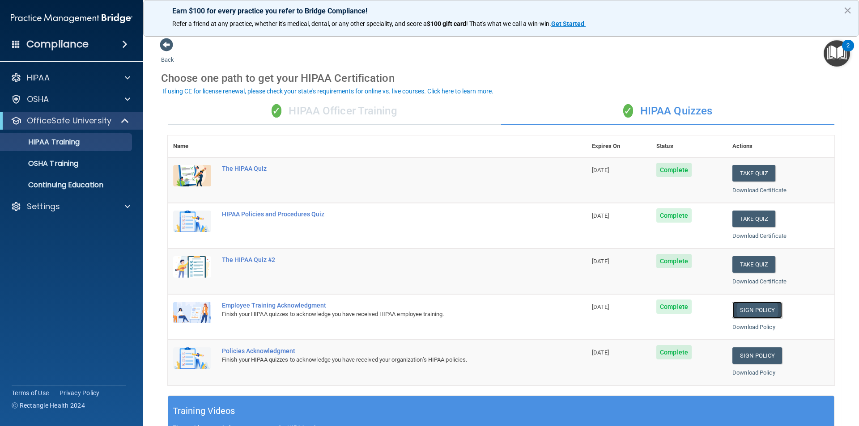
click at [753, 312] on link "Sign Policy" at bounding box center [757, 310] width 50 height 17
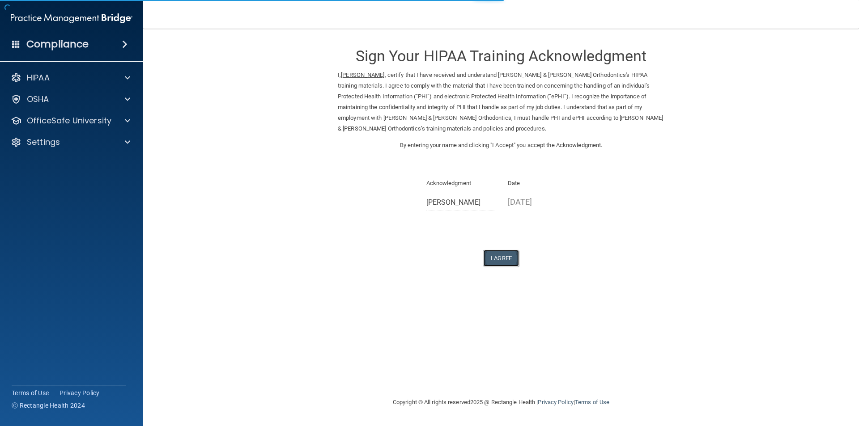
click at [495, 254] on button "I Agree" at bounding box center [501, 258] width 36 height 17
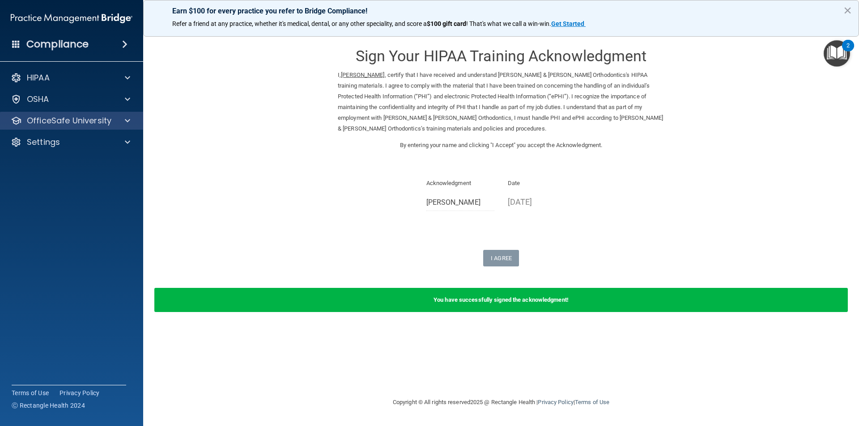
click at [57, 113] on div "OfficeSafe University" at bounding box center [72, 121] width 144 height 18
click at [55, 125] on p "OfficeSafe University" at bounding box center [69, 120] width 85 height 11
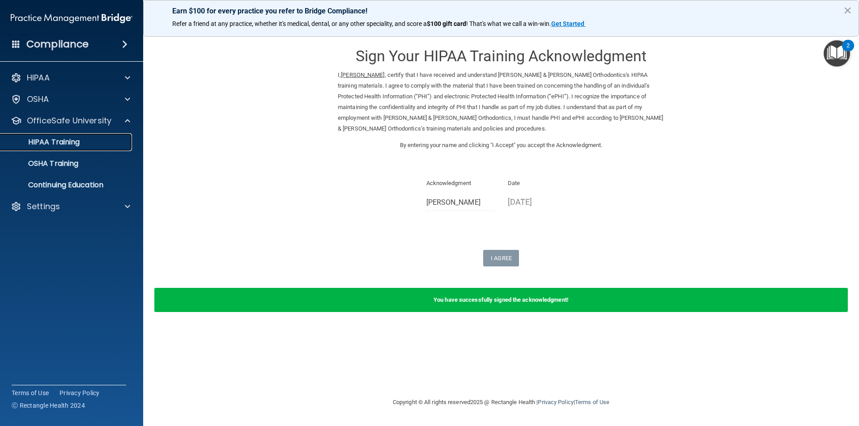
click at [56, 147] on link "HIPAA Training" at bounding box center [61, 142] width 141 height 18
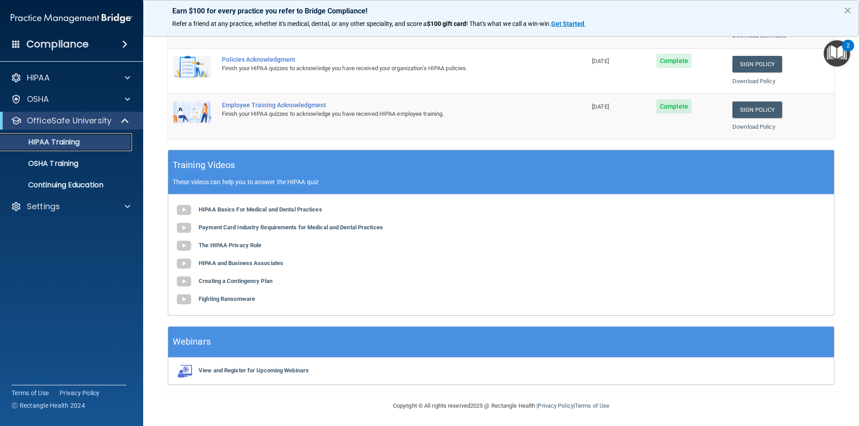
scroll to position [247, 0]
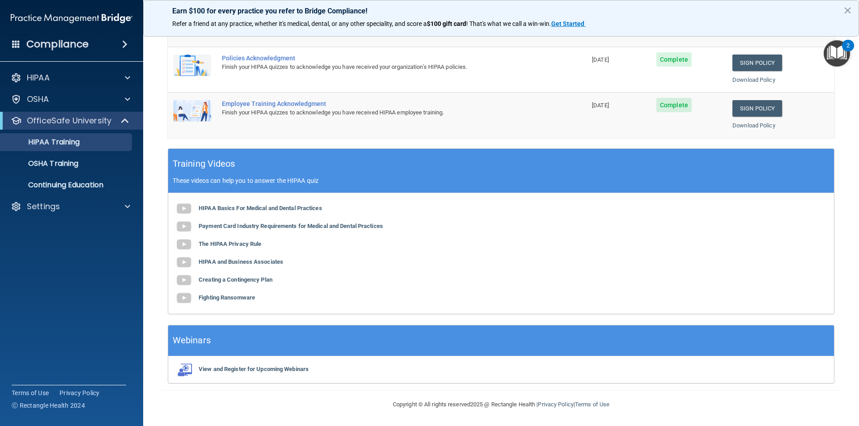
click at [40, 154] on ul "HIPAA Training OSHA Training Continuing Education" at bounding box center [72, 162] width 162 height 64
click at [39, 161] on p "OSHA Training" at bounding box center [42, 163] width 72 height 9
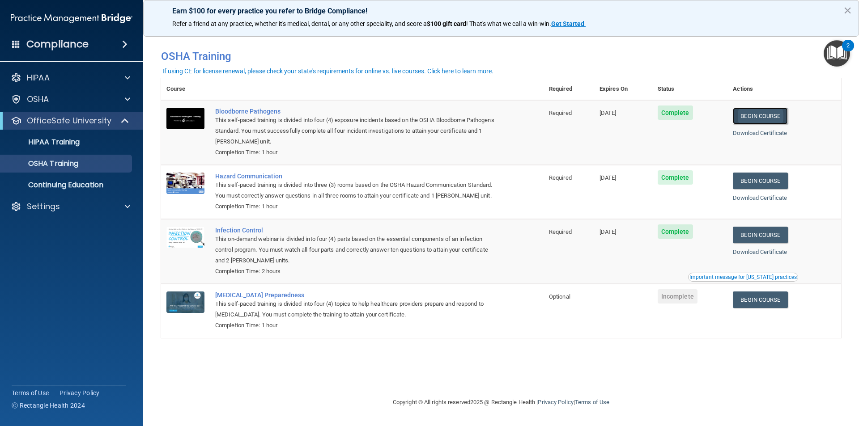
click at [753, 119] on link "Begin Course" at bounding box center [760, 116] width 55 height 17
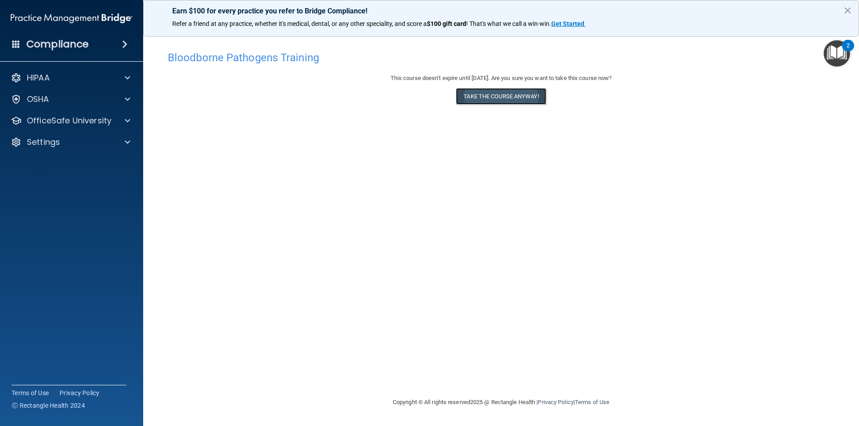
click at [478, 98] on button "Take the course anyway!" at bounding box center [501, 96] width 90 height 17
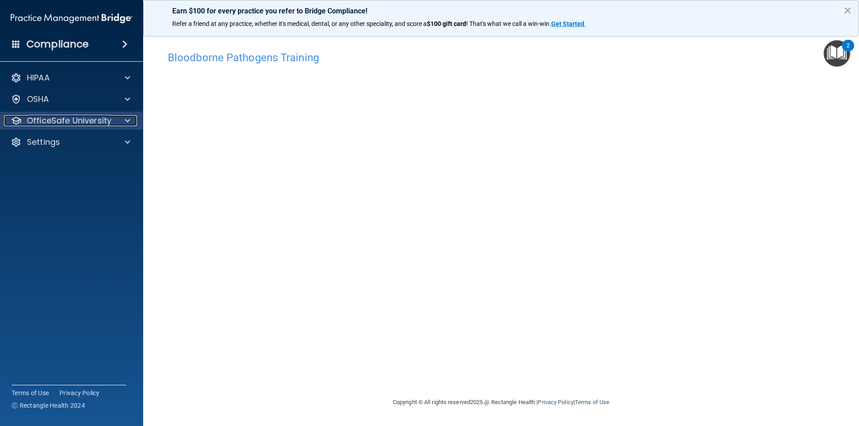
click at [132, 123] on div at bounding box center [126, 120] width 22 height 11
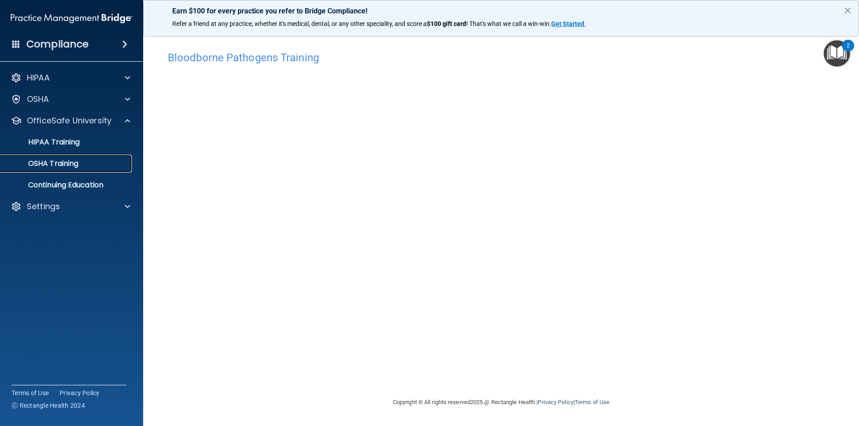
click at [100, 163] on div "OSHA Training" at bounding box center [67, 163] width 122 height 9
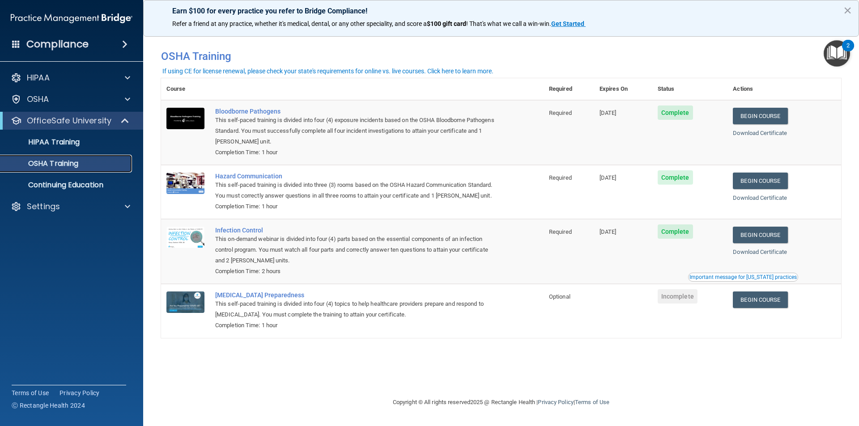
click at [98, 162] on div "OSHA Training" at bounding box center [67, 163] width 122 height 9
click at [93, 143] on div "HIPAA Training" at bounding box center [67, 142] width 122 height 9
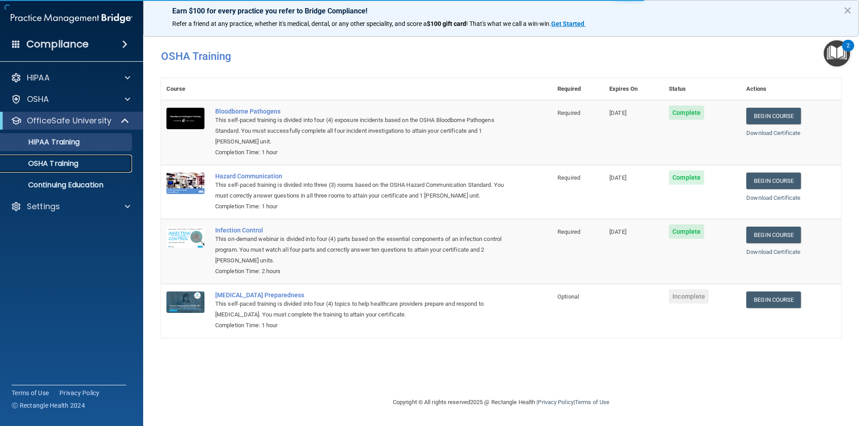
click at [87, 162] on div "OSHA Training" at bounding box center [67, 163] width 122 height 9
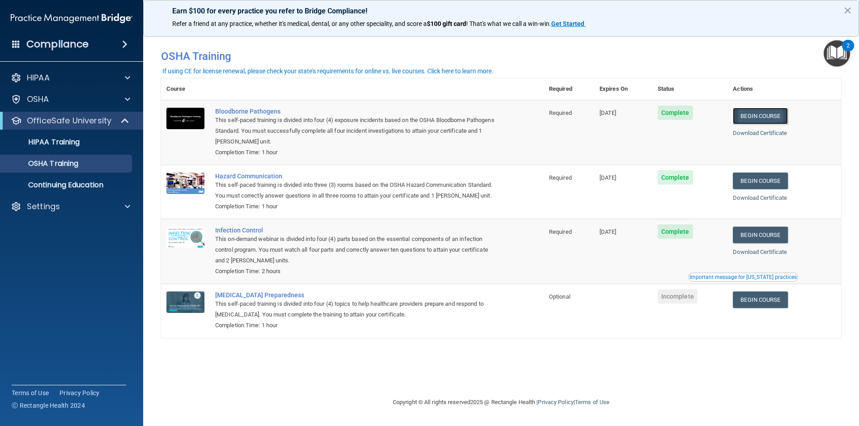
click at [765, 115] on link "Begin Course" at bounding box center [760, 116] width 55 height 17
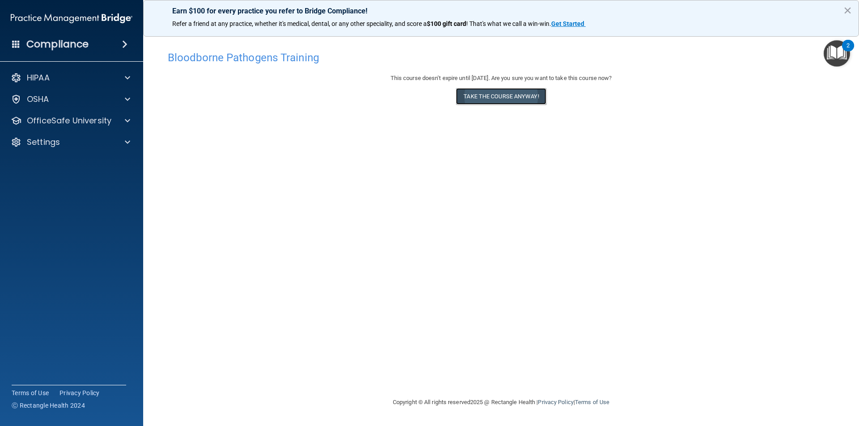
click at [499, 95] on button "Take the course anyway!" at bounding box center [501, 96] width 90 height 17
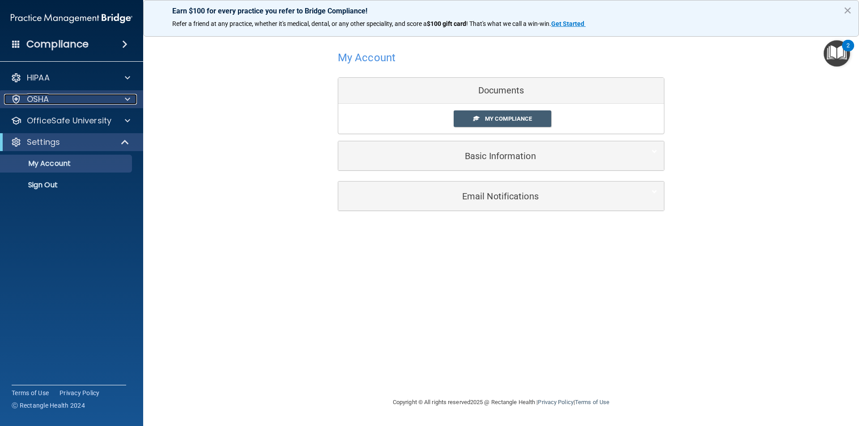
click at [77, 95] on div "OSHA" at bounding box center [59, 99] width 111 height 11
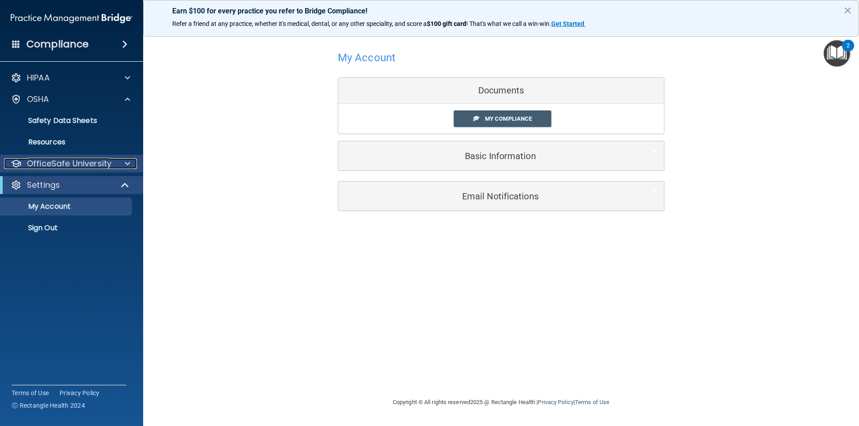
click at [80, 158] on p "OfficeSafe University" at bounding box center [69, 163] width 85 height 11
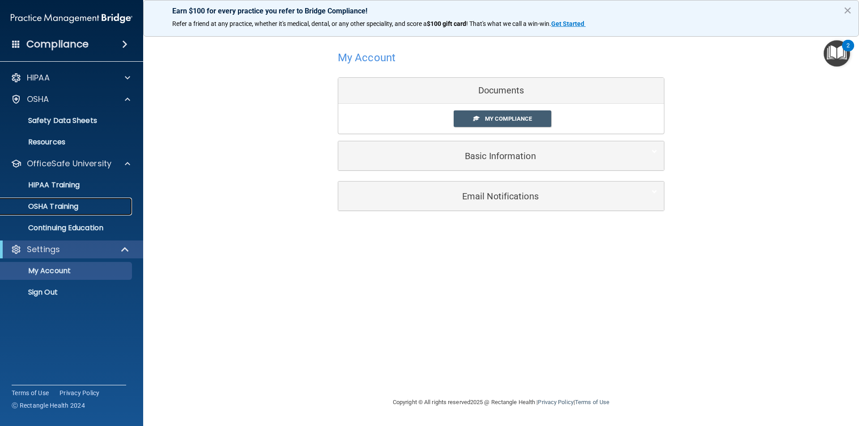
click at [77, 210] on p "OSHA Training" at bounding box center [42, 206] width 72 height 9
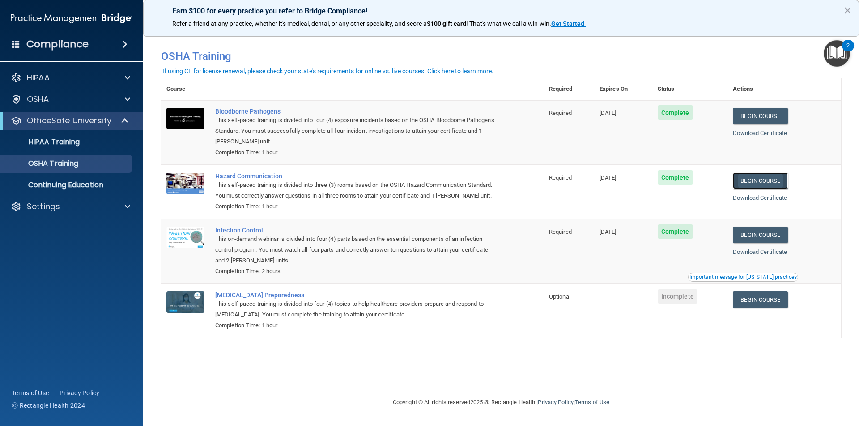
click at [762, 178] on link "Begin Course" at bounding box center [760, 181] width 55 height 17
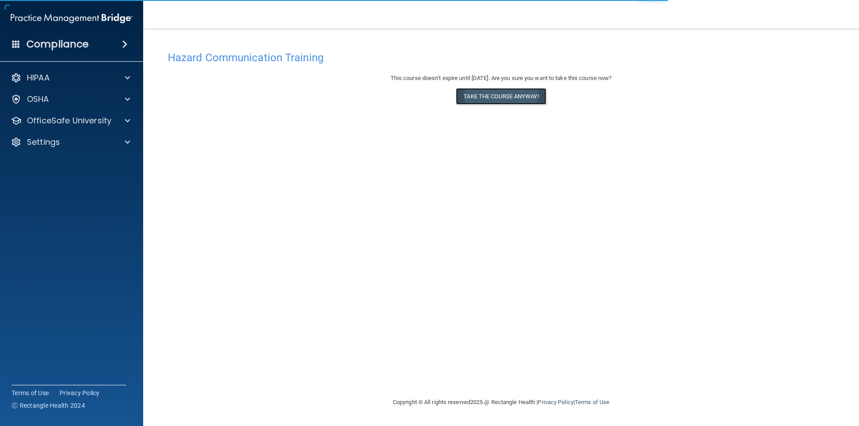
click at [472, 91] on button "Take the course anyway!" at bounding box center [501, 96] width 90 height 17
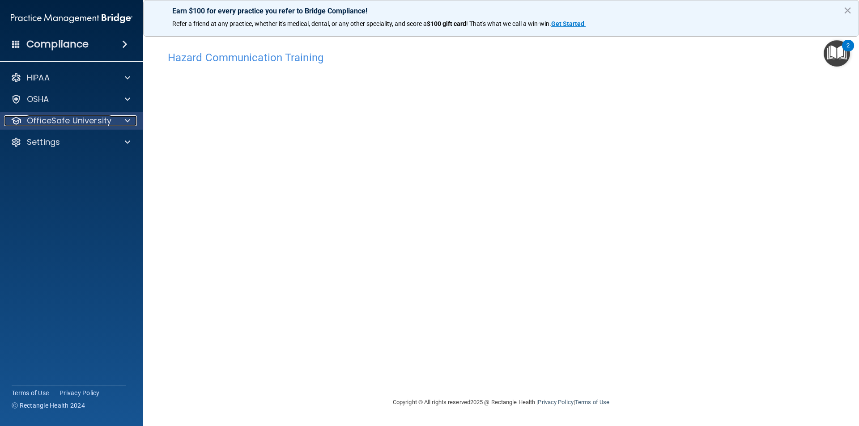
click at [80, 126] on p "OfficeSafe University" at bounding box center [69, 120] width 85 height 11
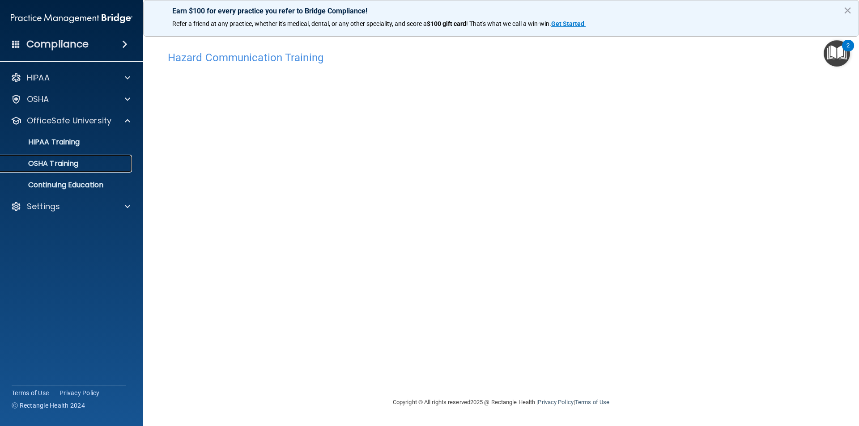
click at [76, 158] on link "OSHA Training" at bounding box center [61, 164] width 141 height 18
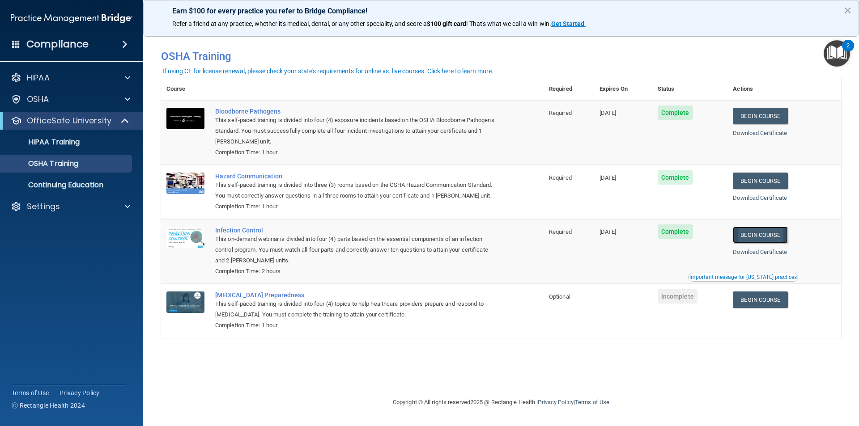
click at [776, 235] on link "Begin Course" at bounding box center [760, 235] width 55 height 17
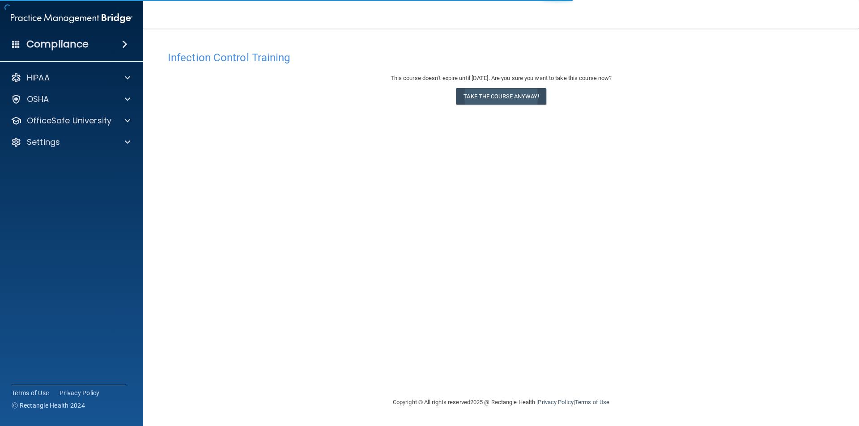
drag, startPoint x: 488, startPoint y: 106, endPoint x: 484, endPoint y: 96, distance: 10.5
click at [488, 105] on div "This course doesn’t expire until [DATE]. Are you sure you want to take this cou…" at bounding box center [501, 91] width 666 height 36
click at [484, 96] on button "Take the course anyway!" at bounding box center [501, 96] width 90 height 17
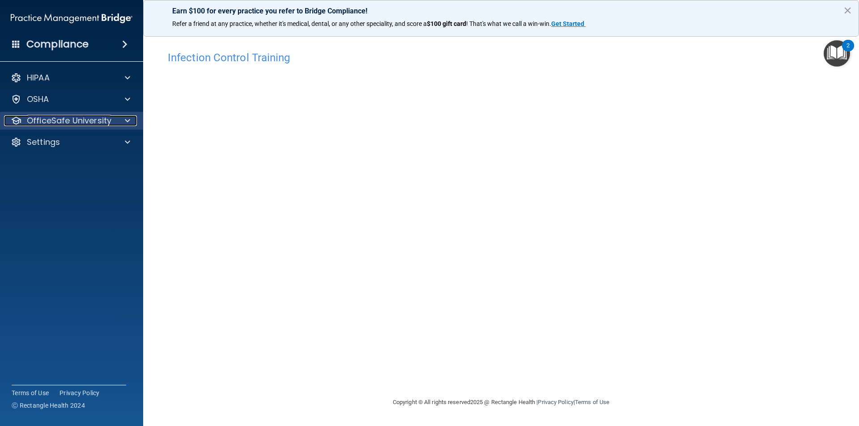
click at [75, 119] on p "OfficeSafe University" at bounding box center [69, 120] width 85 height 11
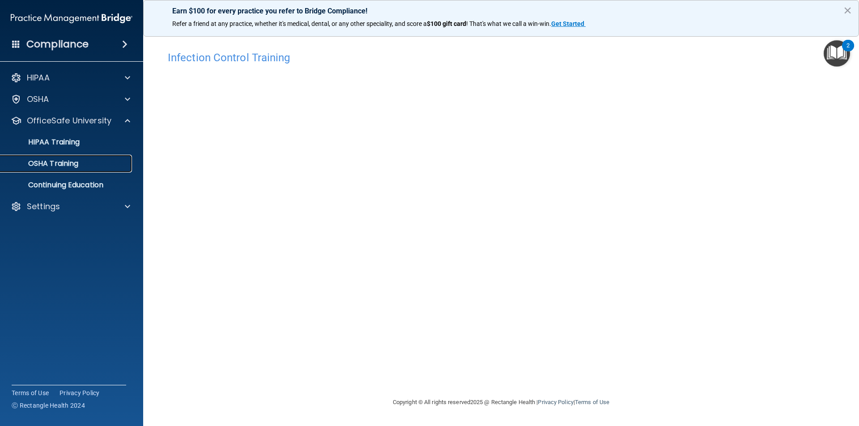
click at [83, 160] on div "OSHA Training" at bounding box center [67, 163] width 122 height 9
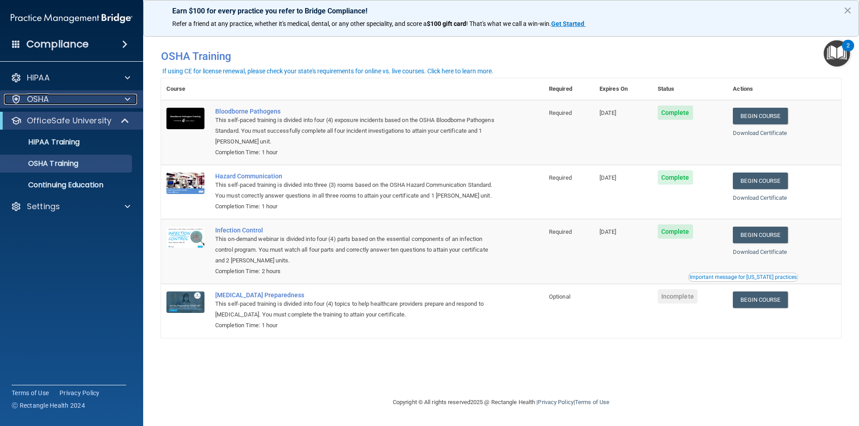
click at [65, 98] on div "OSHA" at bounding box center [59, 99] width 111 height 11
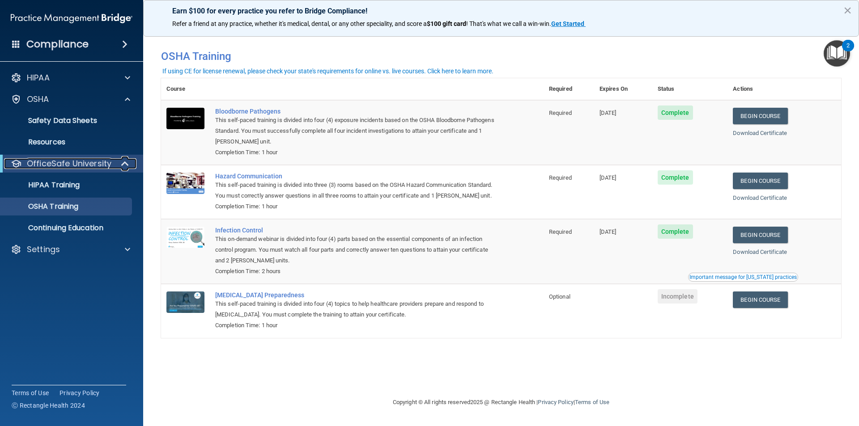
click at [107, 167] on p "OfficeSafe University" at bounding box center [69, 163] width 85 height 11
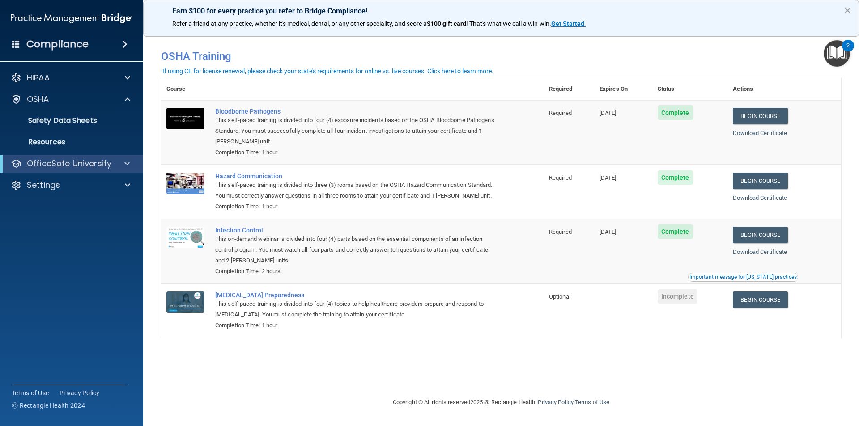
click at [70, 172] on div "OfficeSafe University" at bounding box center [71, 164] width 143 height 18
click at [88, 77] on div "HIPAA" at bounding box center [59, 77] width 111 height 11
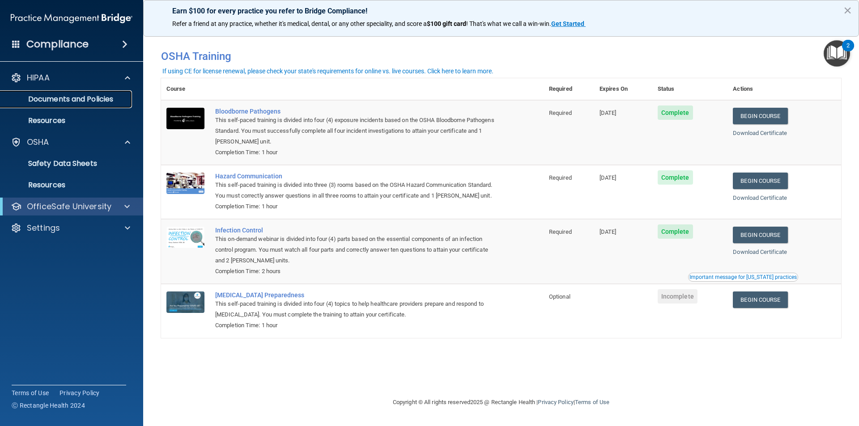
click at [84, 97] on p "Documents and Policies" at bounding box center [67, 99] width 122 height 9
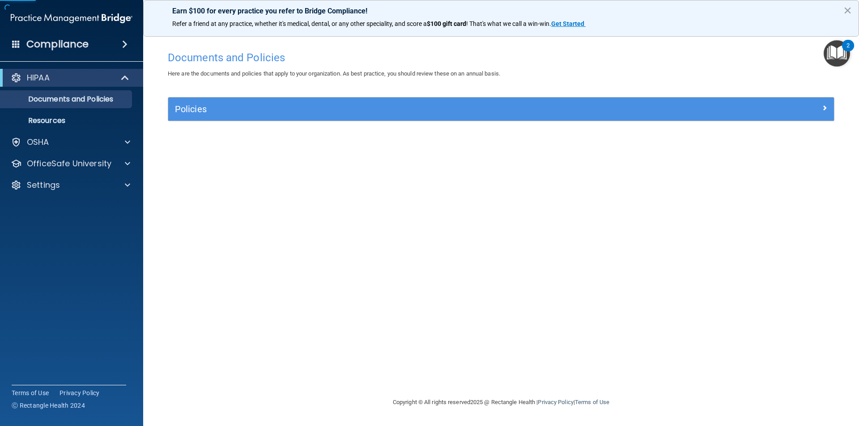
click at [17, 50] on div "Compliance" at bounding box center [71, 44] width 143 height 20
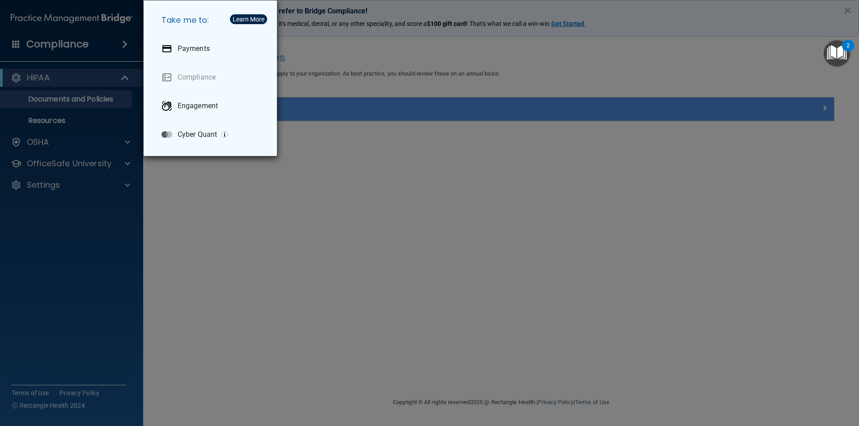
drag, startPoint x: 208, startPoint y: 232, endPoint x: 237, endPoint y: 232, distance: 29.1
click at [209, 232] on div "Take me to: Payments Compliance Engagement Cyber Quant" at bounding box center [429, 213] width 859 height 426
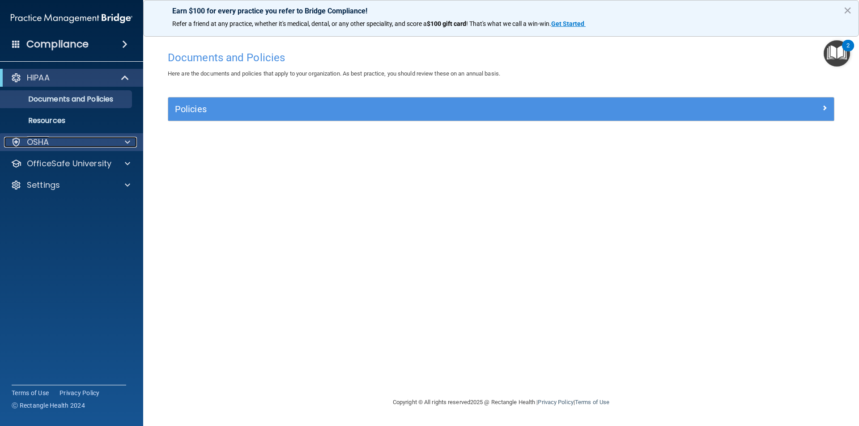
click at [90, 146] on div "OSHA" at bounding box center [59, 142] width 111 height 11
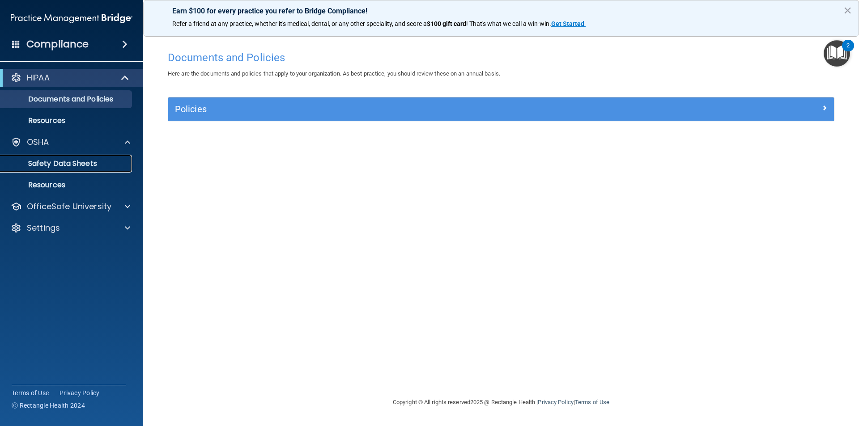
click at [91, 171] on link "Safety Data Sheets" at bounding box center [61, 164] width 141 height 18
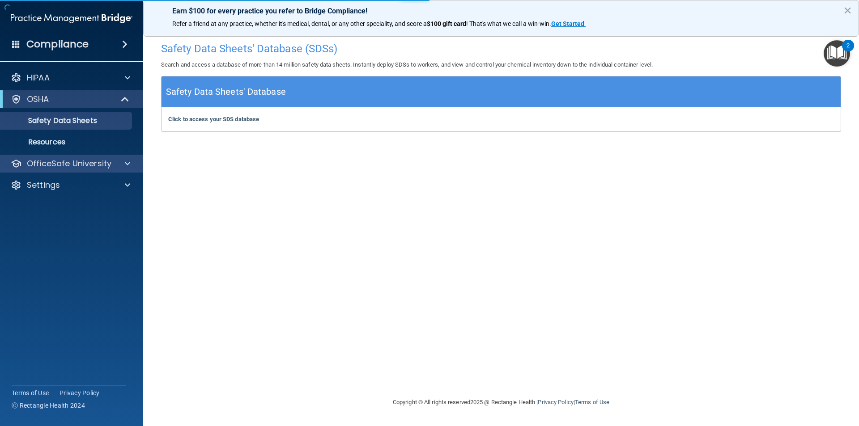
click at [72, 157] on div "OfficeSafe University" at bounding box center [72, 164] width 144 height 18
click at [80, 164] on p "OfficeSafe University" at bounding box center [69, 163] width 85 height 11
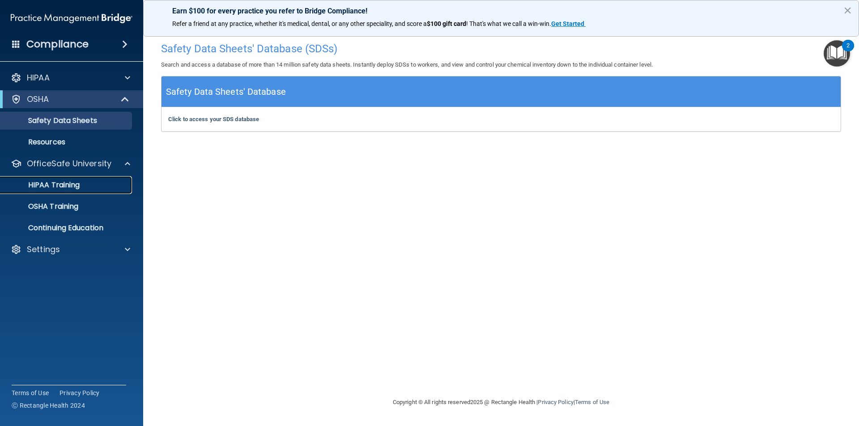
click at [84, 180] on link "HIPAA Training" at bounding box center [61, 185] width 141 height 18
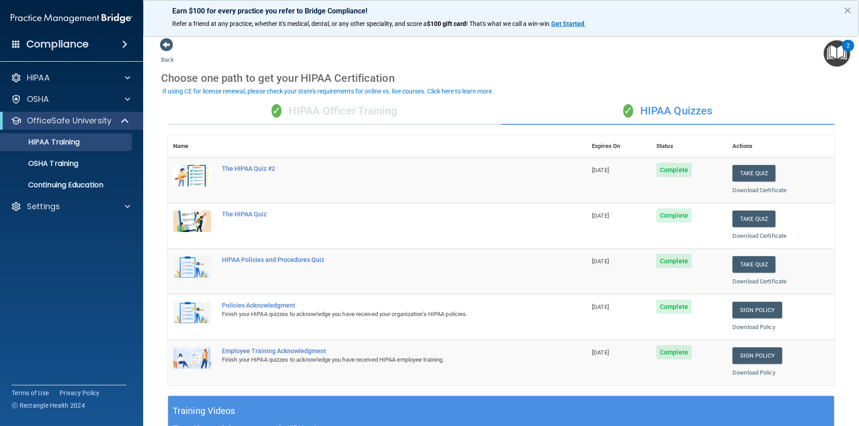
click at [315, 123] on div "✓ HIPAA Officer Training" at bounding box center [334, 111] width 333 height 27
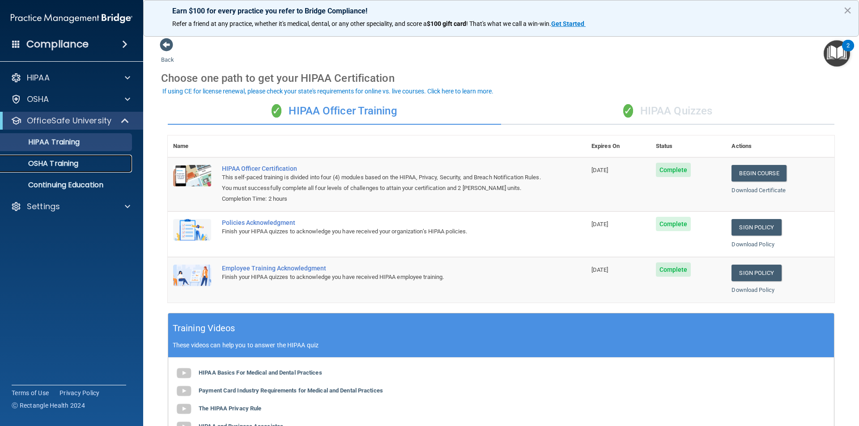
click at [93, 161] on div "OSHA Training" at bounding box center [67, 163] width 122 height 9
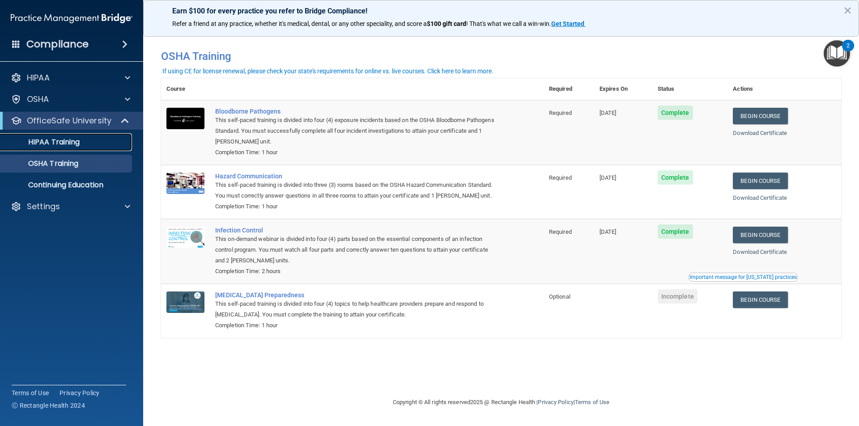
click at [63, 138] on p "HIPAA Training" at bounding box center [43, 142] width 74 height 9
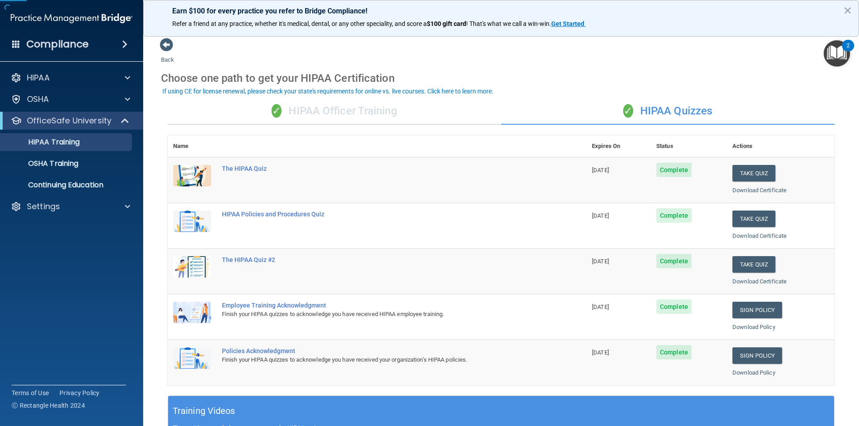
click at [321, 119] on div "✓ HIPAA Officer Training" at bounding box center [334, 111] width 333 height 27
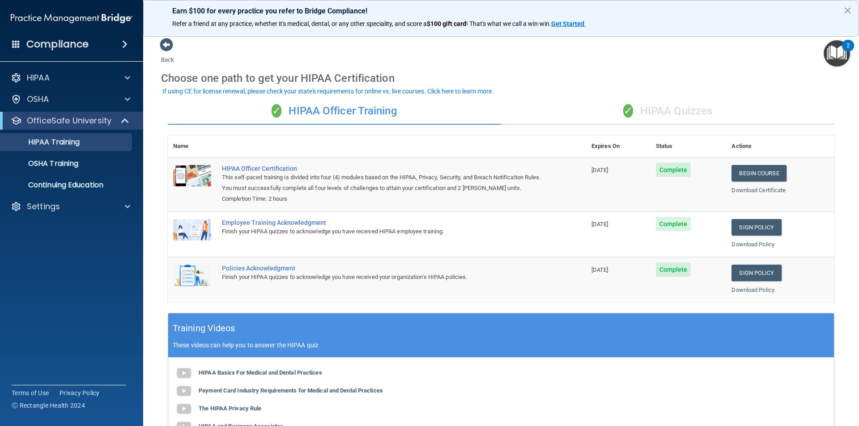
click at [634, 109] on div "✓ HIPAA Quizzes" at bounding box center [667, 111] width 333 height 27
